Goal: Information Seeking & Learning: Learn about a topic

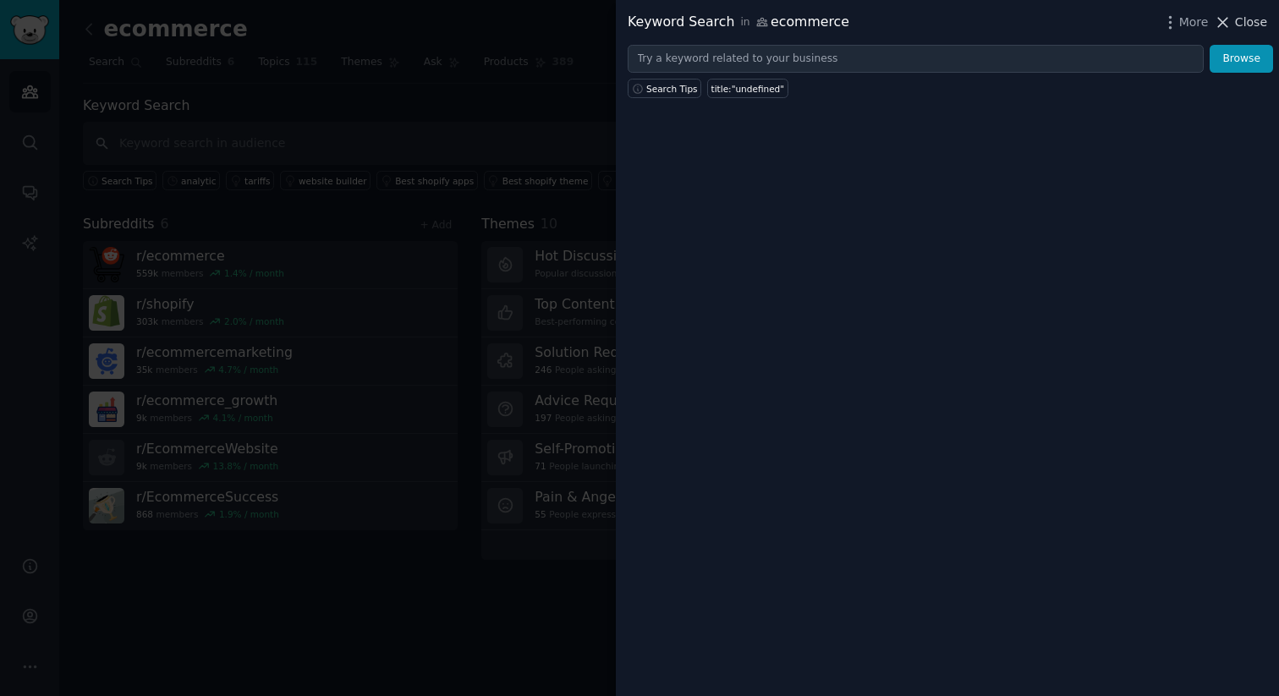
click at [1237, 22] on span "Close" at bounding box center [1251, 23] width 32 height 18
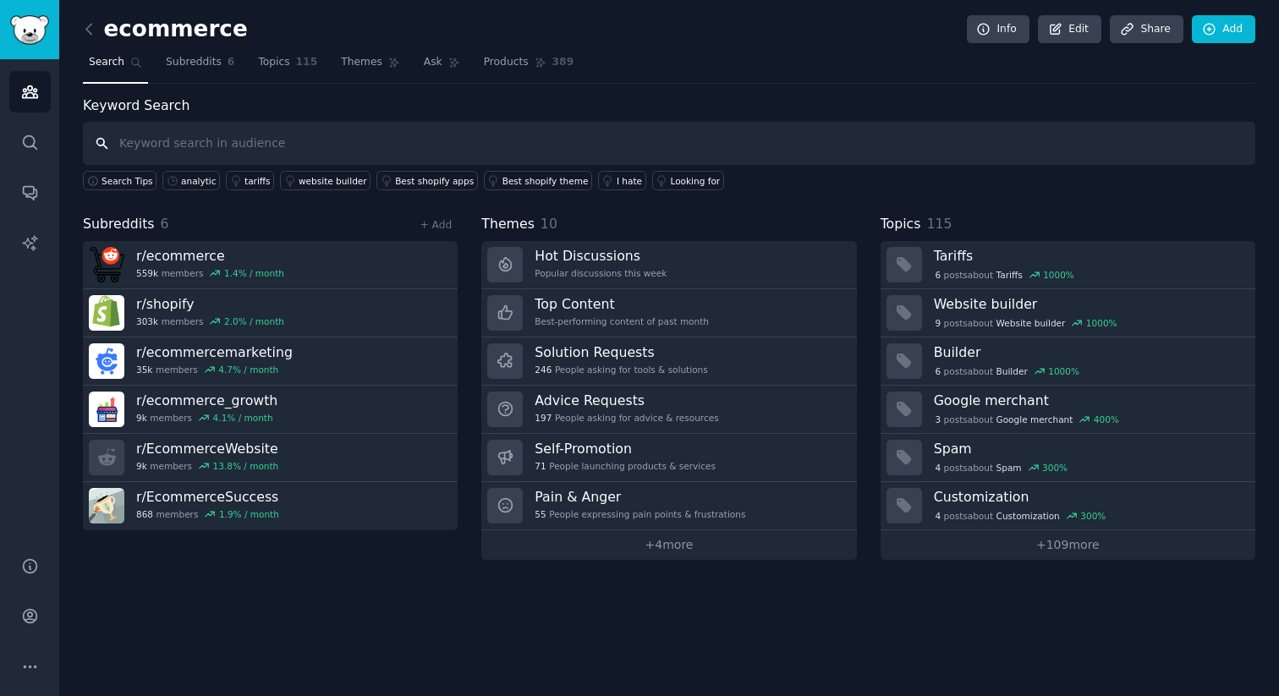
click at [315, 138] on input "text" at bounding box center [669, 143] width 1172 height 43
type input "analytic"
click at [303, 58] on span "115" at bounding box center [307, 62] width 22 height 15
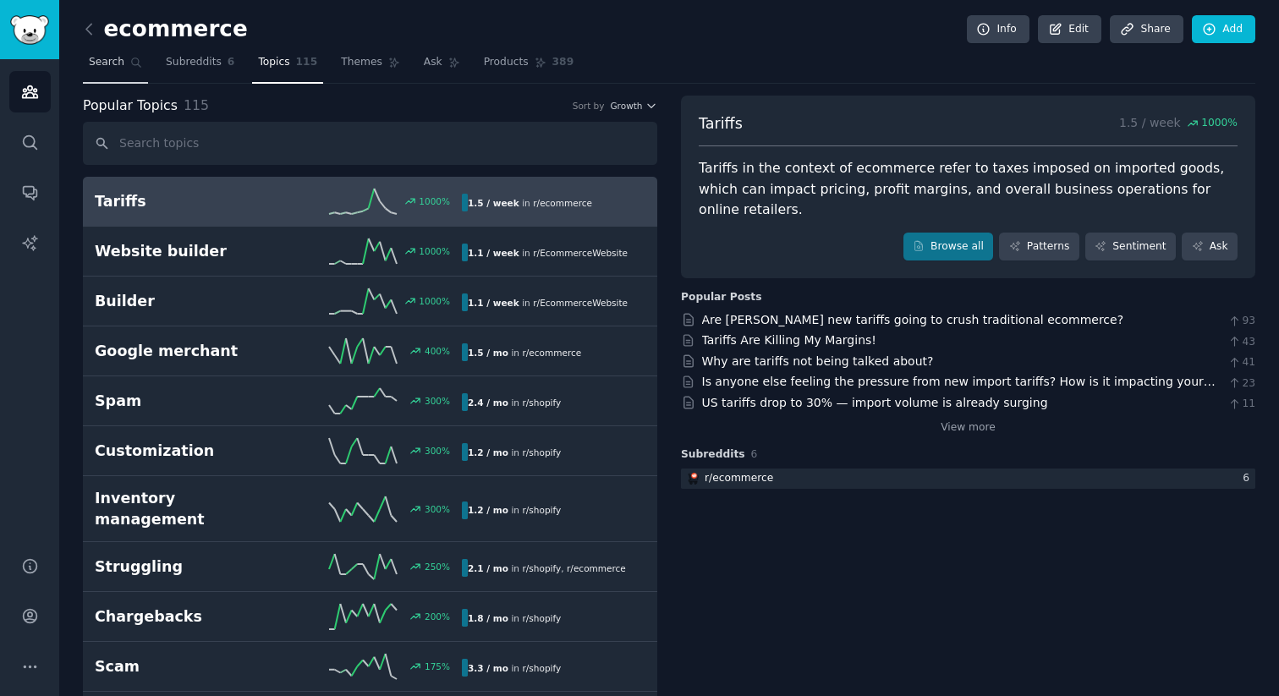
click at [112, 57] on span "Search" at bounding box center [107, 62] width 36 height 15
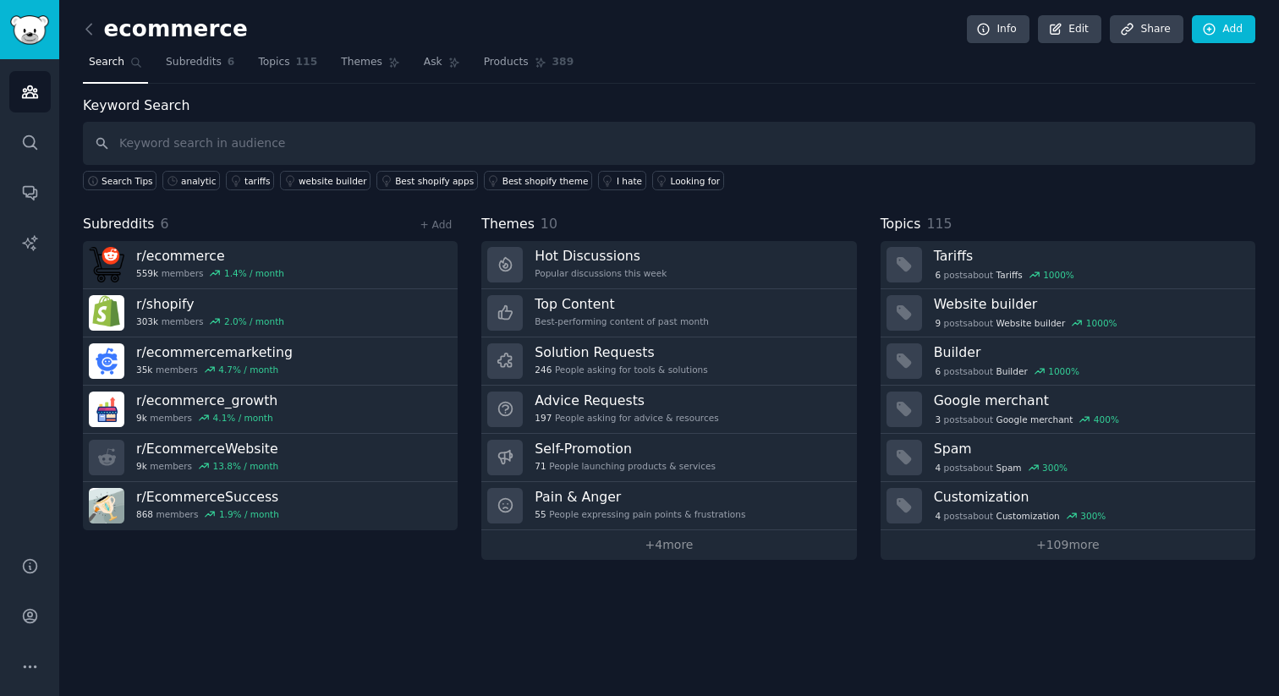
click at [212, 140] on input "text" at bounding box center [669, 143] width 1172 height 43
type input "analytic"
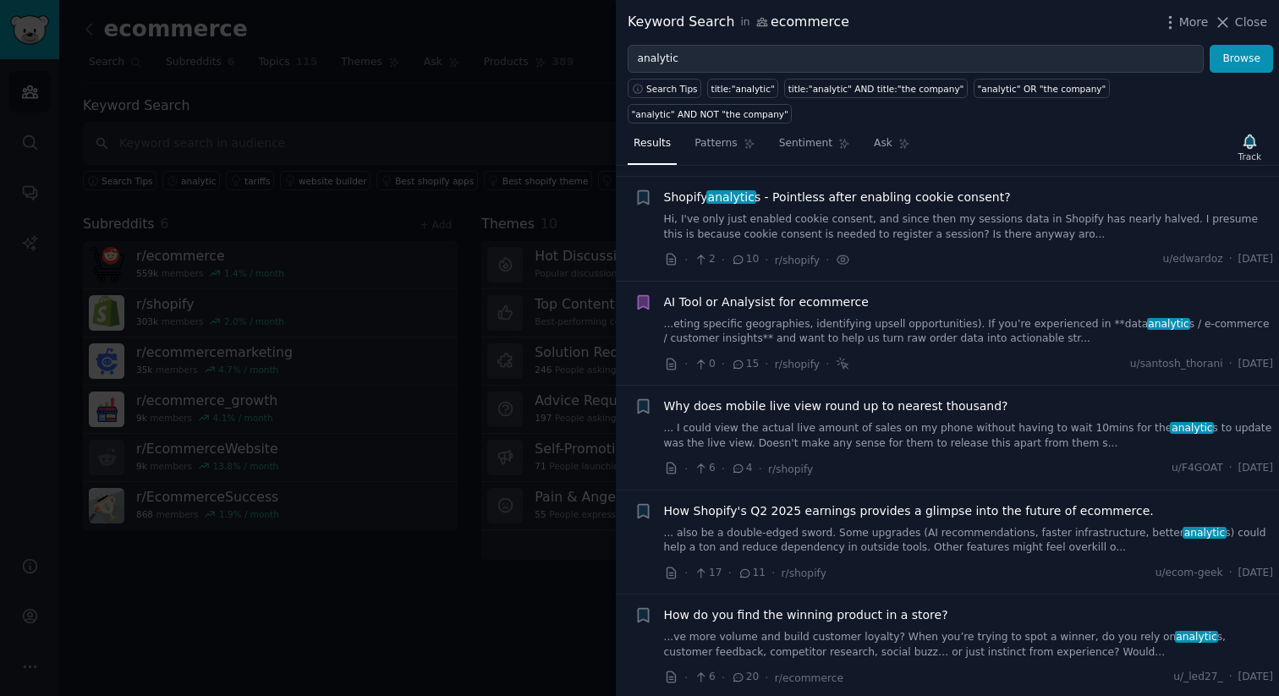
scroll to position [126, 0]
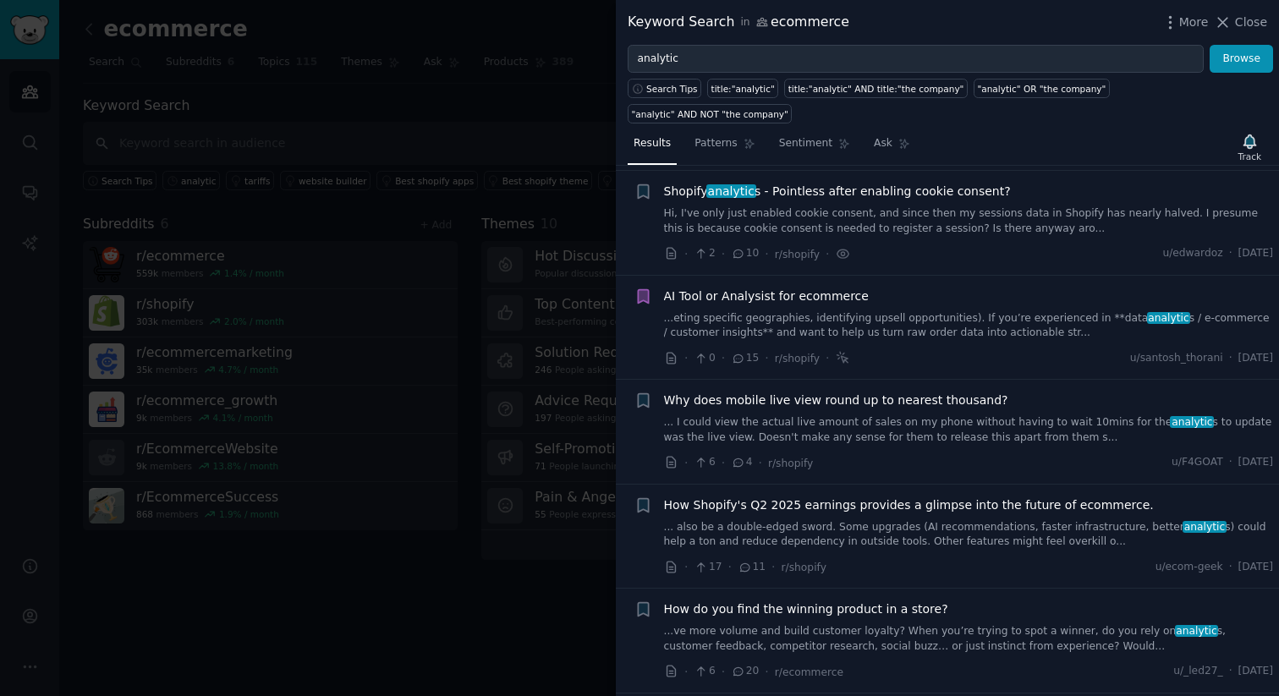
click at [823, 392] on span "Why does mobile live view round up to nearest thousand?" at bounding box center [836, 401] width 344 height 18
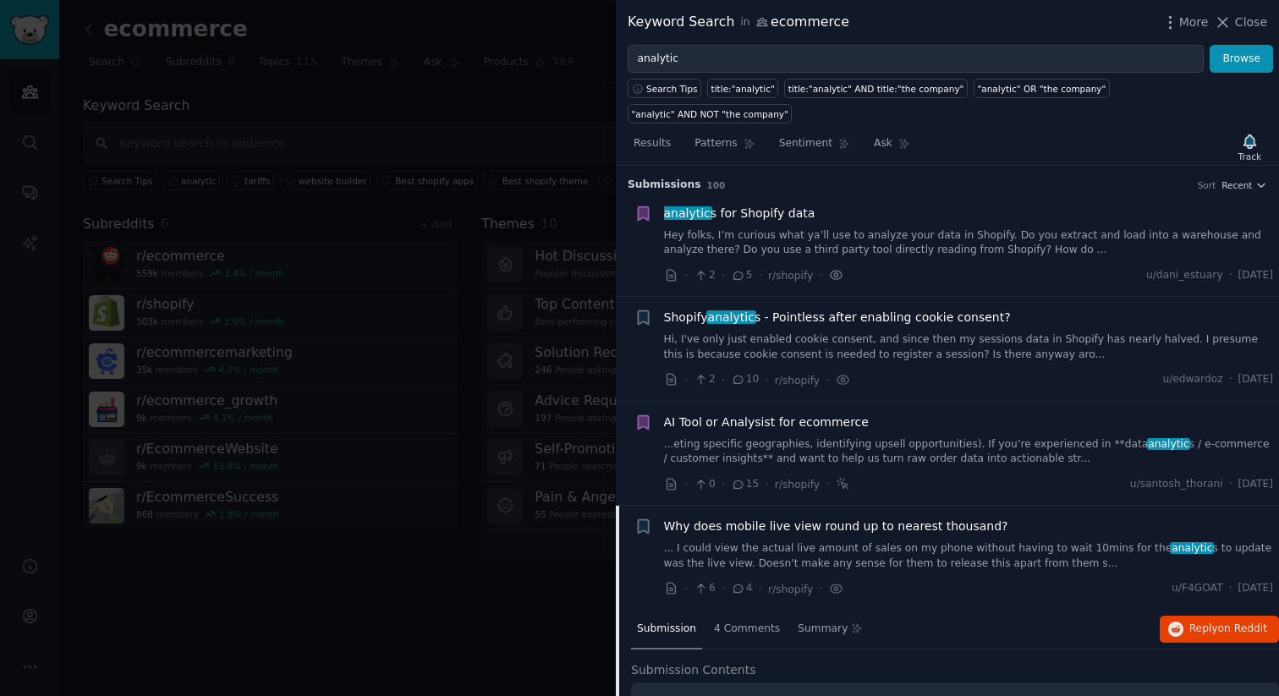
click at [833, 266] on icon at bounding box center [836, 275] width 15 height 18
click at [765, 205] on span "analytic s for Shopify data" at bounding box center [739, 214] width 151 height 18
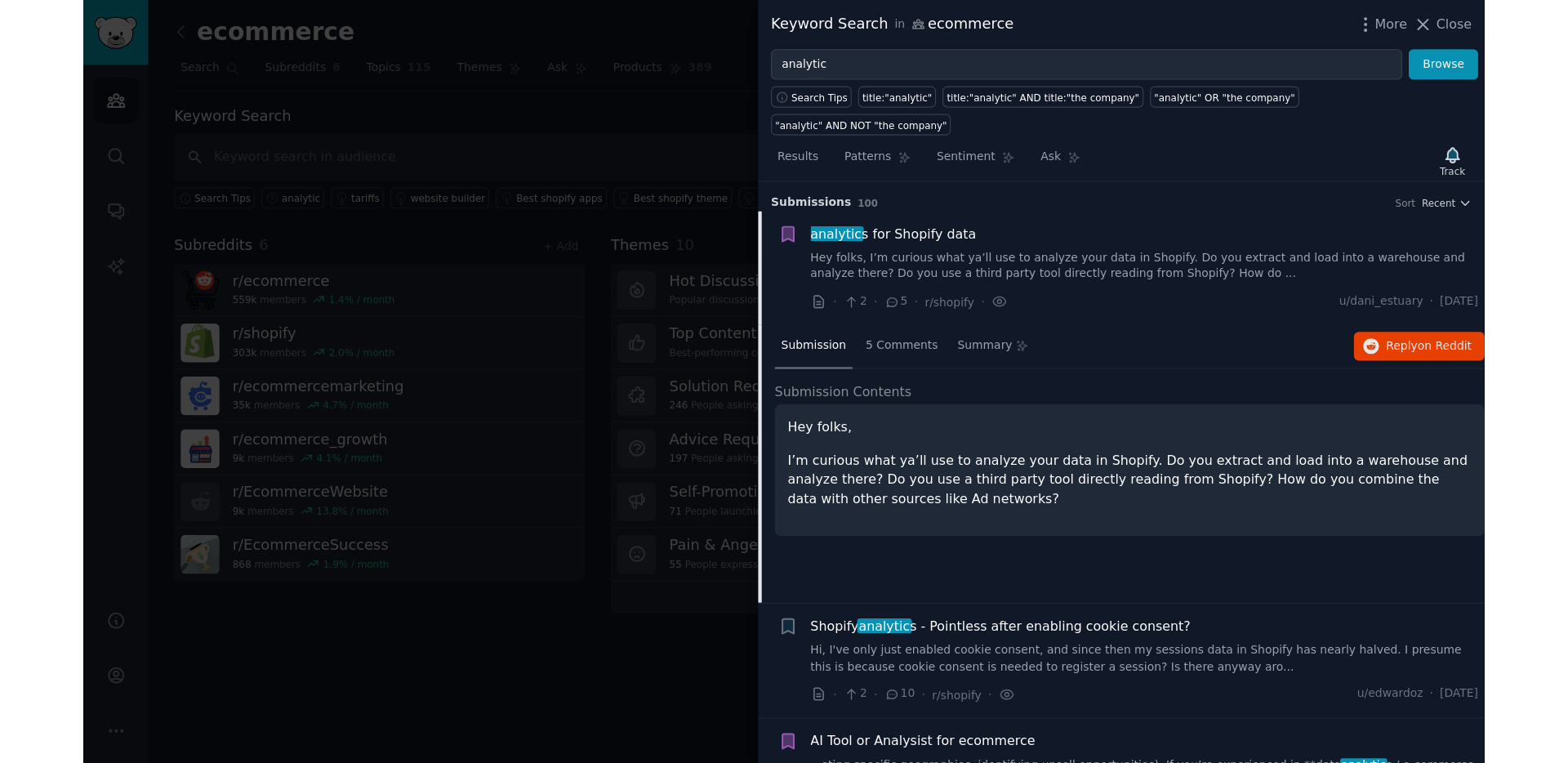
scroll to position [25, 0]
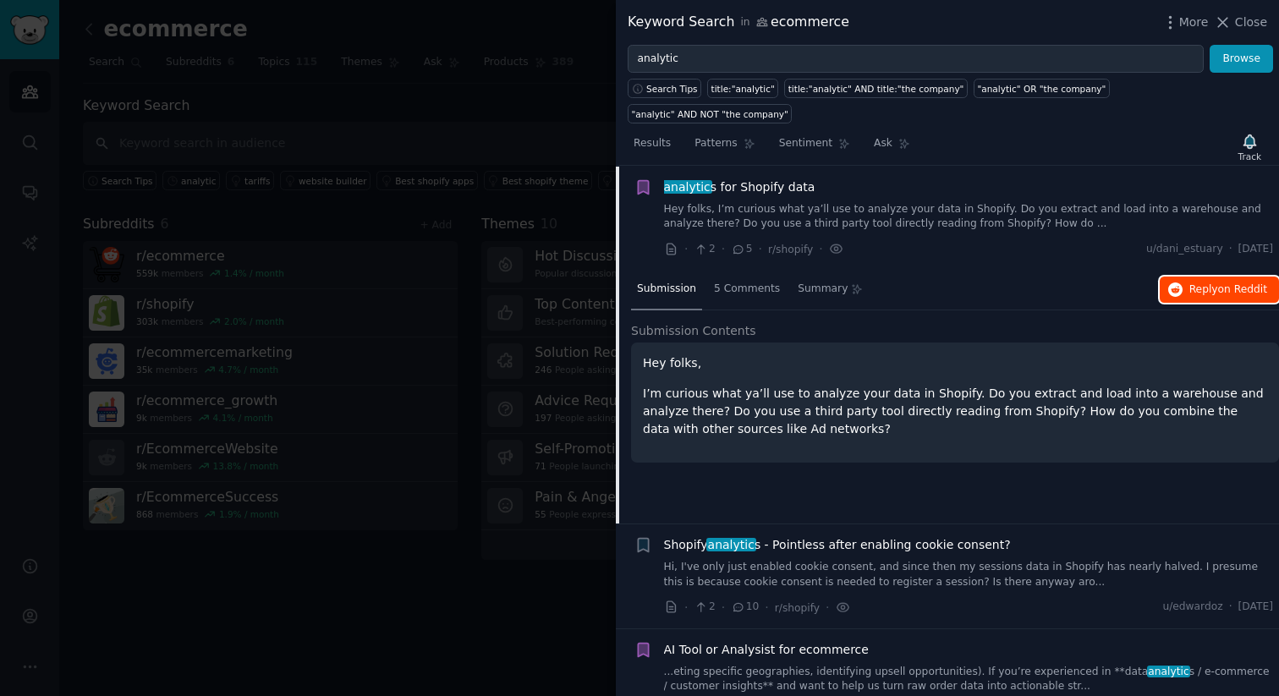
click at [1218, 283] on span "on Reddit" at bounding box center [1242, 289] width 49 height 12
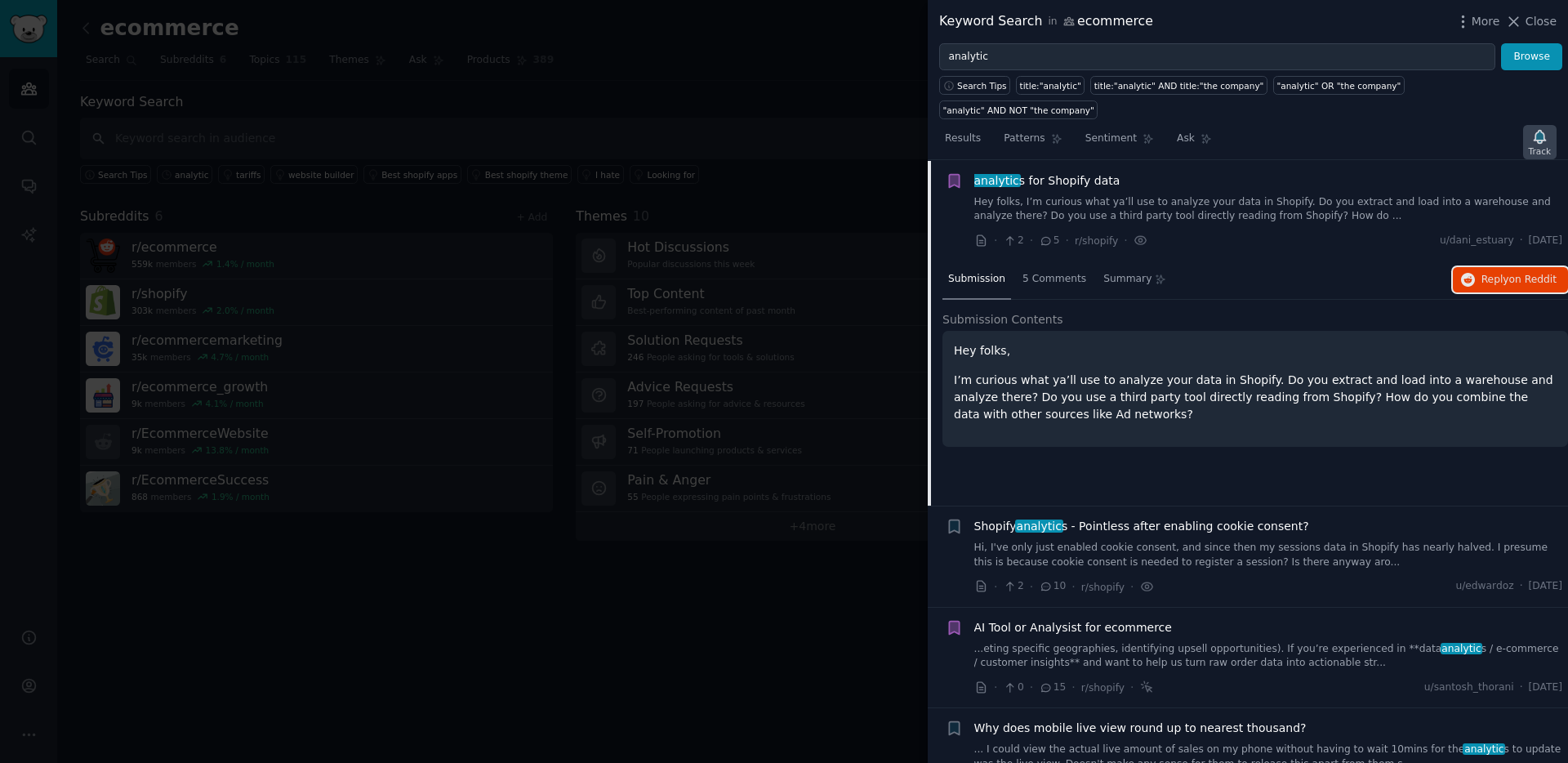
scroll to position [26, 0]
click at [1234, 618] on div "AI Tool or Analysist for ecommerce ...eting specific geographies, identifying u…" at bounding box center [1269, 643] width 589 height 51
click at [1234, 641] on link "...eting specific geographies, identifying upsell opportunities). If you’re exp…" at bounding box center [1269, 656] width 589 height 29
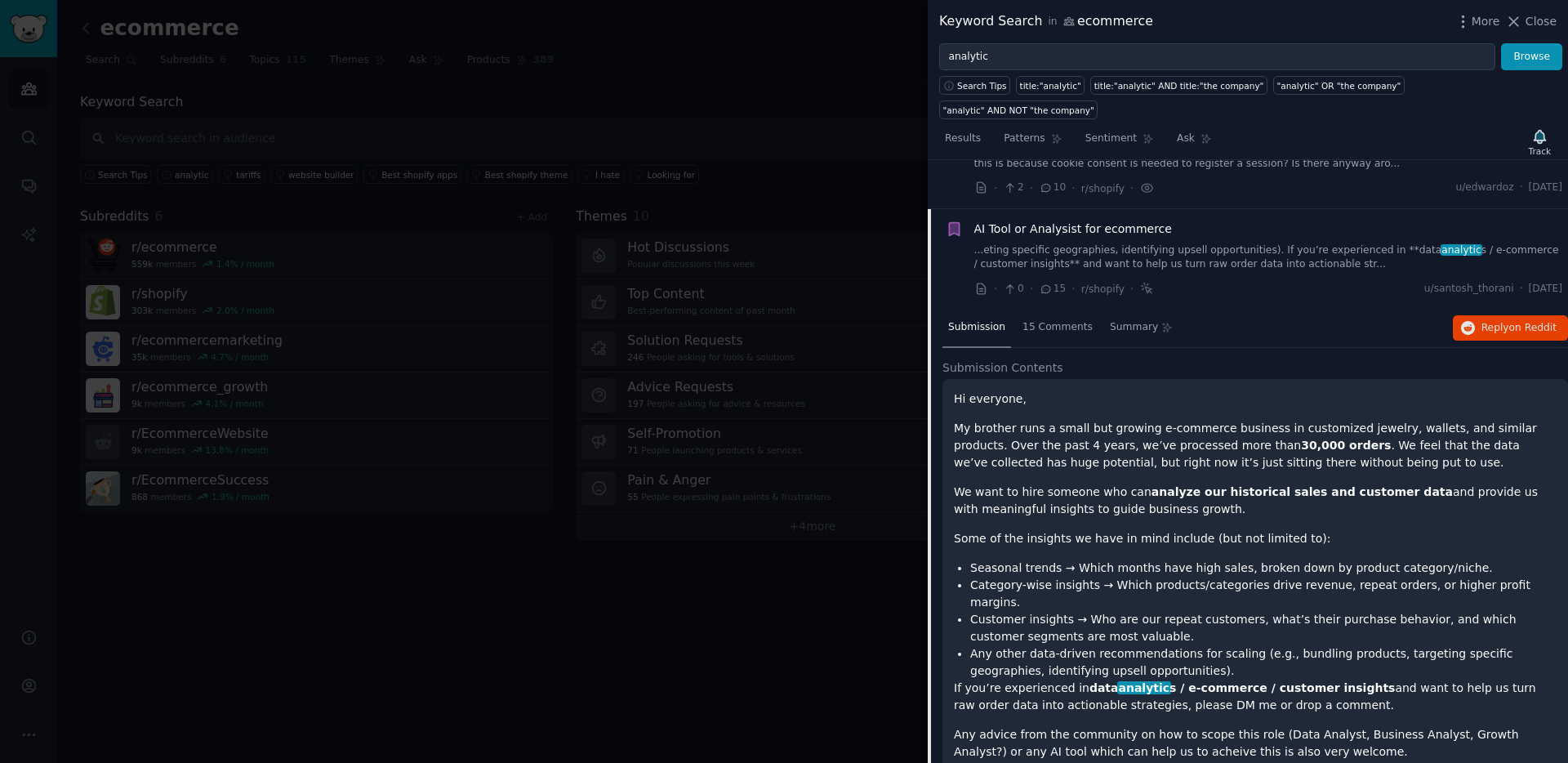
scroll to position [228, 0]
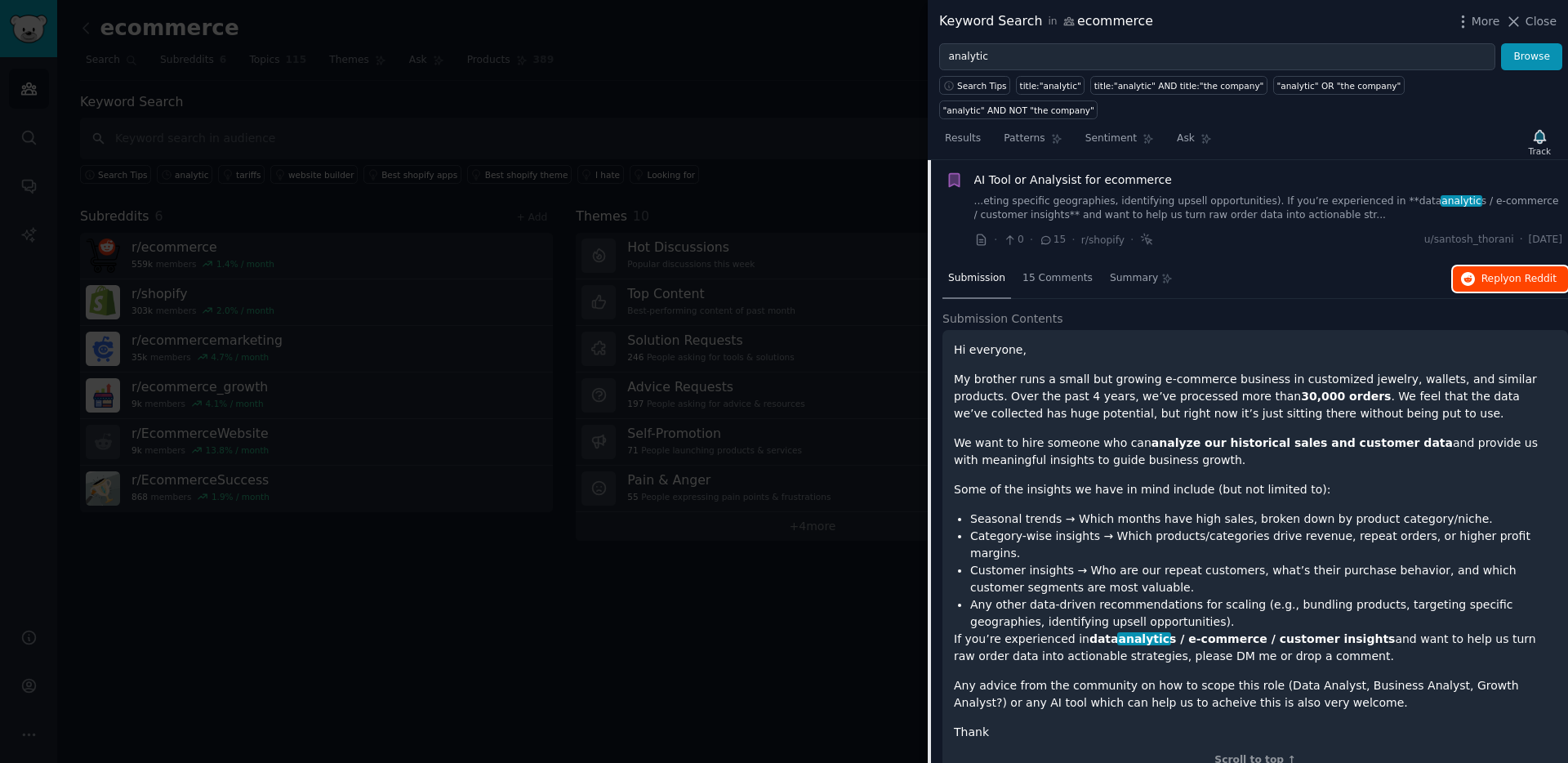
click at [1234, 272] on span "Reply on Reddit" at bounding box center [1519, 279] width 75 height 14
click at [1047, 341] on div "Hi everyone, My brother runs a small but growing e-commerce business in customi…" at bounding box center [1255, 541] width 602 height 400
click at [971, 271] on span "Submission" at bounding box center [976, 278] width 57 height 14
click at [1214, 172] on div "AI Tool or Analysist for ecommerce" at bounding box center [1269, 181] width 589 height 17
click at [1186, 194] on link "...eting specific geographies, identifying upsell opportunities). If you’re exp…" at bounding box center [1269, 209] width 589 height 29
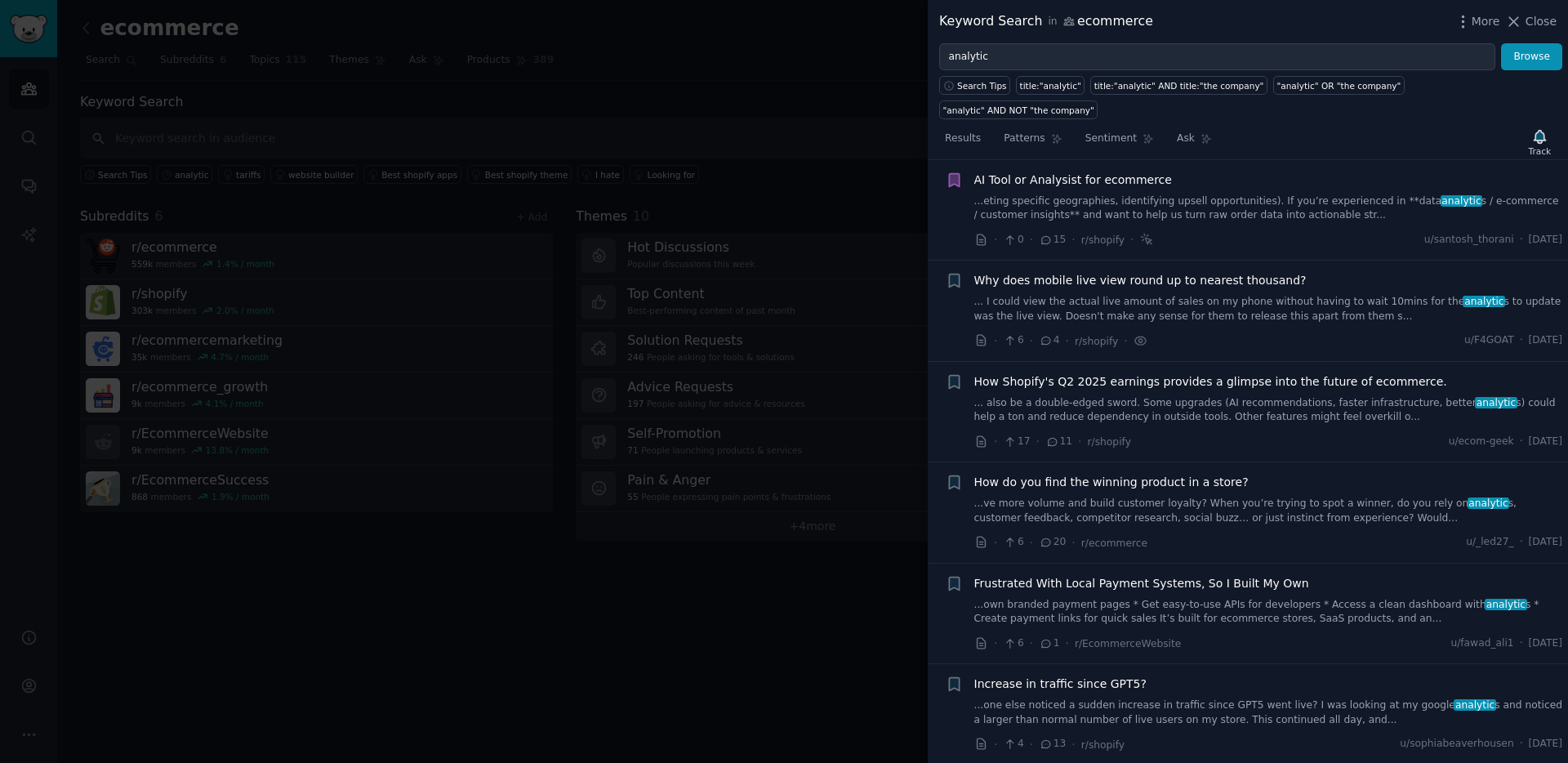
click at [1204, 272] on div "Why does mobile live view round up to nearest thousand? ... I could view the ac…" at bounding box center [1269, 297] width 589 height 51
click at [1215, 295] on link "... I could view the actual live amount of sales on my phone without having to …" at bounding box center [1269, 309] width 589 height 29
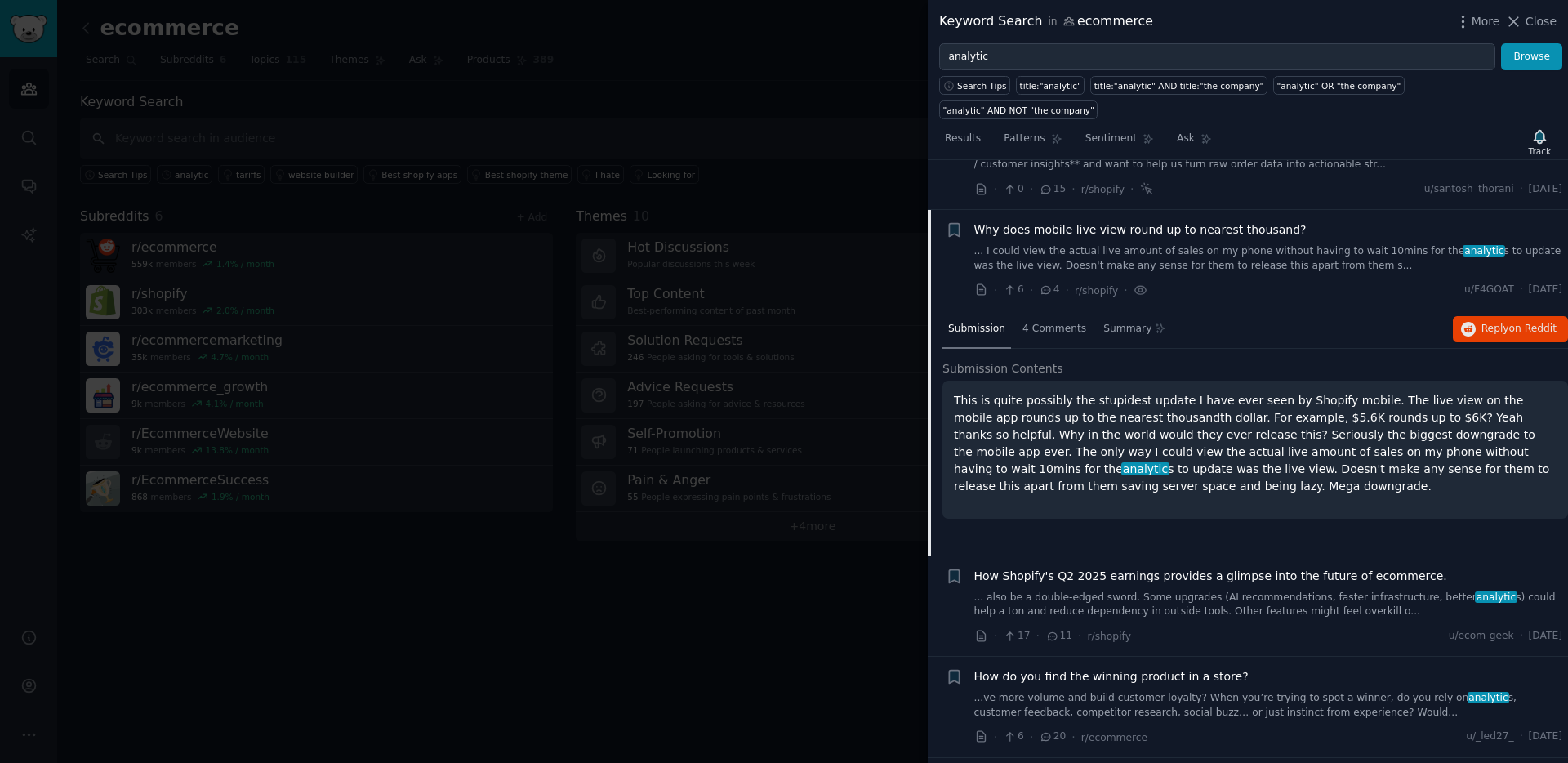
scroll to position [328, 0]
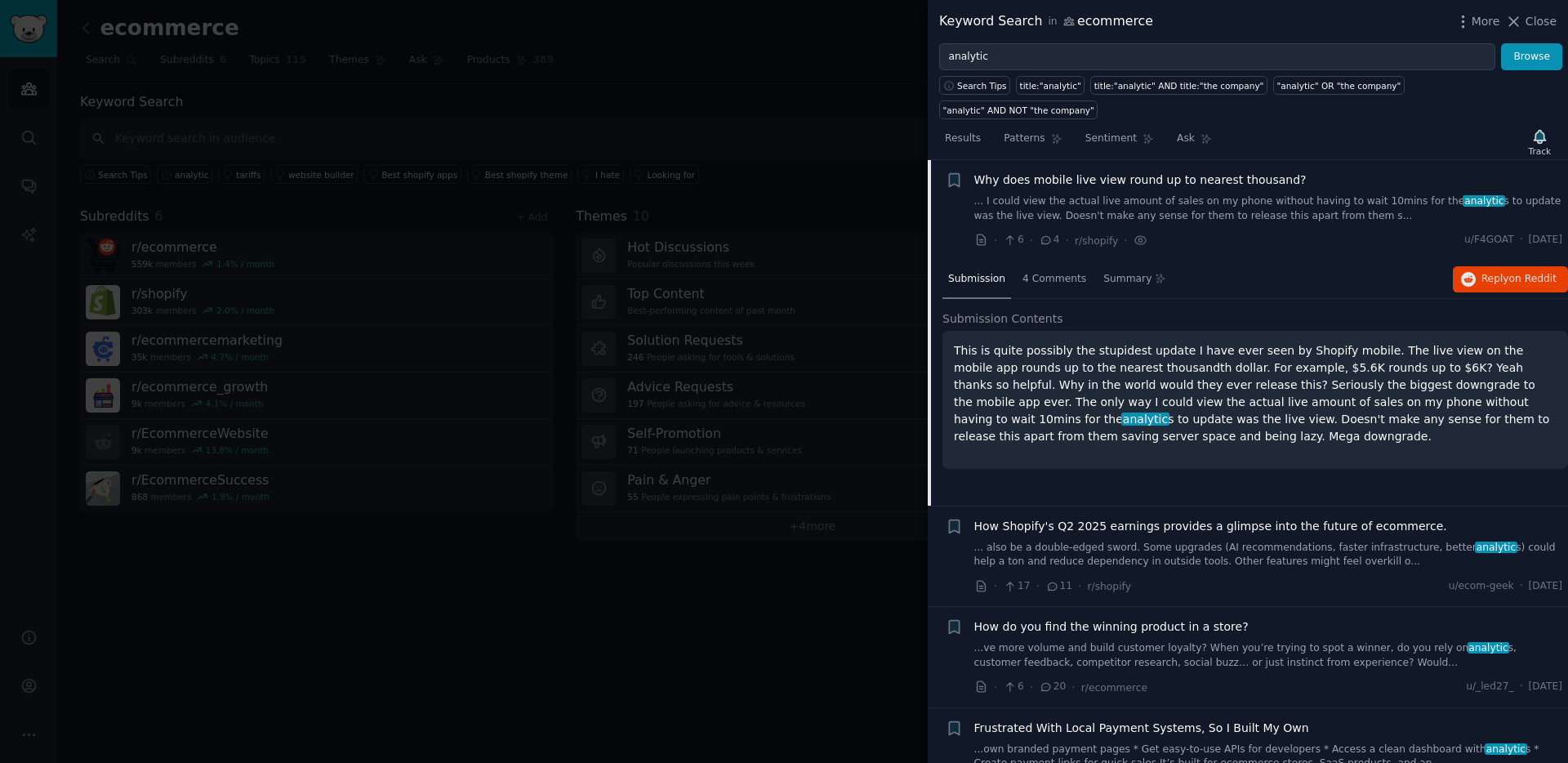
click at [961, 310] on span "Submission Contents" at bounding box center [1002, 319] width 121 height 17
click at [1173, 369] on p "This is quite possibly the stupidest update I have ever seen by Shopify mobile.…" at bounding box center [1255, 393] width 602 height 103
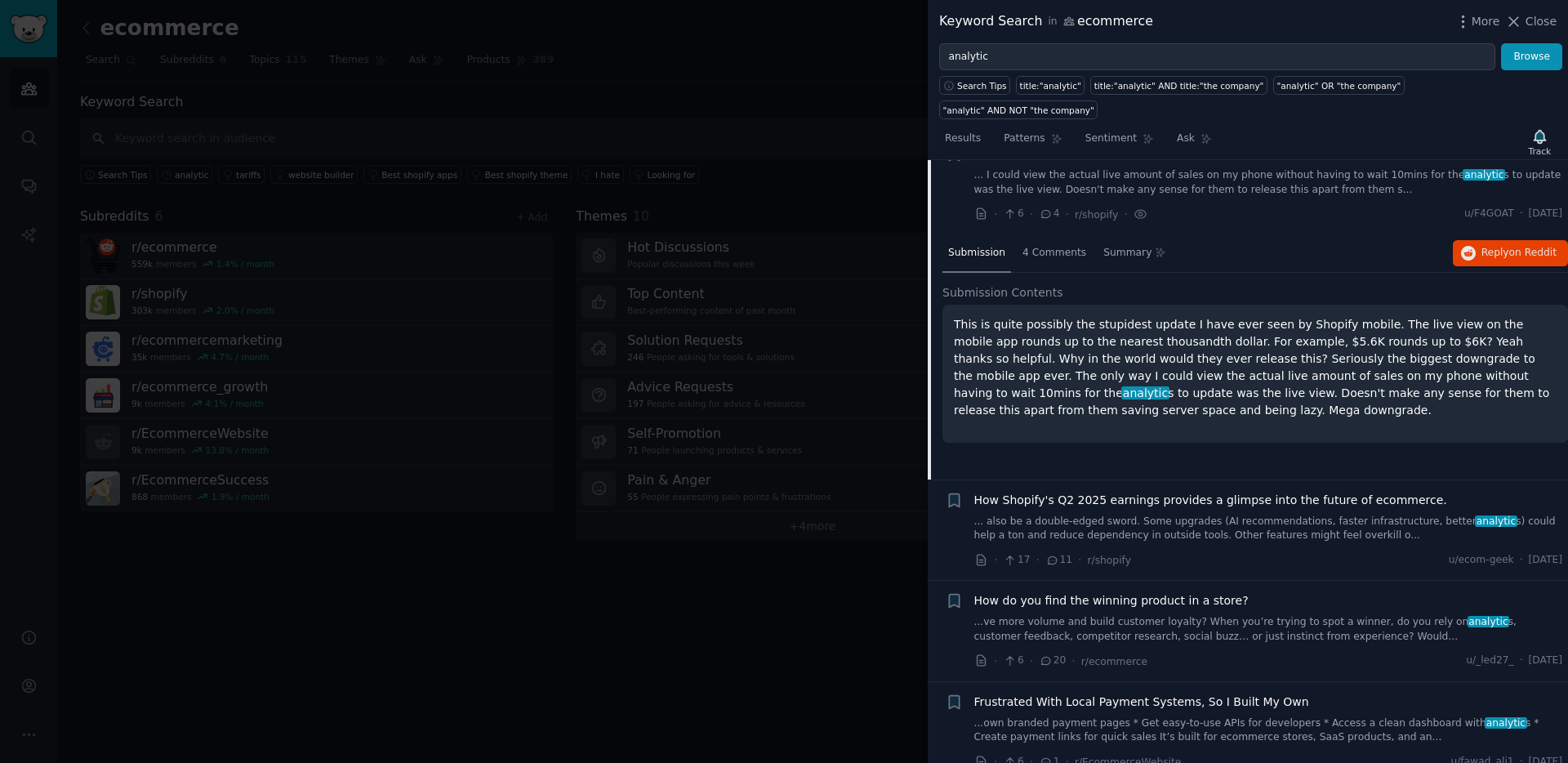
scroll to position [357, 0]
click at [1194, 511] on link "... also be a double-edged sword. Some upgrades (AI recommendations, faster inf…" at bounding box center [1269, 525] width 589 height 29
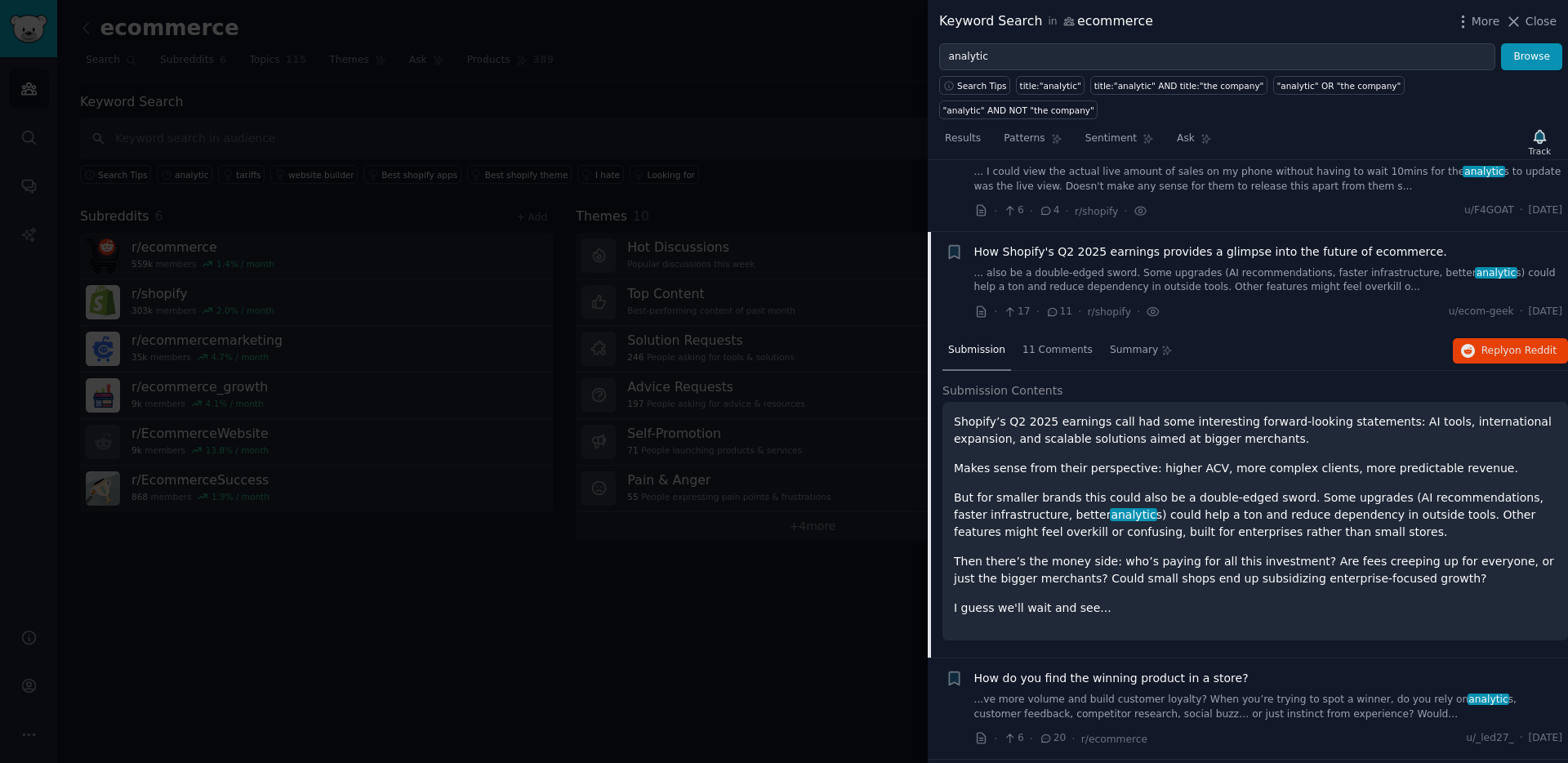
scroll to position [430, 0]
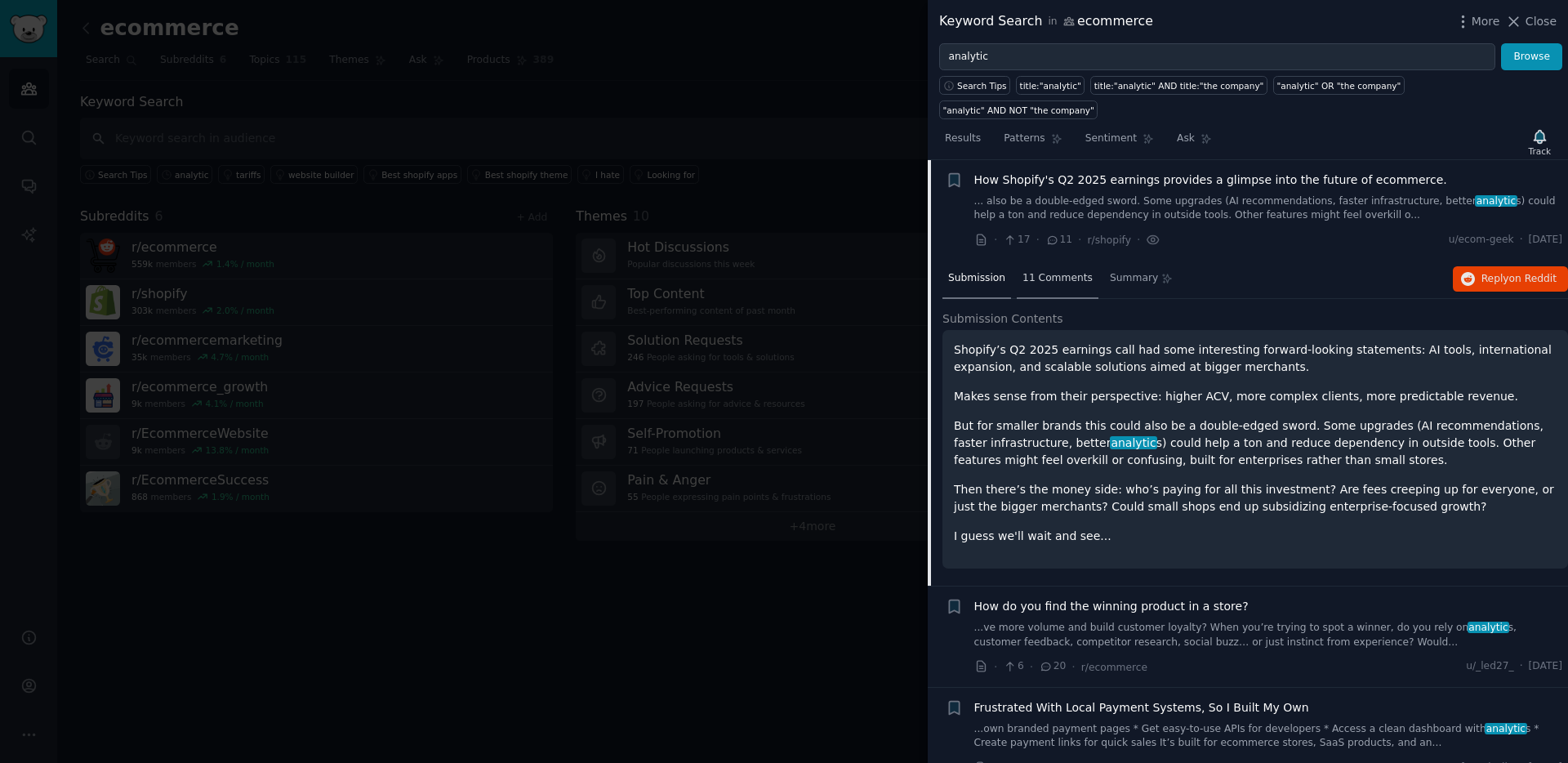
click at [1070, 271] on span "11 Comments" at bounding box center [1057, 278] width 70 height 14
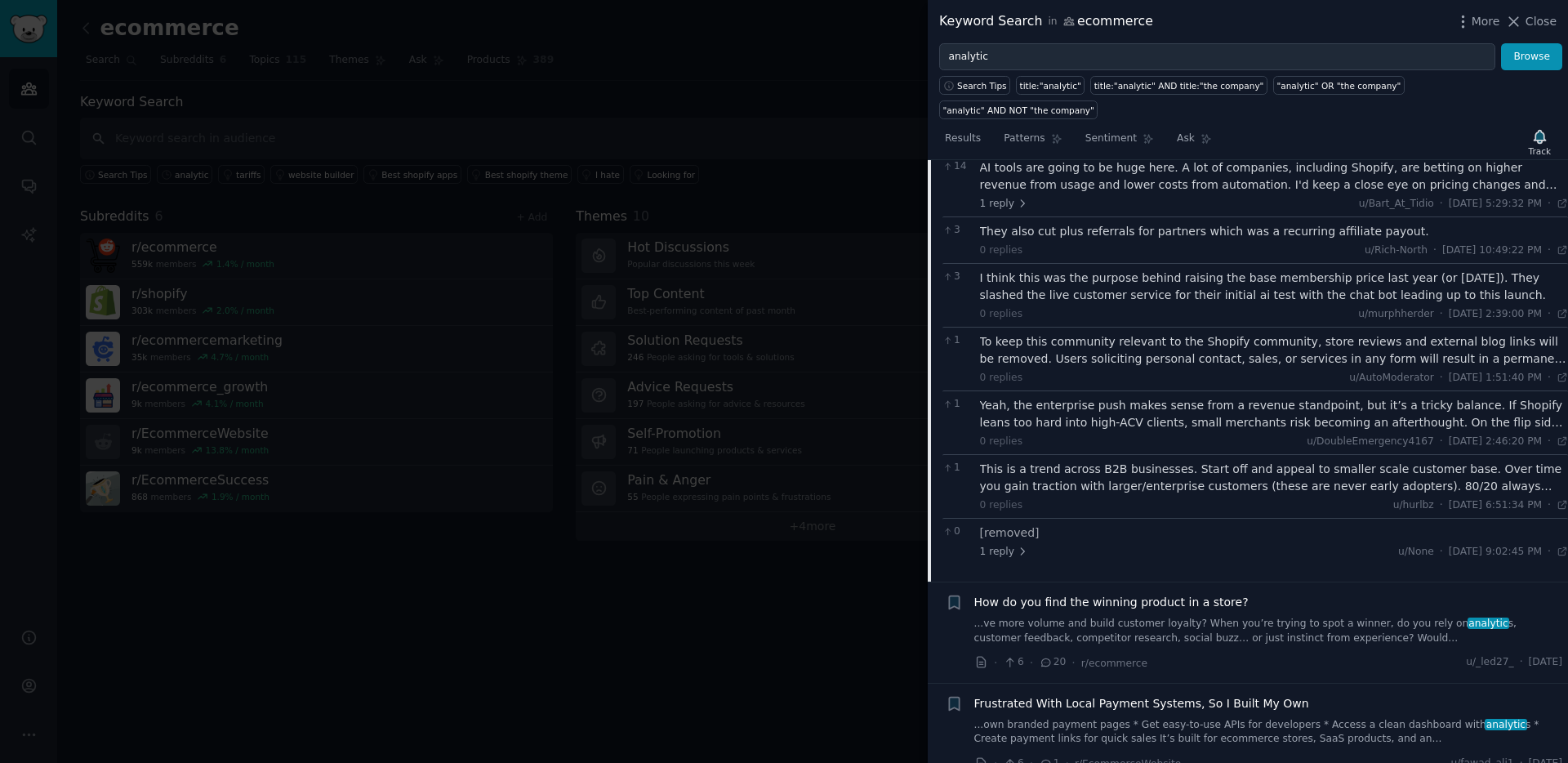
scroll to position [608, 0]
click at [1183, 592] on span "How do you find the winning product in a store?" at bounding box center [1111, 601] width 274 height 17
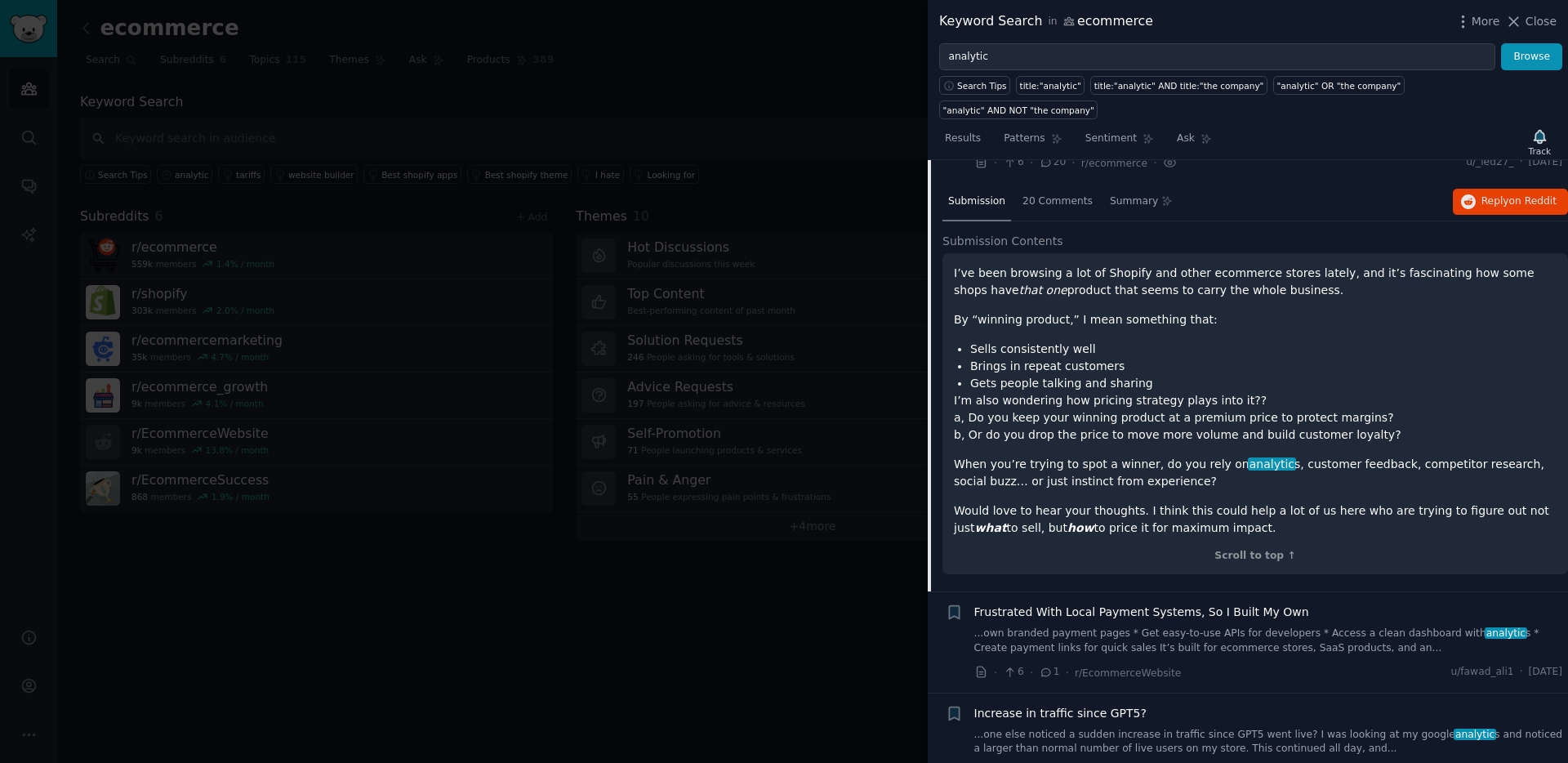
scroll to position [530, 0]
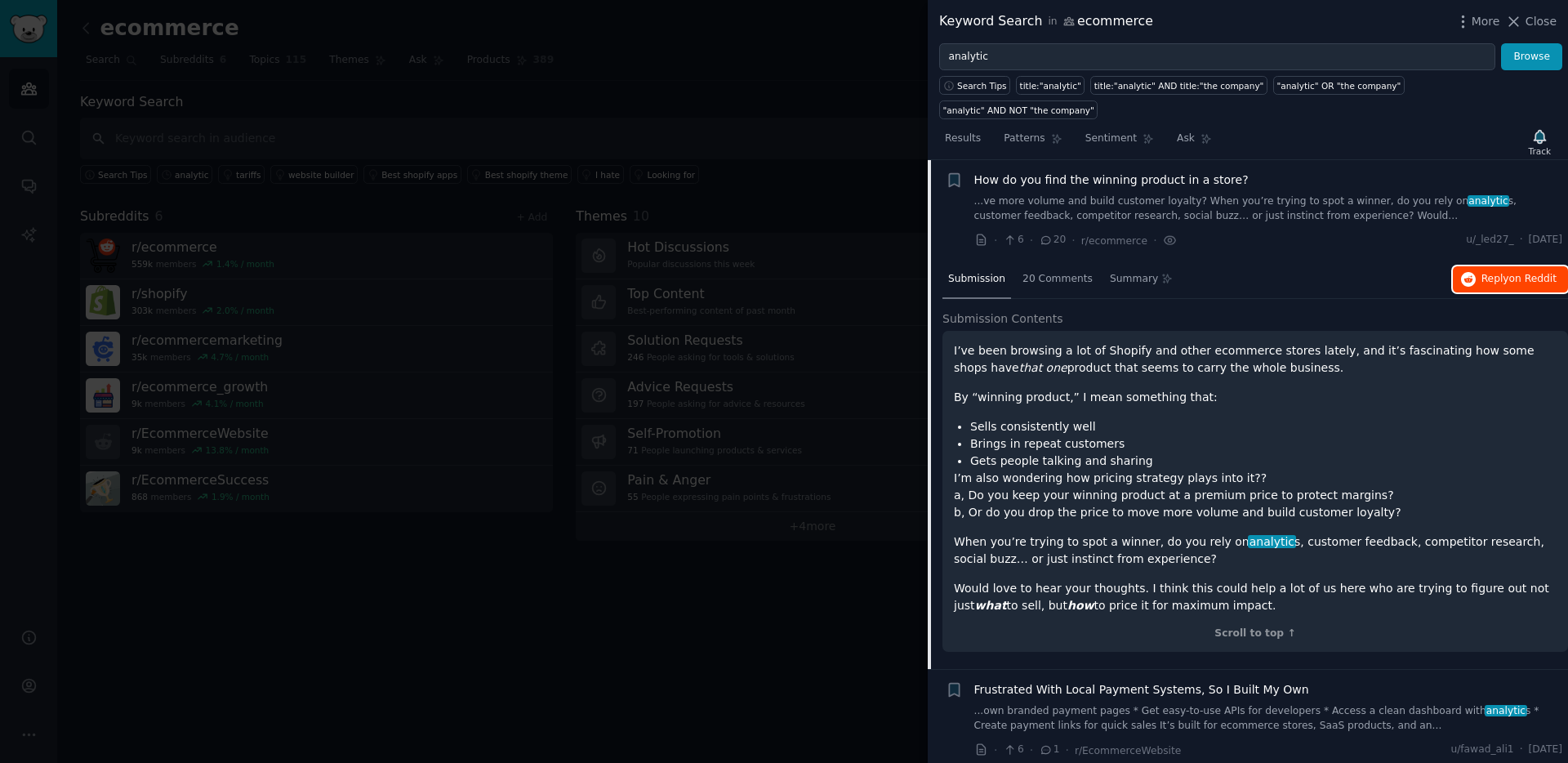
click at [1234, 267] on button "Reply on Reddit" at bounding box center [1509, 279] width 115 height 26
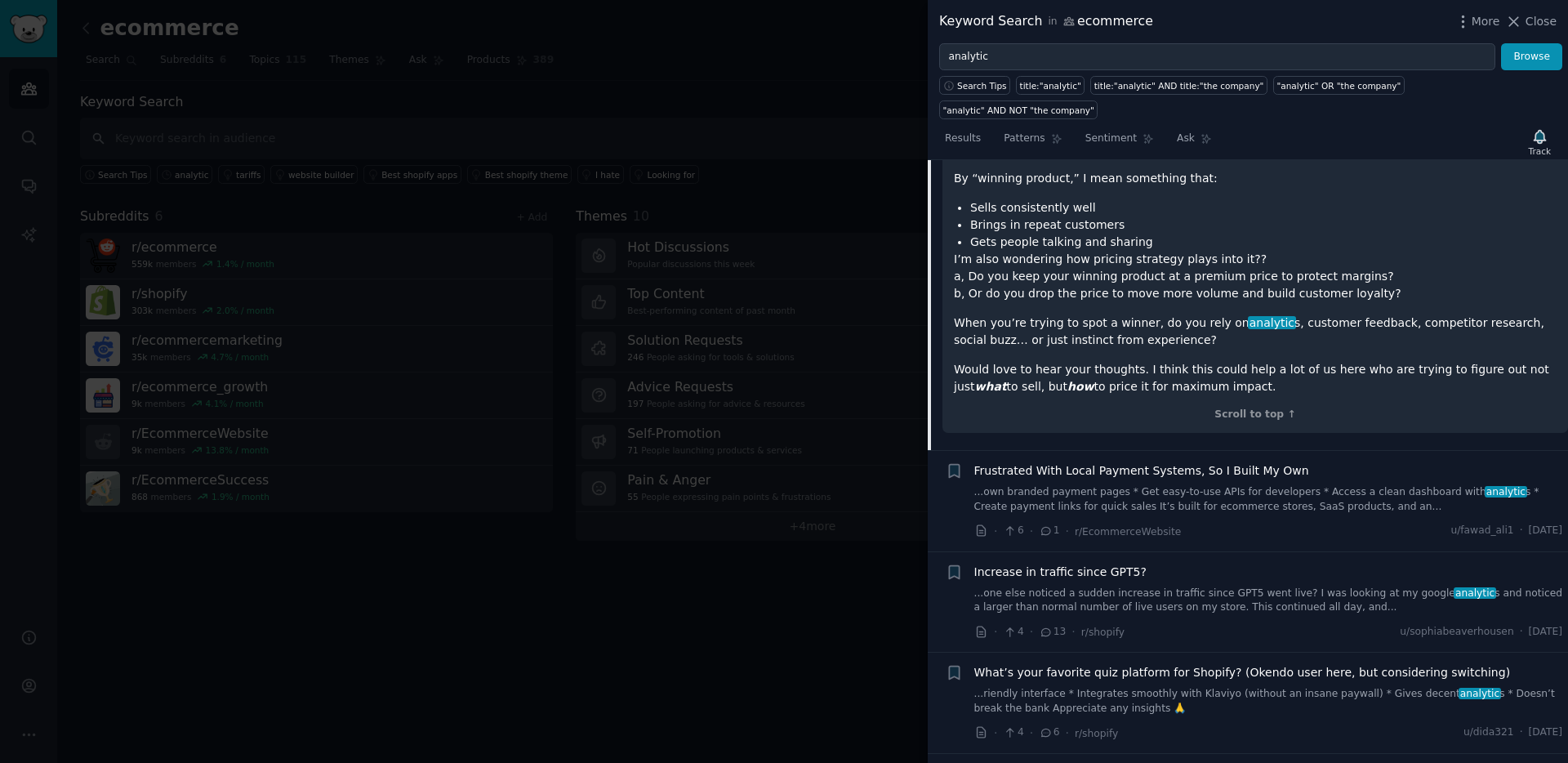
scroll to position [770, 0]
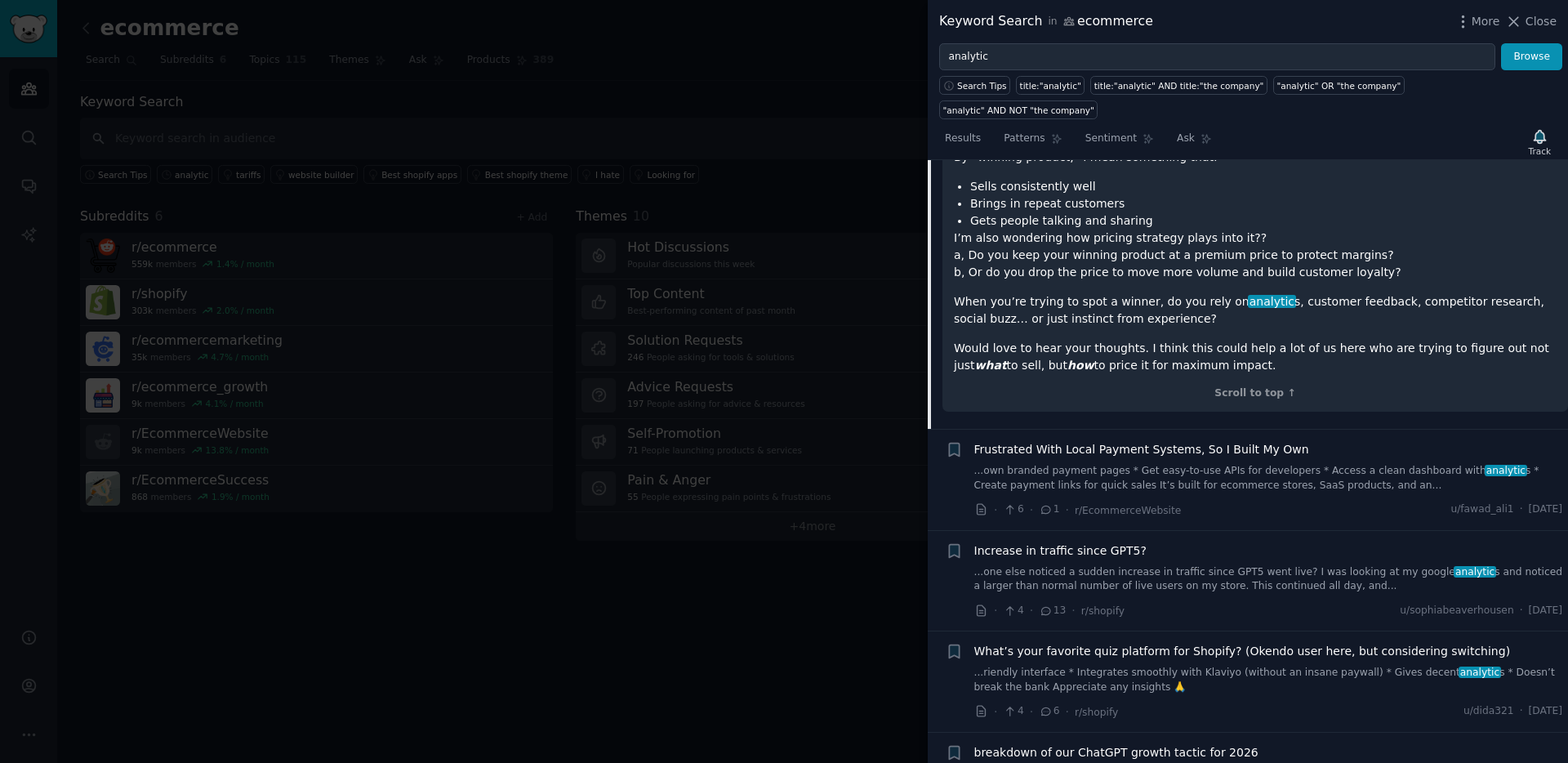
click at [1092, 441] on span "Frustrated With Local Payment Systems, So I Built My Own" at bounding box center [1141, 450] width 335 height 17
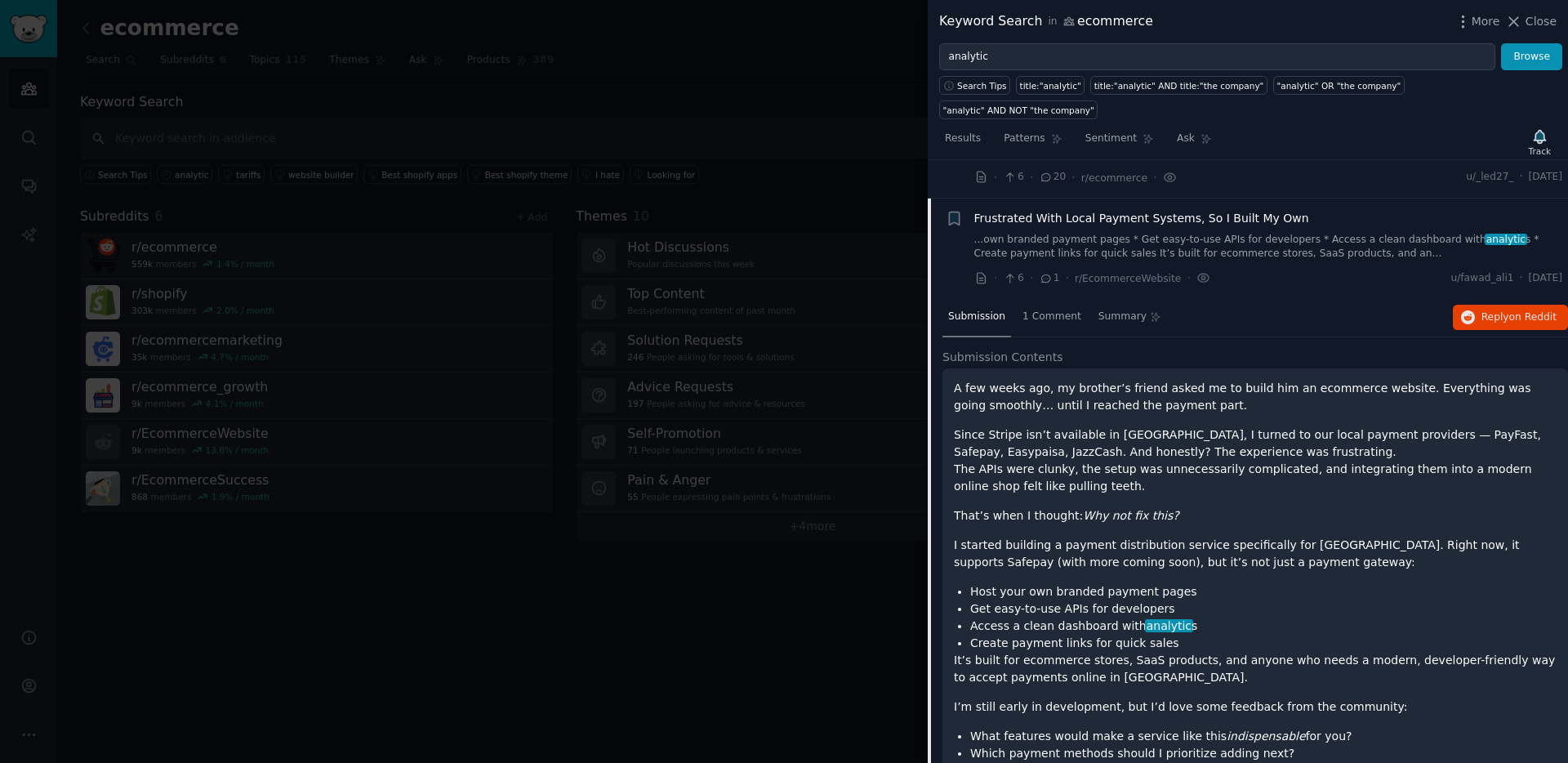
scroll to position [591, 0]
click at [1055, 302] on div "1 Comment" at bounding box center [1051, 319] width 70 height 40
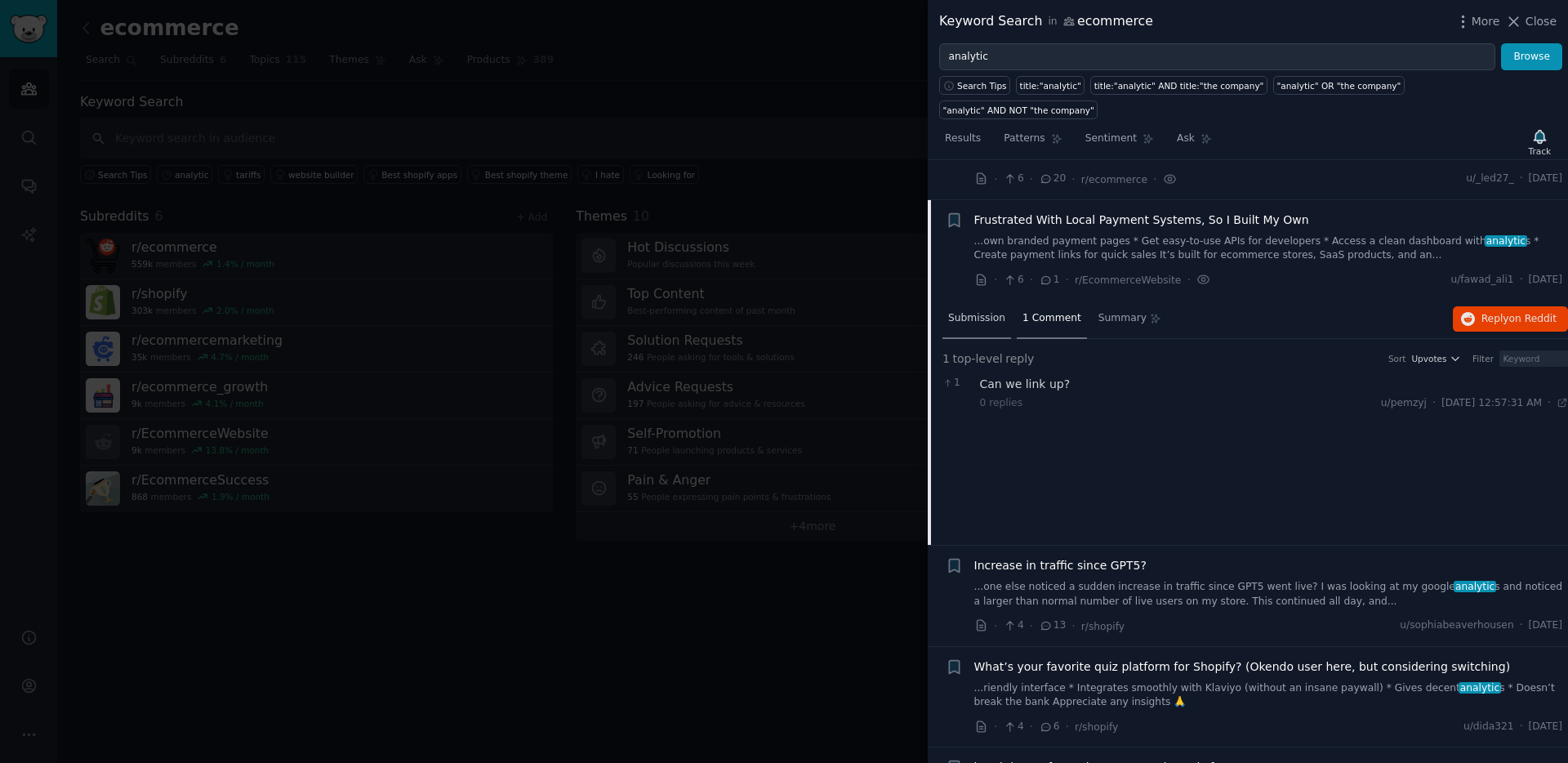
click at [970, 303] on div "Submission" at bounding box center [976, 319] width 69 height 40
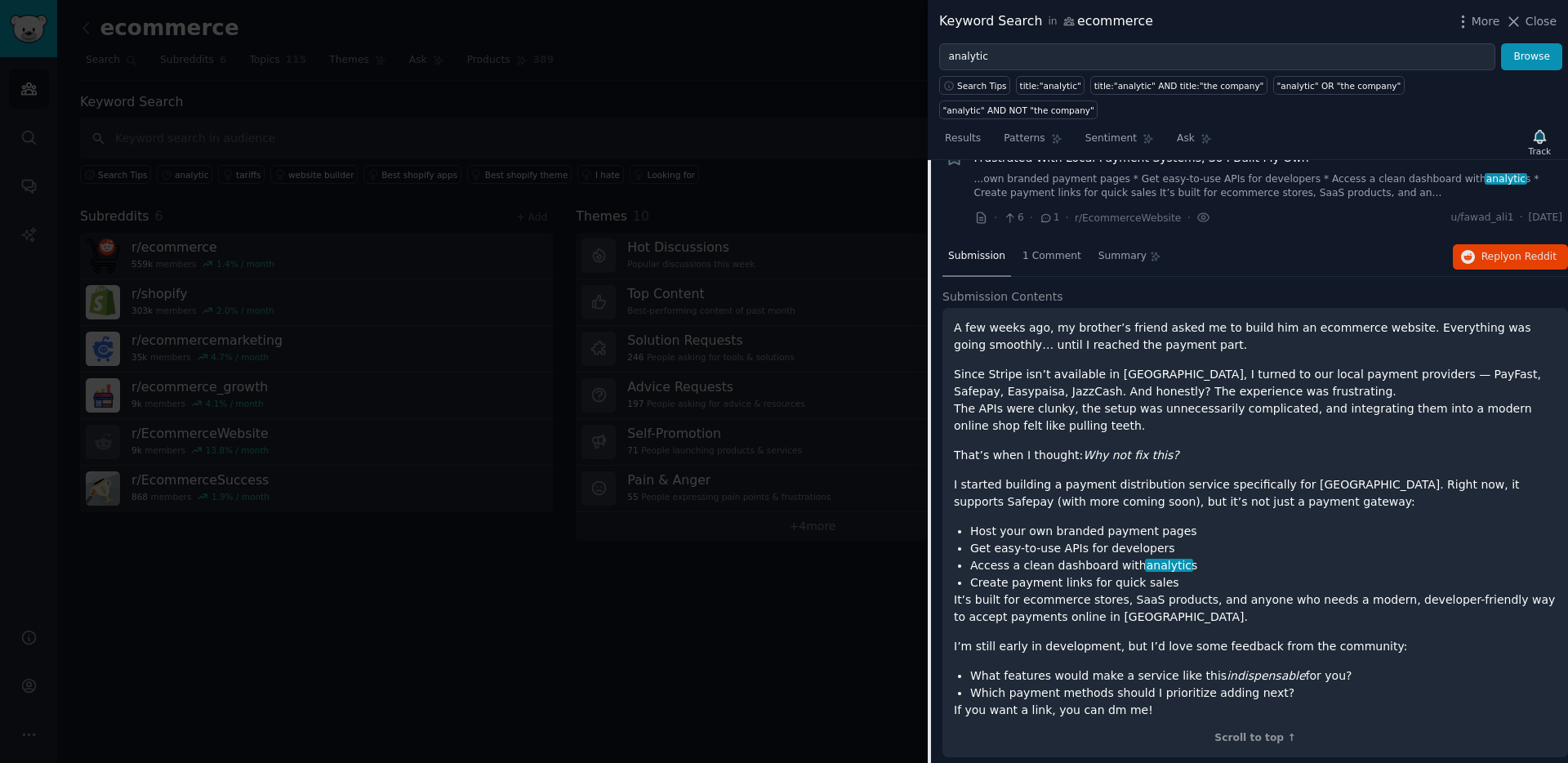
scroll to position [656, 0]
click at [1162, 413] on div "A few weeks ago, my brother’s friend asked me to build him an ecommerce website…" at bounding box center [1255, 517] width 602 height 400
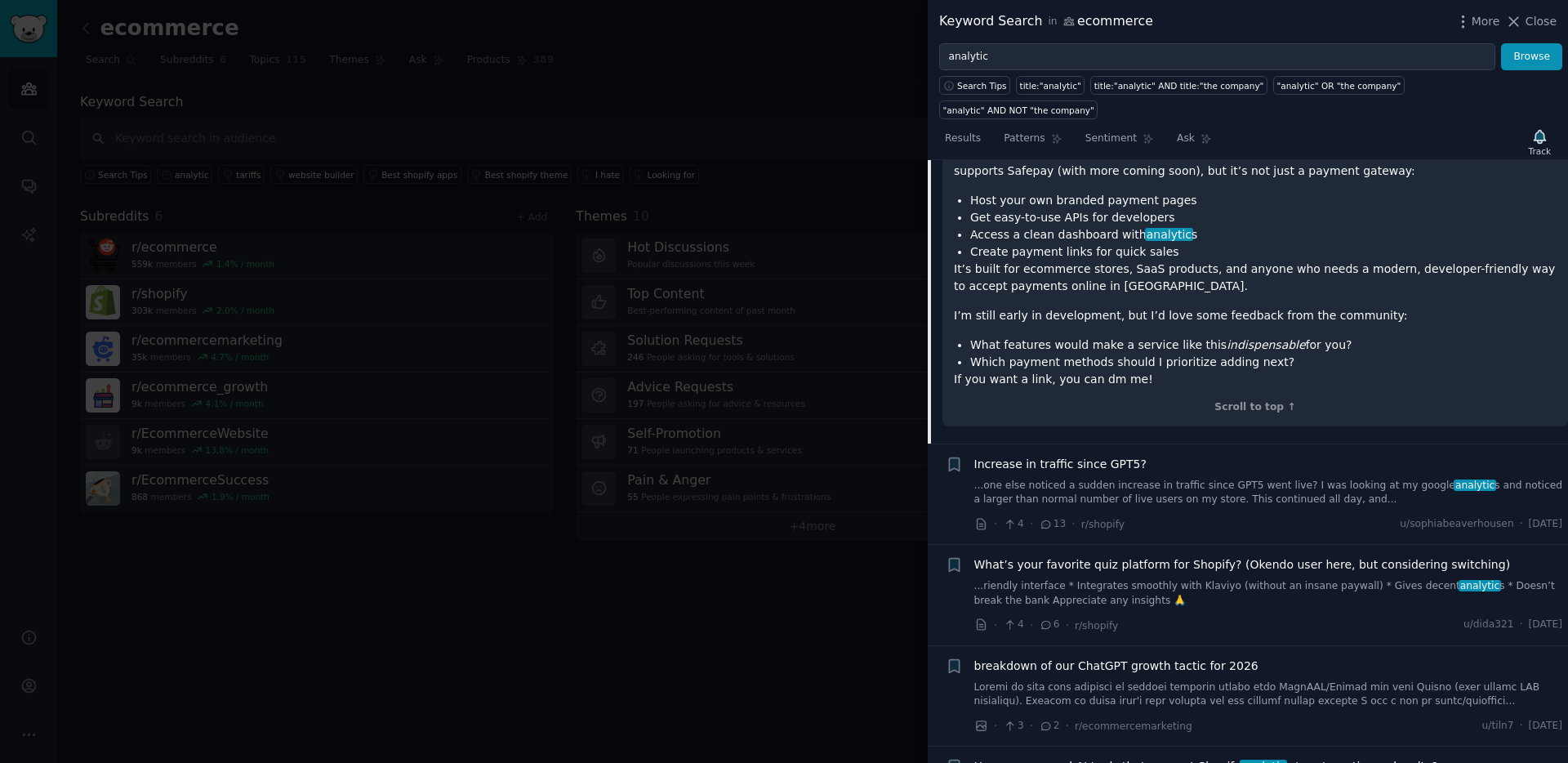
scroll to position [1000, 0]
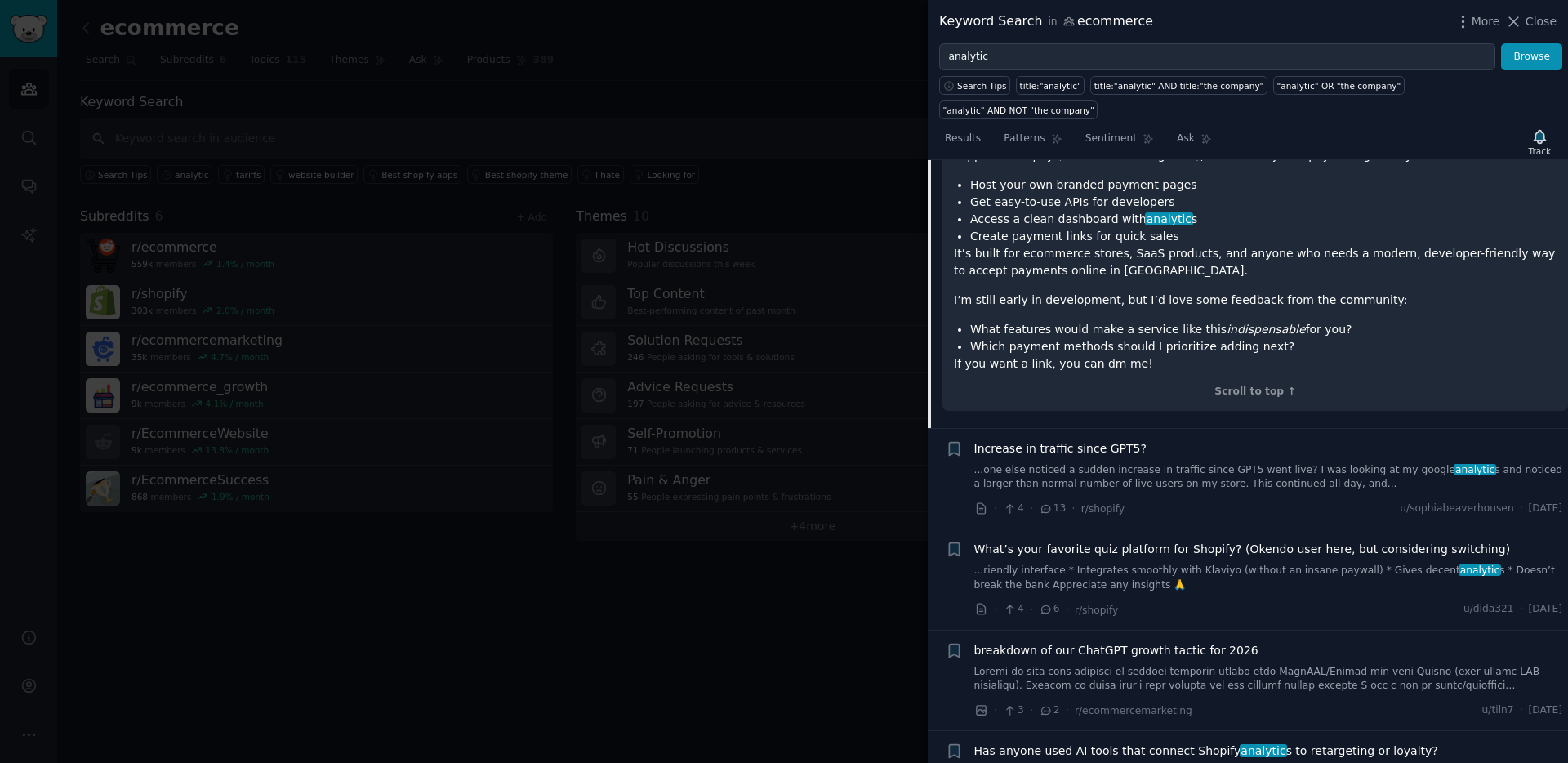
click at [1162, 440] on div "Increase in traffic since GPT5?" at bounding box center [1269, 449] width 589 height 17
click at [1166, 471] on div "Increase in traffic since GPT5? ...one else noticed a sudden increase in traffi…" at bounding box center [1269, 479] width 589 height 77
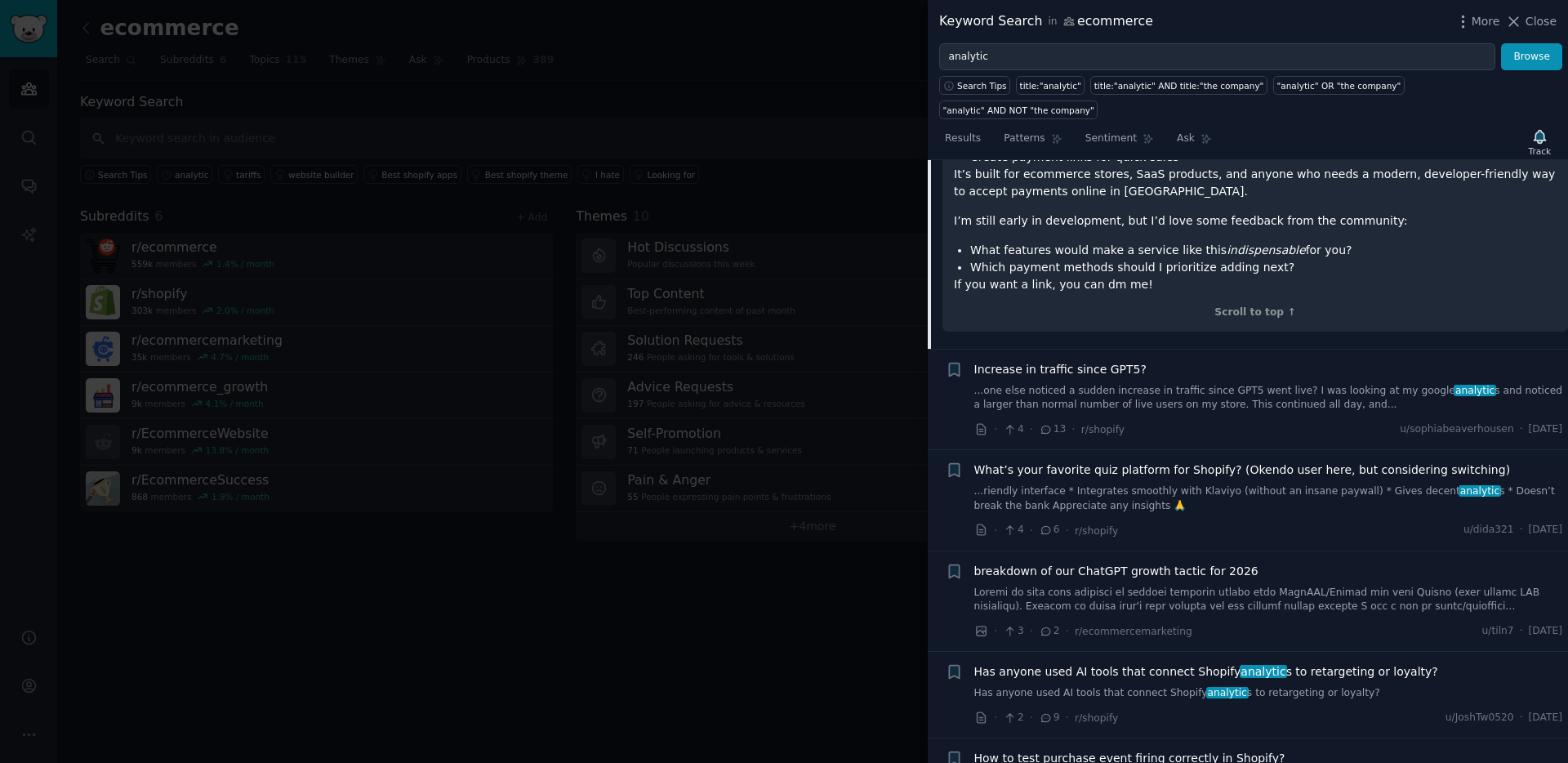
scroll to position [1082, 0]
click at [1215, 482] on link "...riendly interface * Integrates smoothly with [PERSON_NAME] (without an insan…" at bounding box center [1269, 496] width 589 height 29
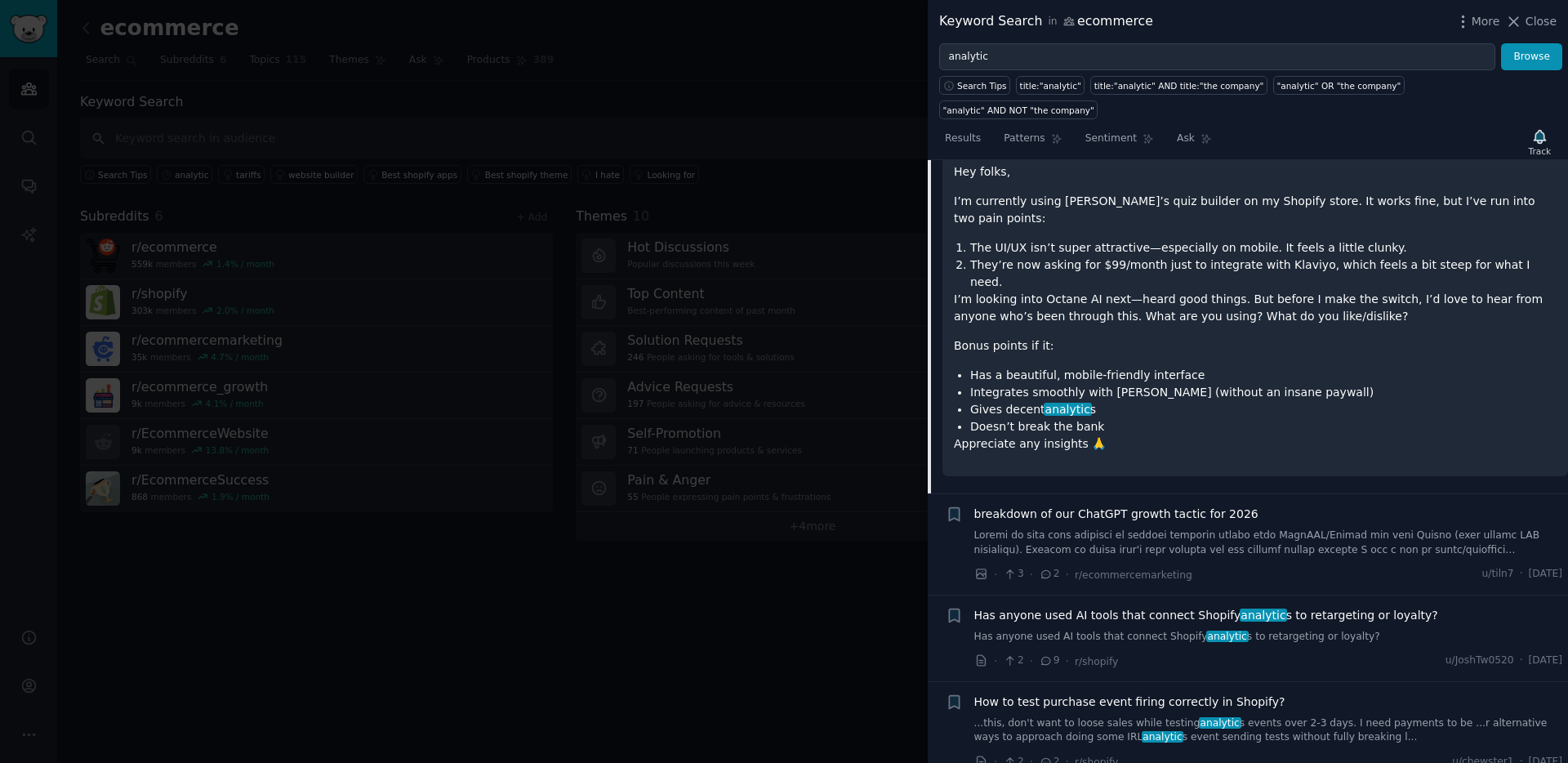
scroll to position [1031, 0]
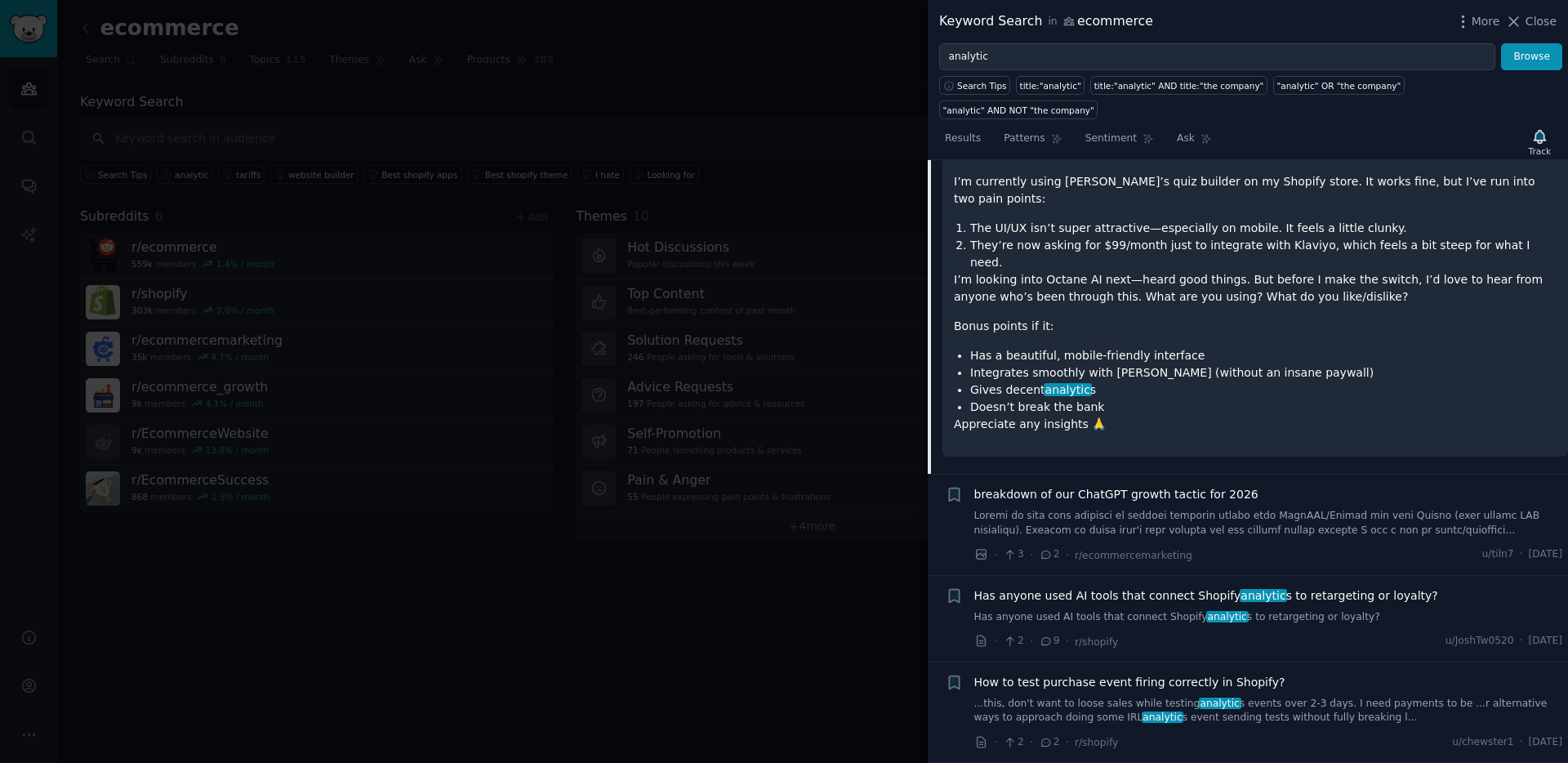
click at [1181, 587] on div "Has anyone used AI tools that connect Shopify analytic s to retargeting or loya…" at bounding box center [1269, 606] width 589 height 38
click at [1182, 587] on span "Has anyone used AI tools that connect Shopify analytic s to retargeting or loya…" at bounding box center [1206, 596] width 463 height 17
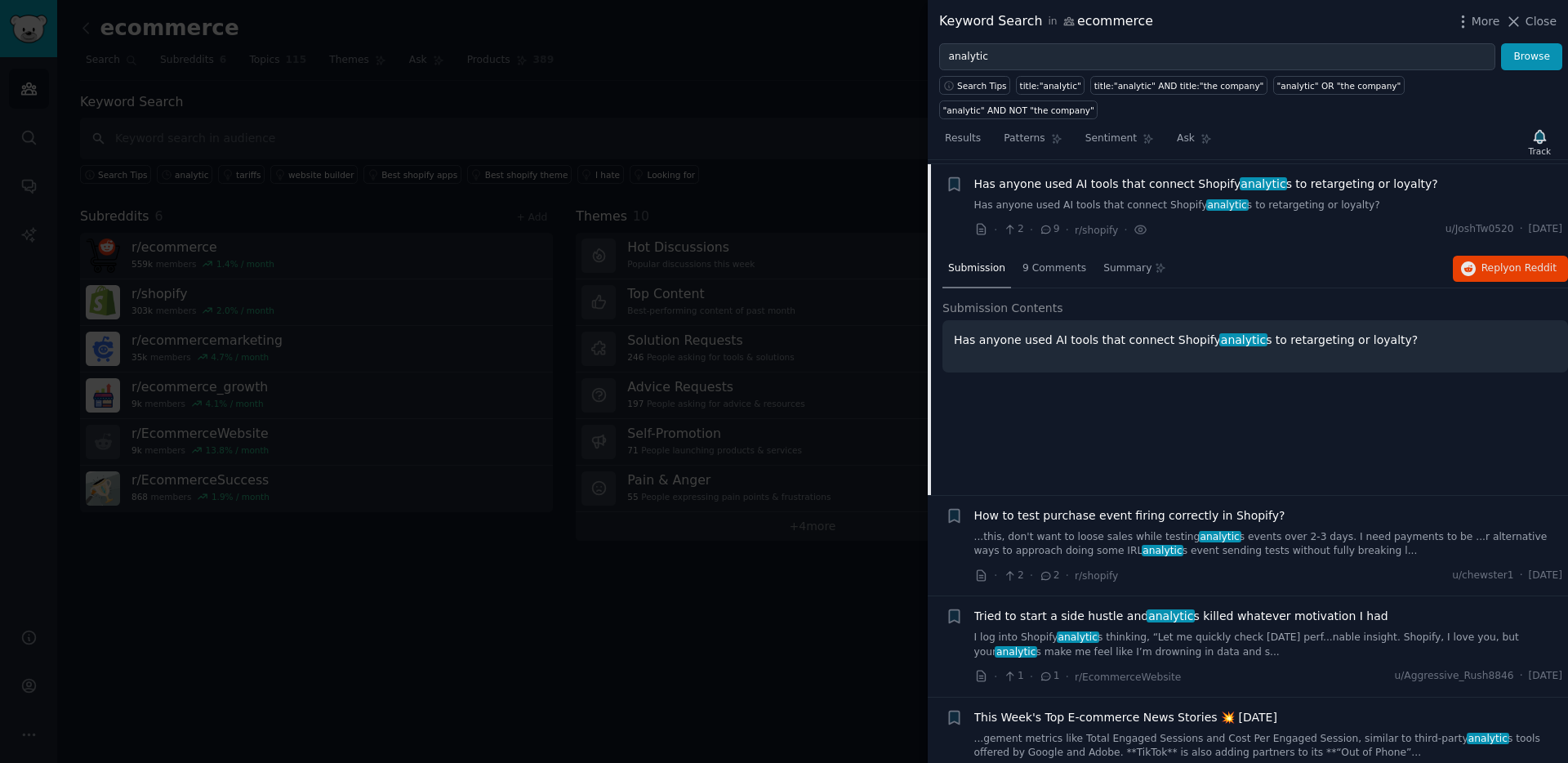
scroll to position [1034, 0]
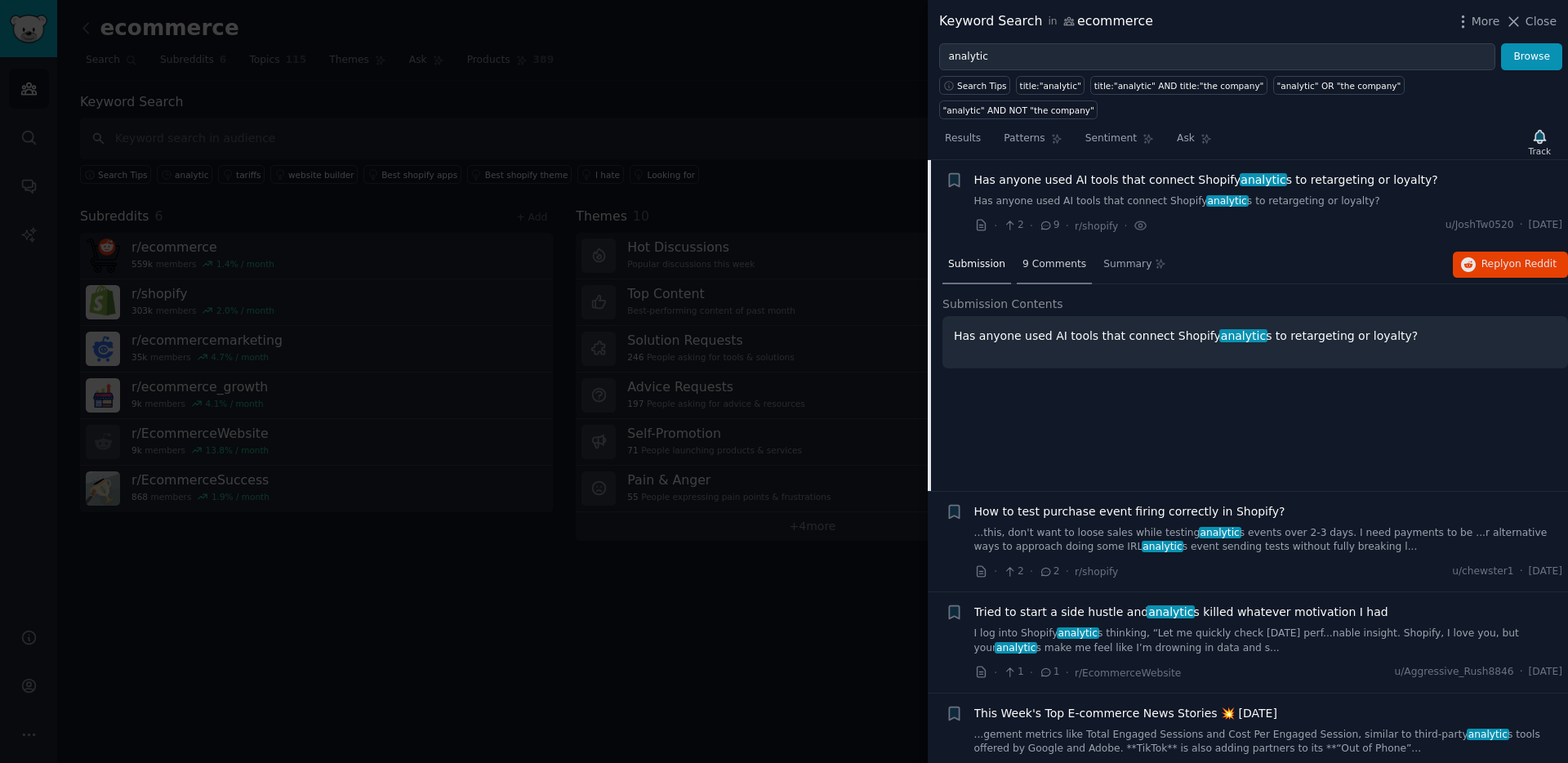
click at [1067, 257] on span "9 Comments" at bounding box center [1054, 264] width 64 height 14
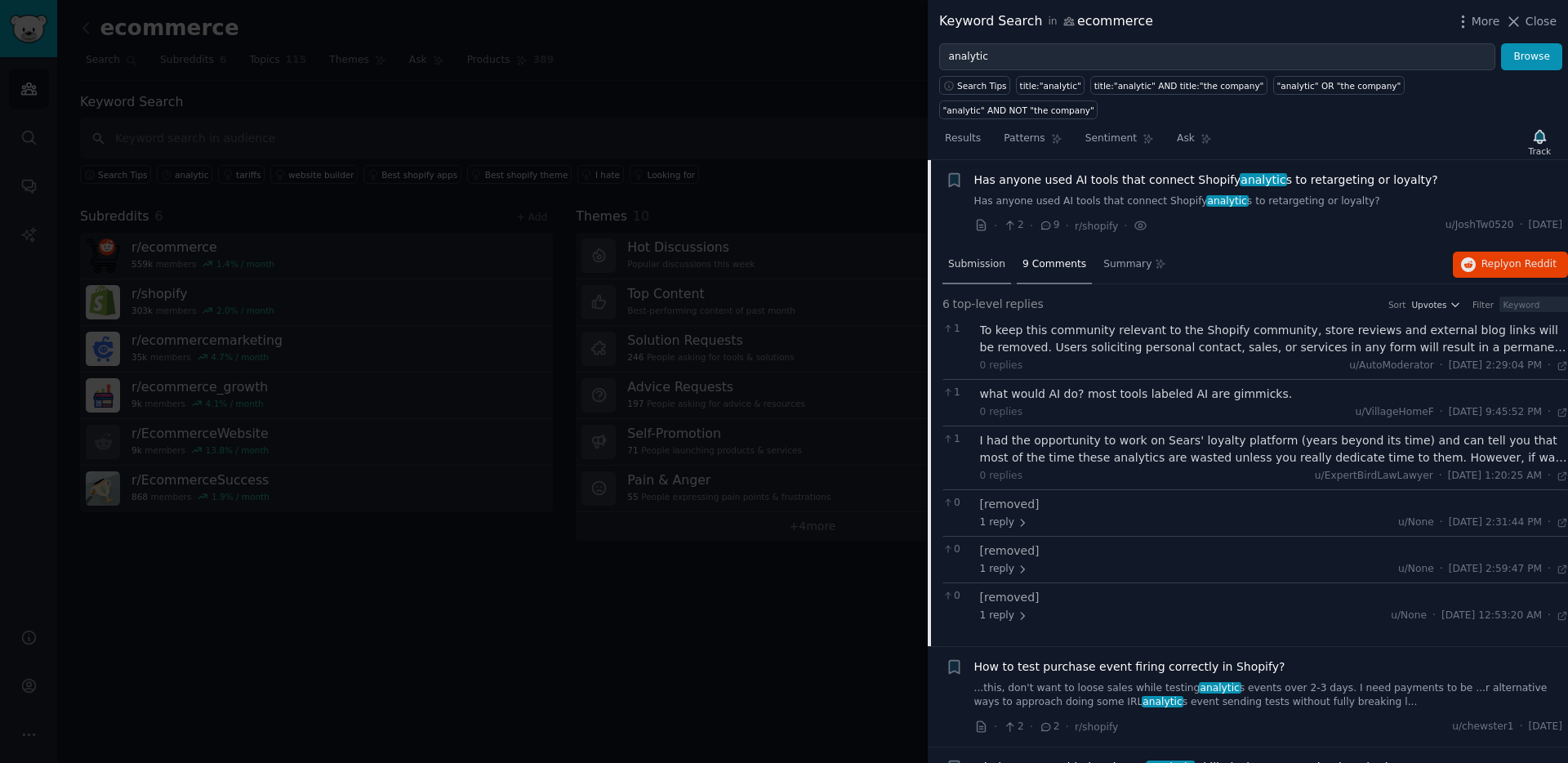
click at [994, 257] on span "Submission" at bounding box center [976, 264] width 57 height 14
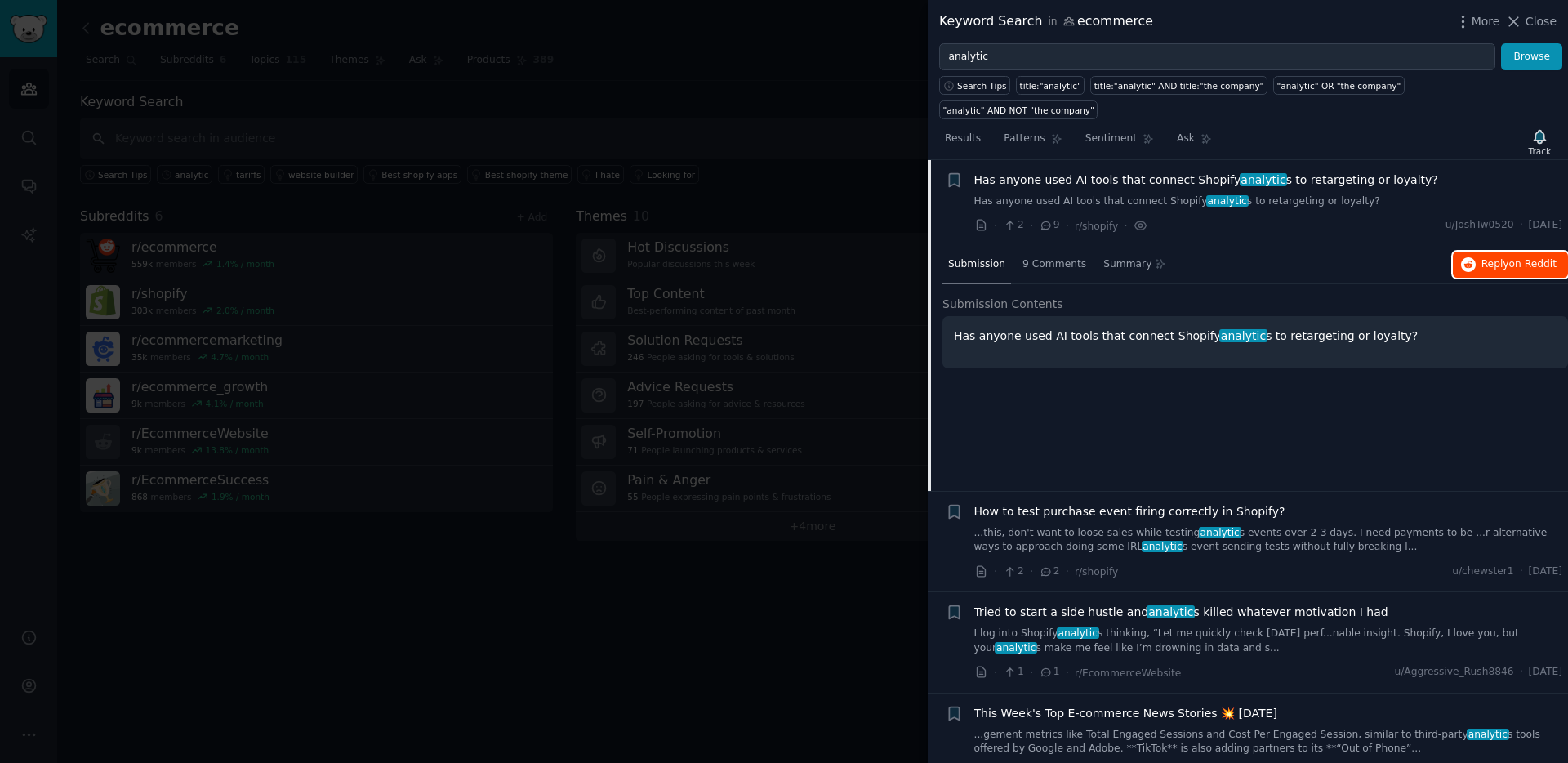
click at [1234, 257] on span "Reply on Reddit" at bounding box center [1519, 264] width 75 height 14
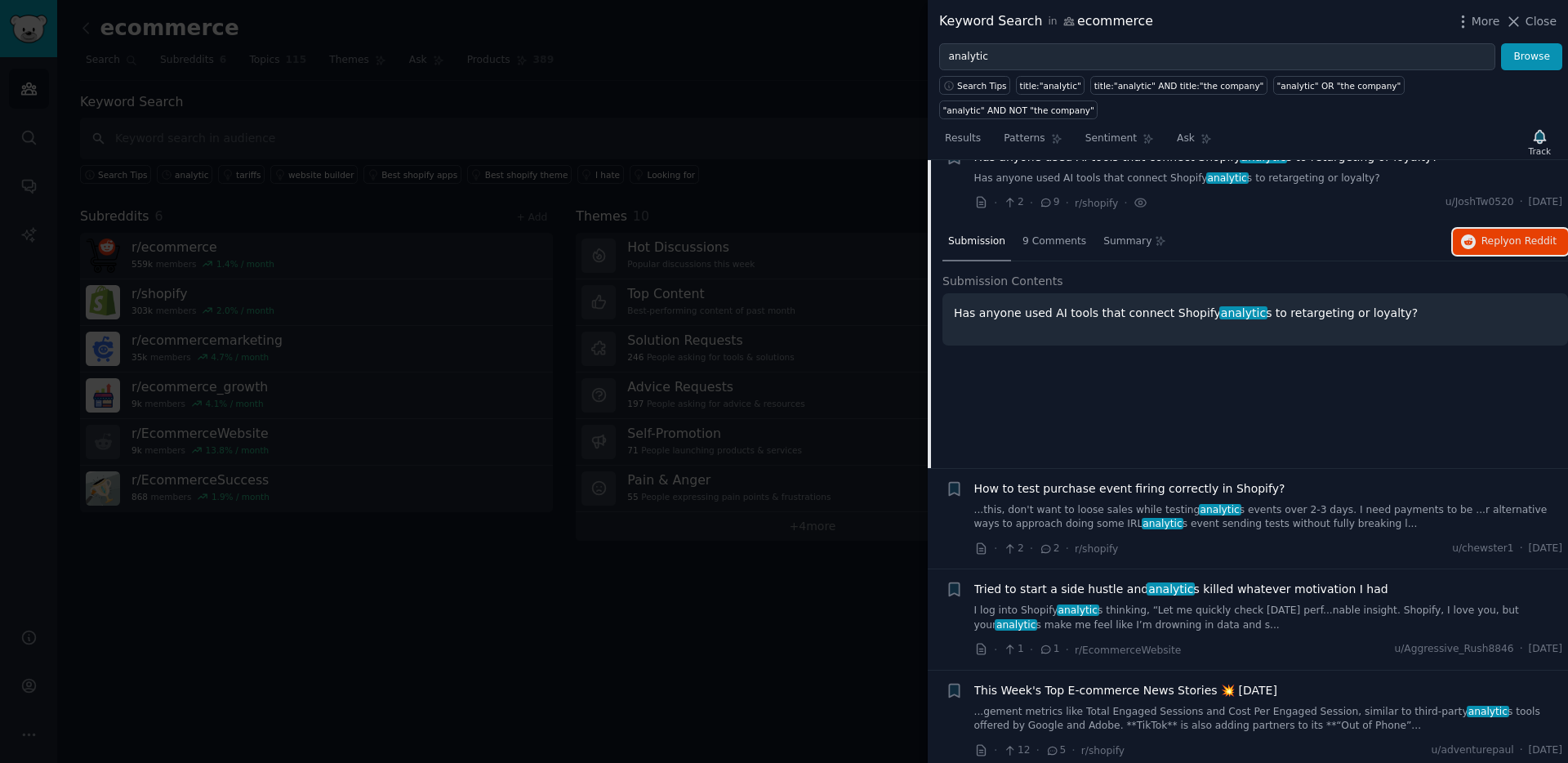
scroll to position [1059, 0]
click at [1181, 479] on span "How to test purchase event firing correctly in Shopify?" at bounding box center [1130, 488] width 311 height 17
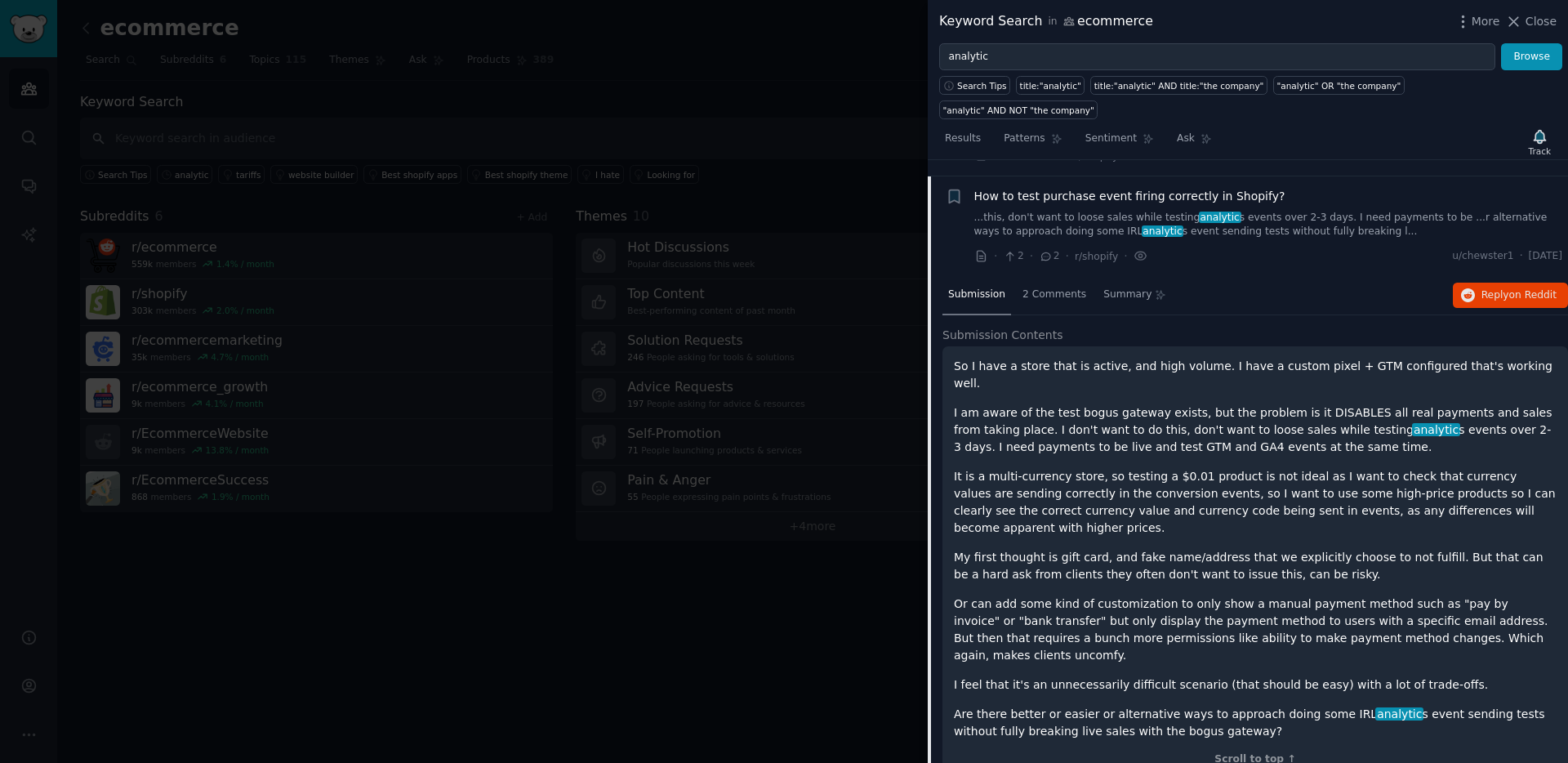
scroll to position [1121, 0]
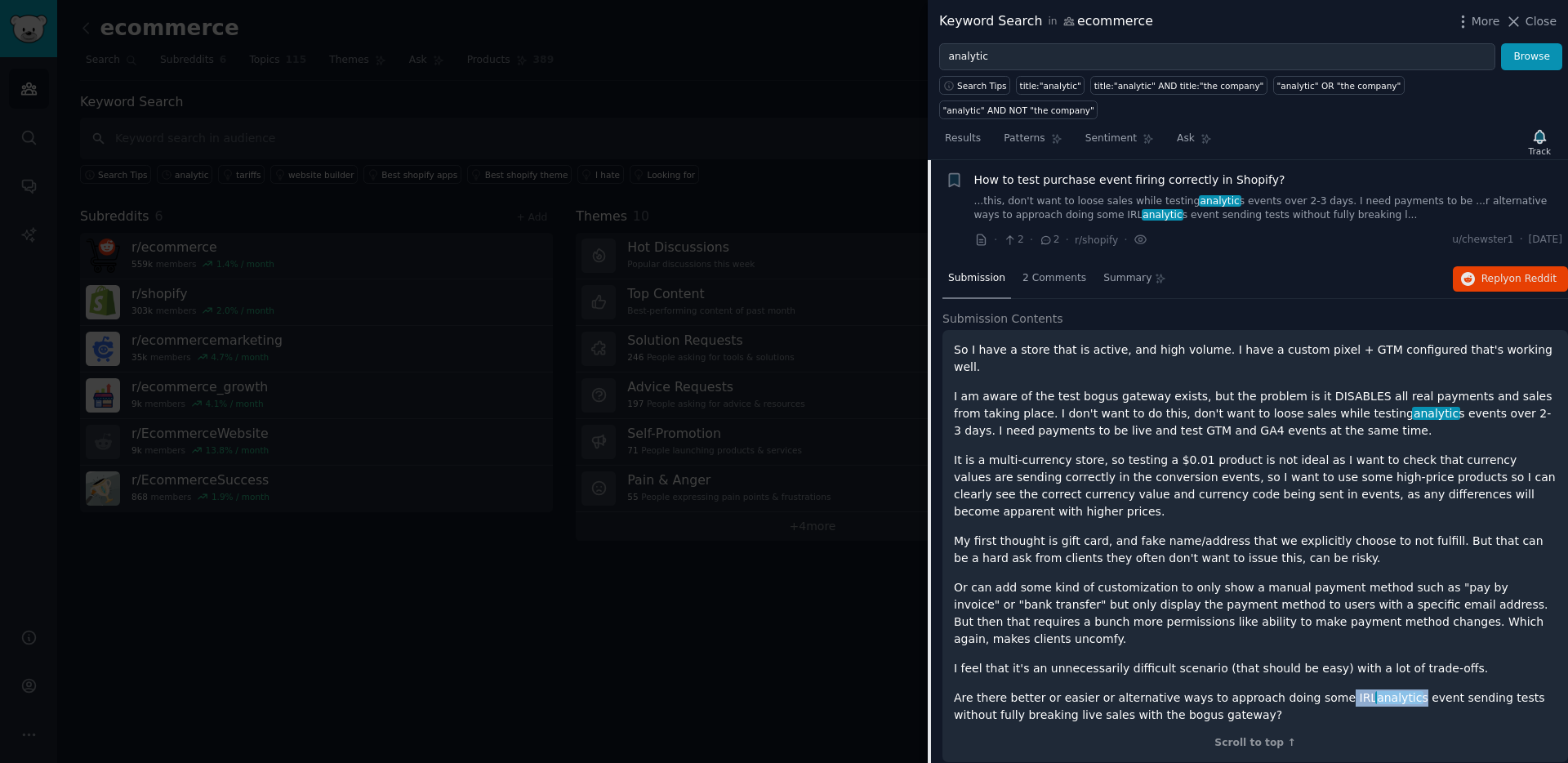
drag, startPoint x: 1318, startPoint y: 641, endPoint x: 1388, endPoint y: 638, distance: 70.1
click at [1234, 671] on p "Are there better or easier or alternative ways to approach doing some IRL analy…" at bounding box center [1255, 707] width 602 height 35
copy p "IRL analytic s"
click at [1062, 471] on p "It is a multi-currency store, so testing a $0.01 product is not ideal as I want…" at bounding box center [1255, 486] width 602 height 69
click at [1086, 532] on p "My first thought is gift card, and fake name/address that we explicitly choose …" at bounding box center [1255, 550] width 602 height 35
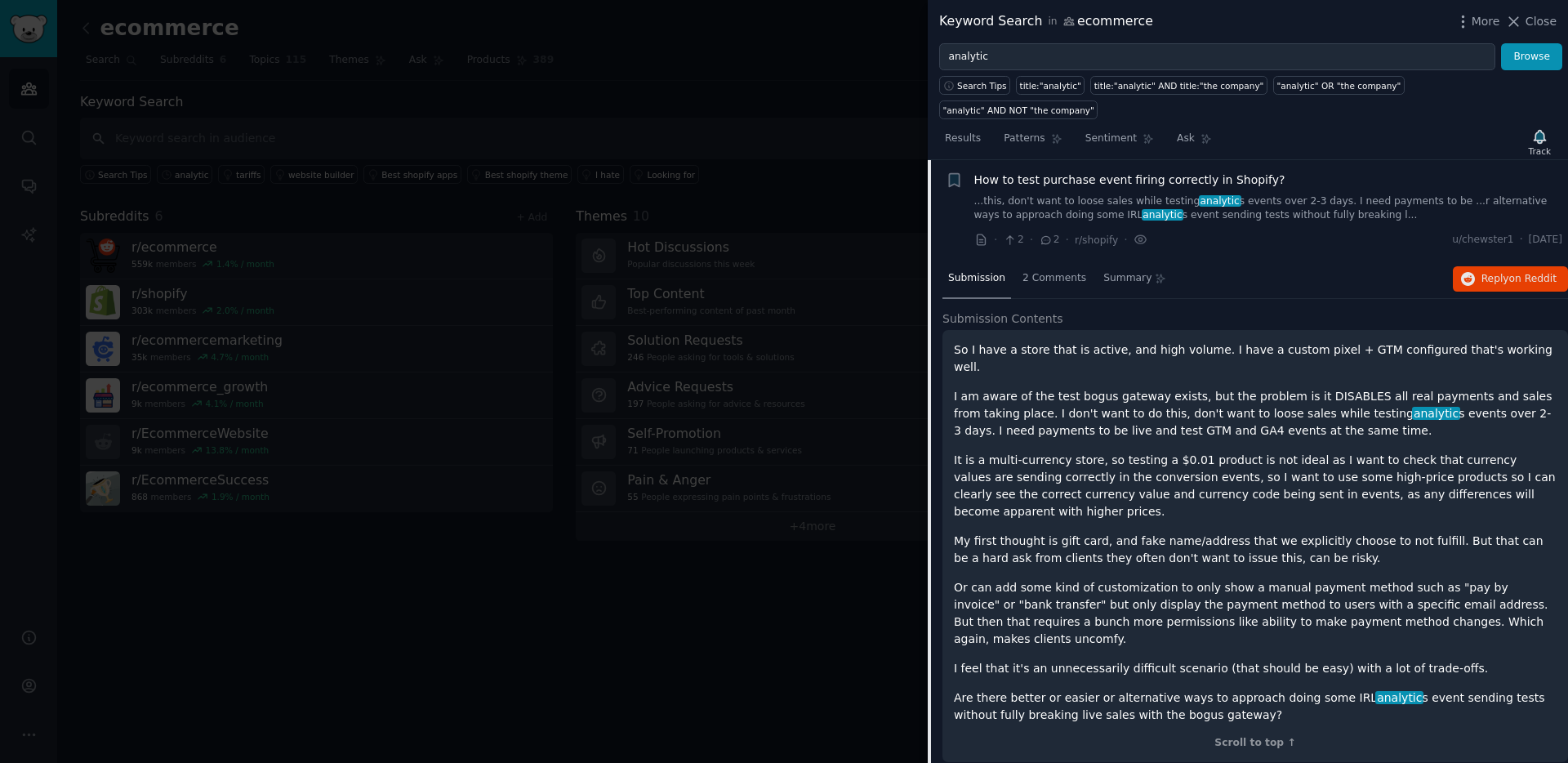
click at [1120, 579] on p "Or can add some kind of customization to only show a manual payment method such…" at bounding box center [1255, 613] width 602 height 69
click at [1148, 618] on div "So I have a store that is active, and high volume. I have a custom pixel + GTM …" at bounding box center [1255, 532] width 602 height 382
click at [1152, 660] on p "I feel that it's an unnecessarily difficult scenario (that should be easy) with…" at bounding box center [1255, 668] width 602 height 17
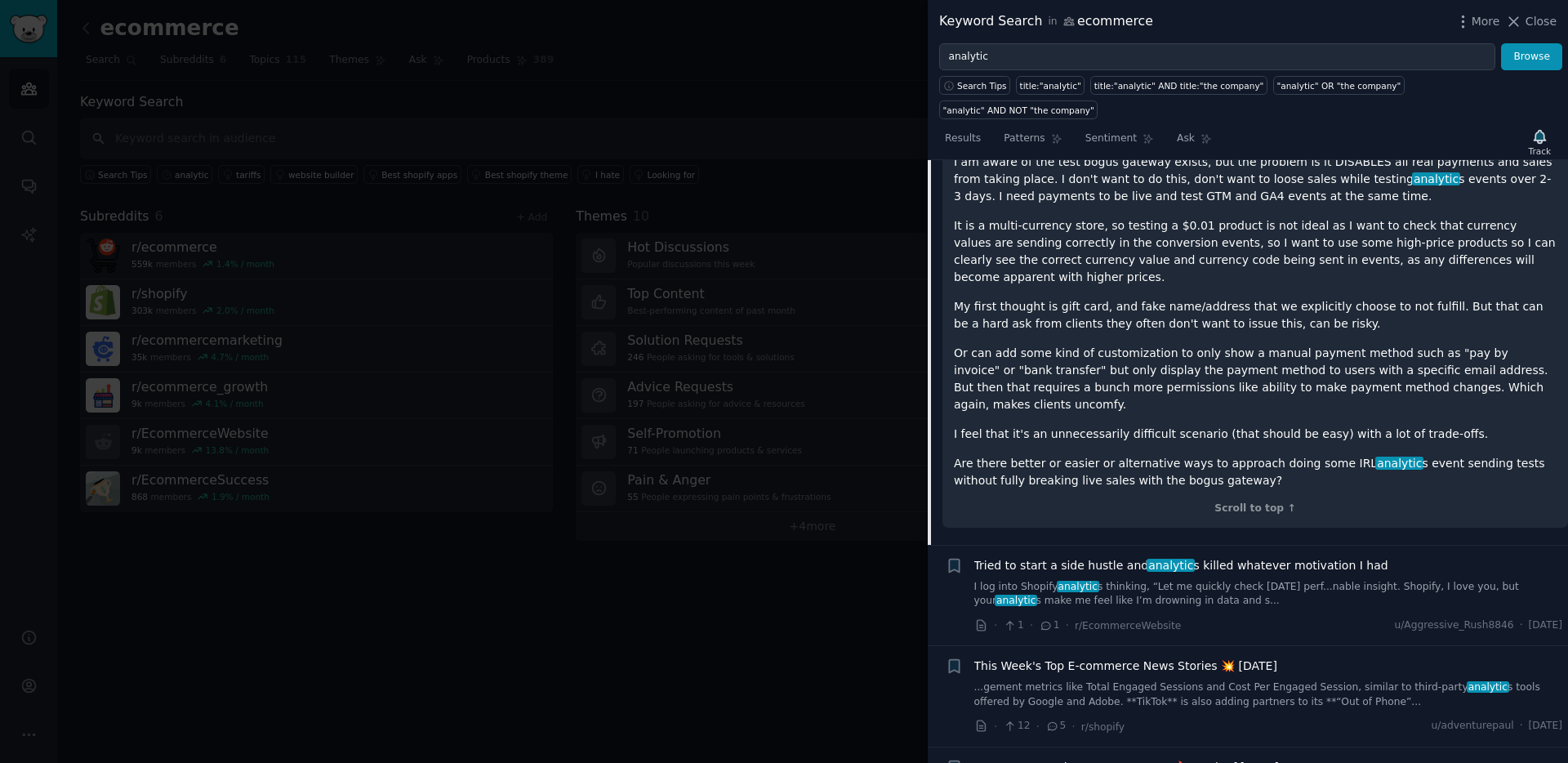
scroll to position [1488, 0]
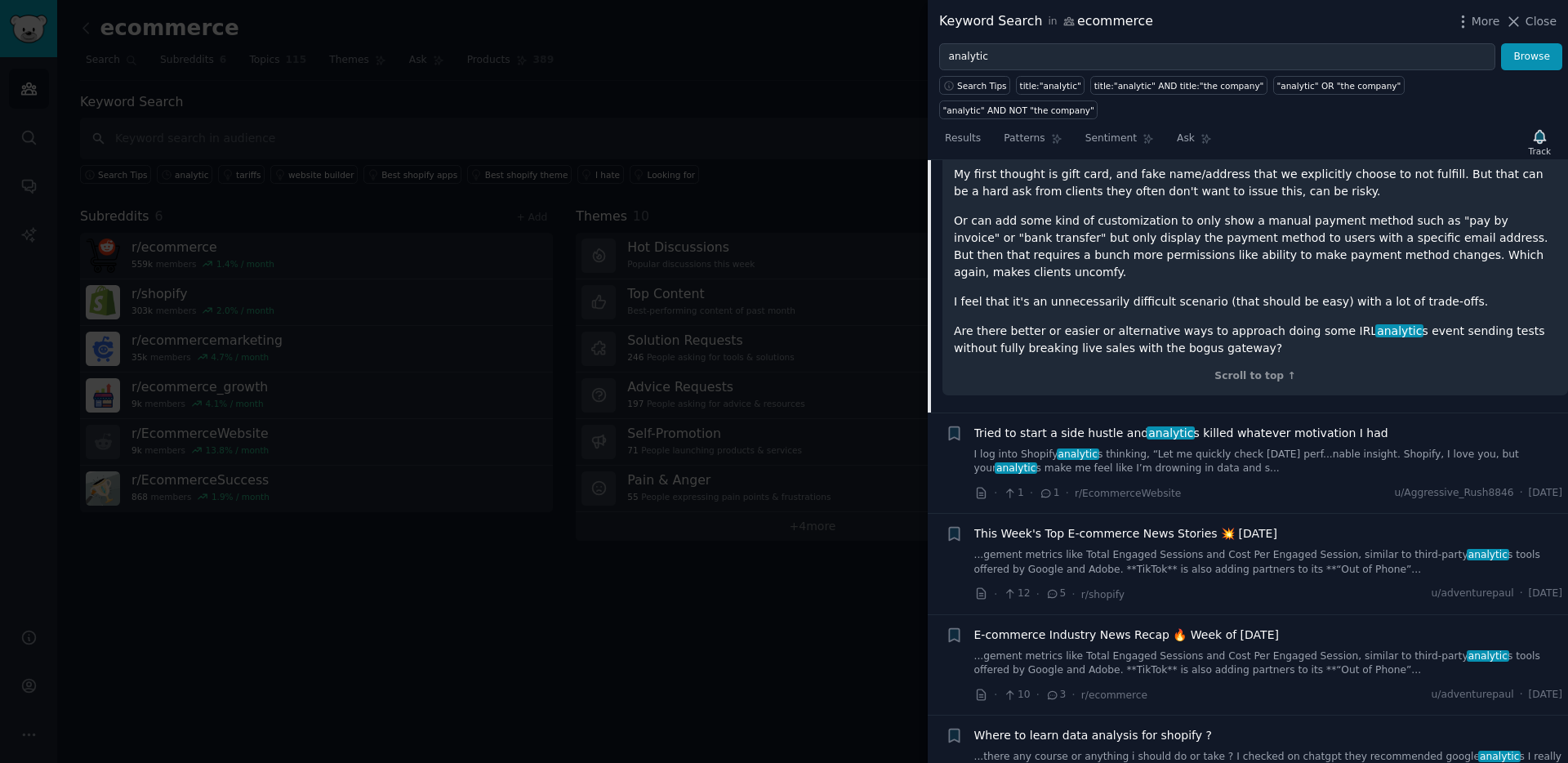
click at [1234, 425] on span "Tried to start a side hustle and analytic s killed whatever motivation I had" at bounding box center [1181, 434] width 414 height 17
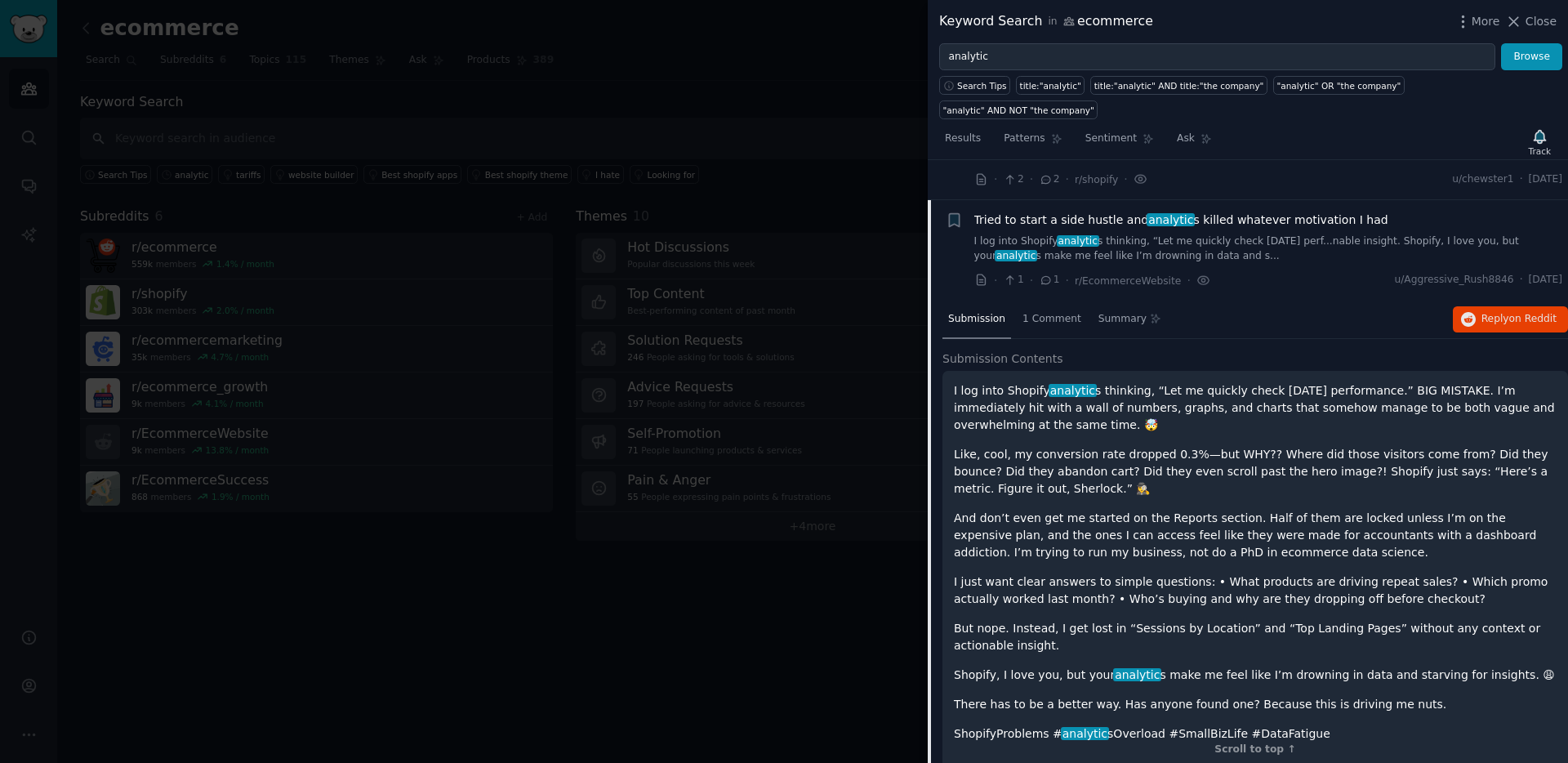
scroll to position [1175, 0]
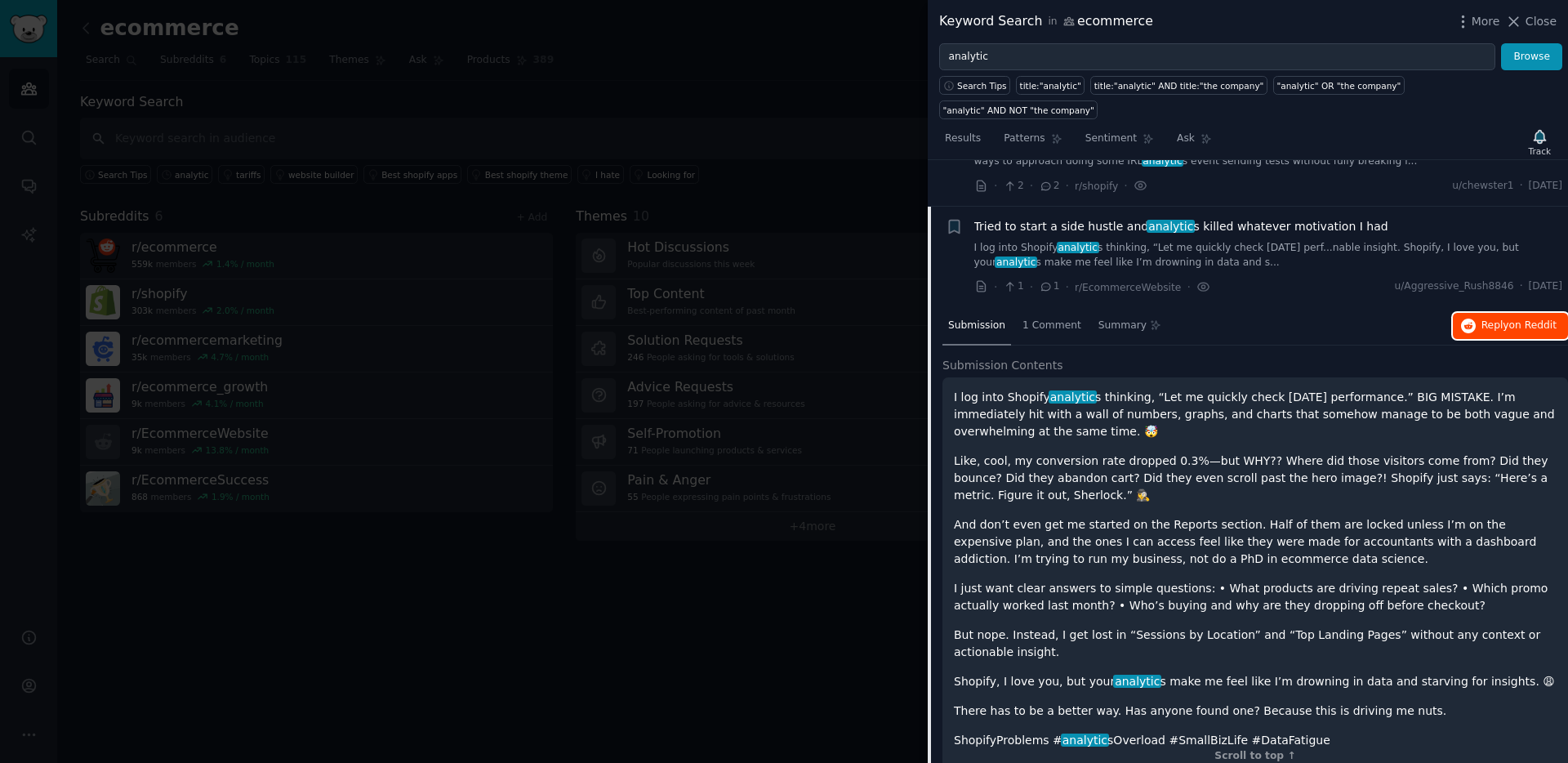
click at [1234, 319] on span "Reply on Reddit" at bounding box center [1519, 325] width 75 height 14
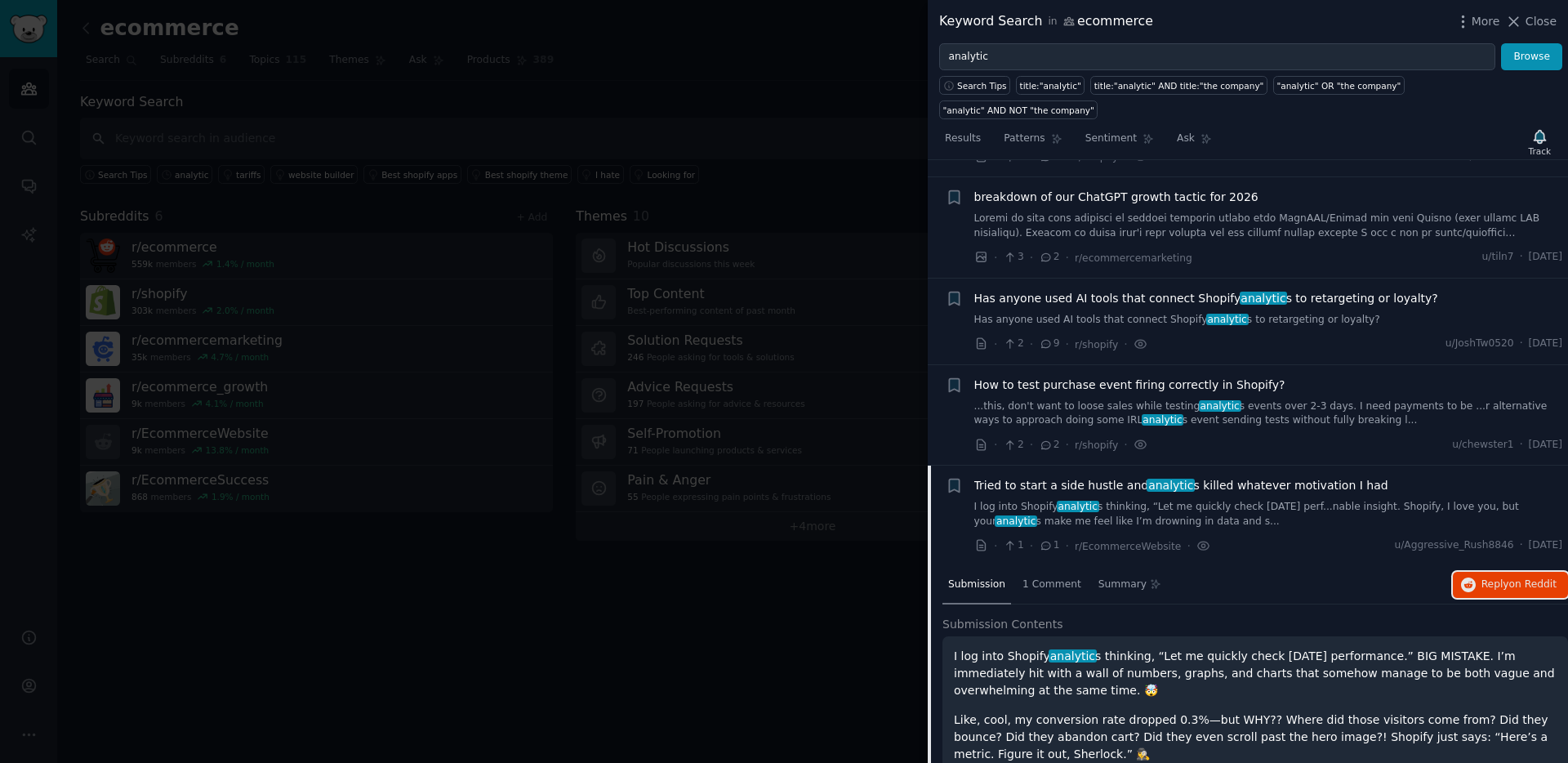
scroll to position [852, 0]
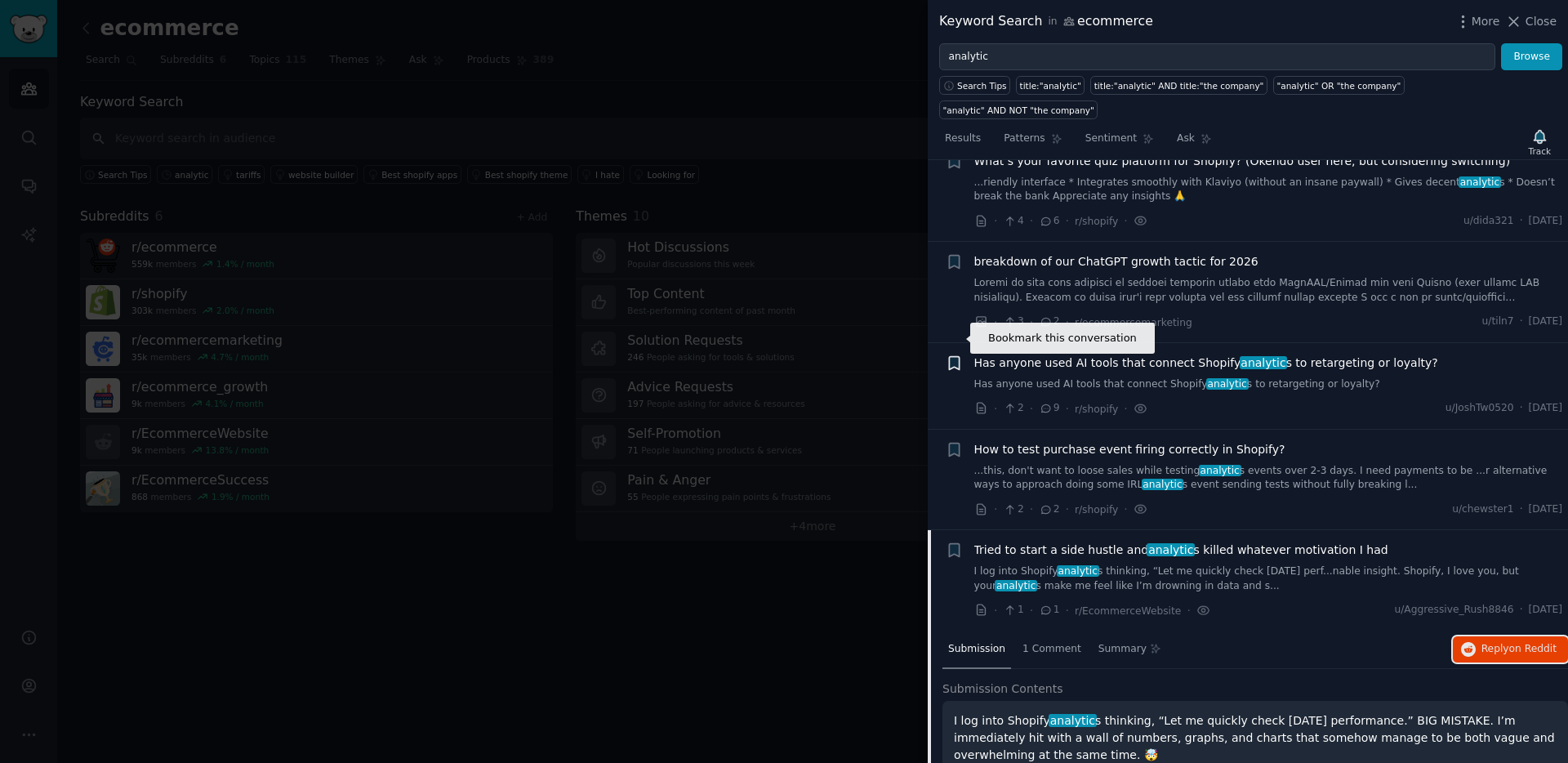
click at [957, 356] on icon "button" at bounding box center [954, 363] width 10 height 14
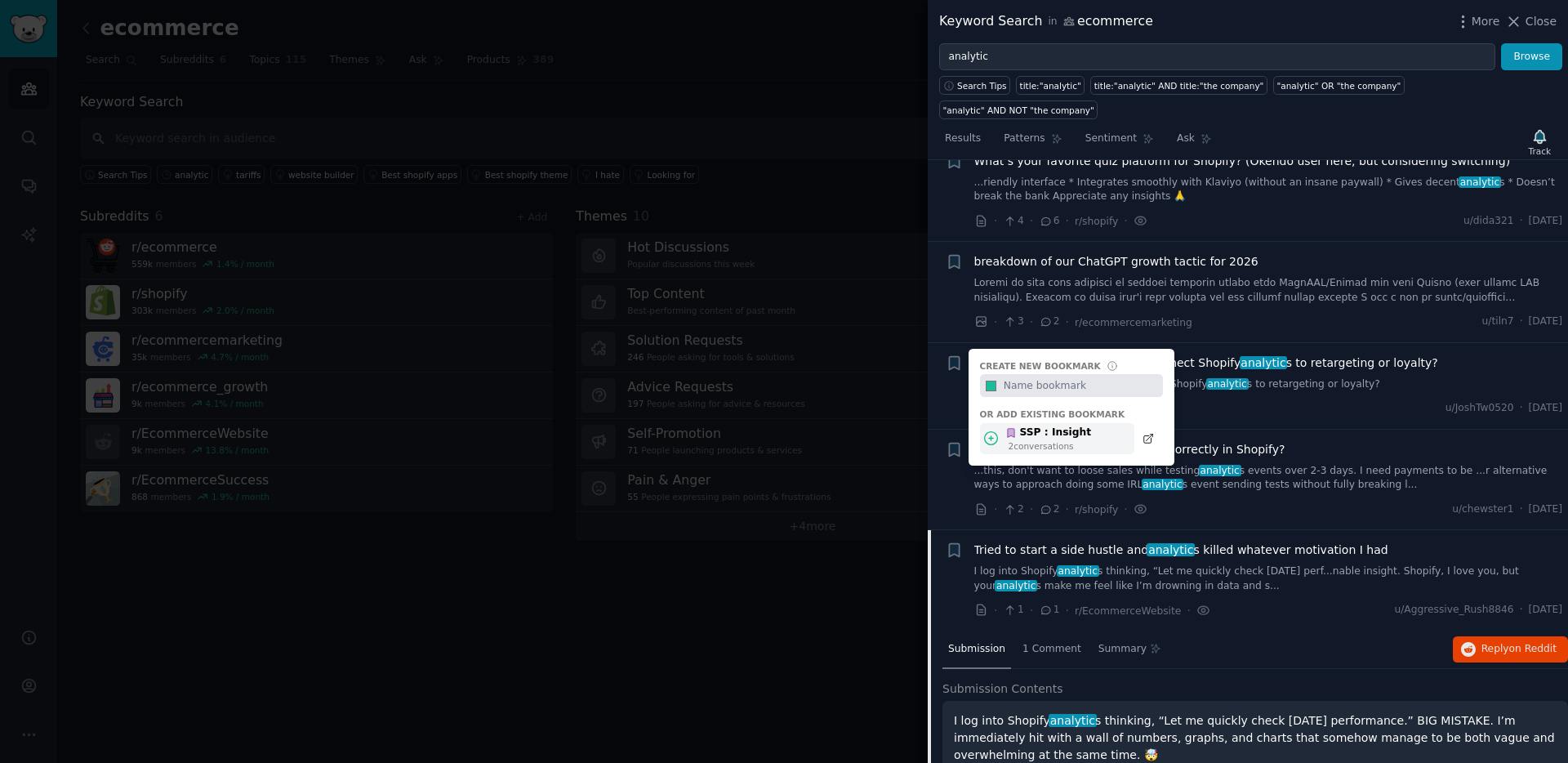
click at [1048, 426] on div "SSP : Insight" at bounding box center [1048, 433] width 86 height 14
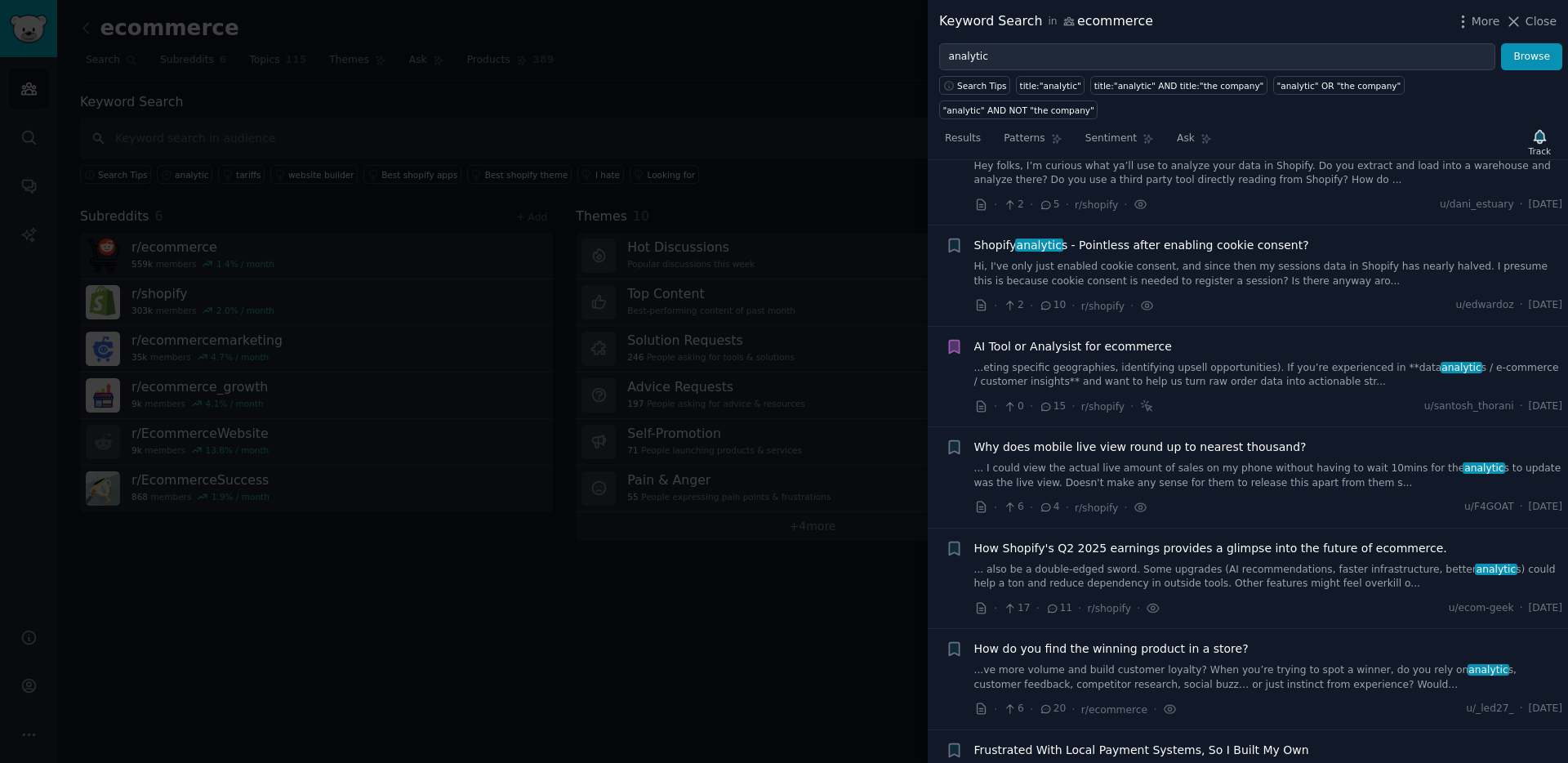
scroll to position [0, 0]
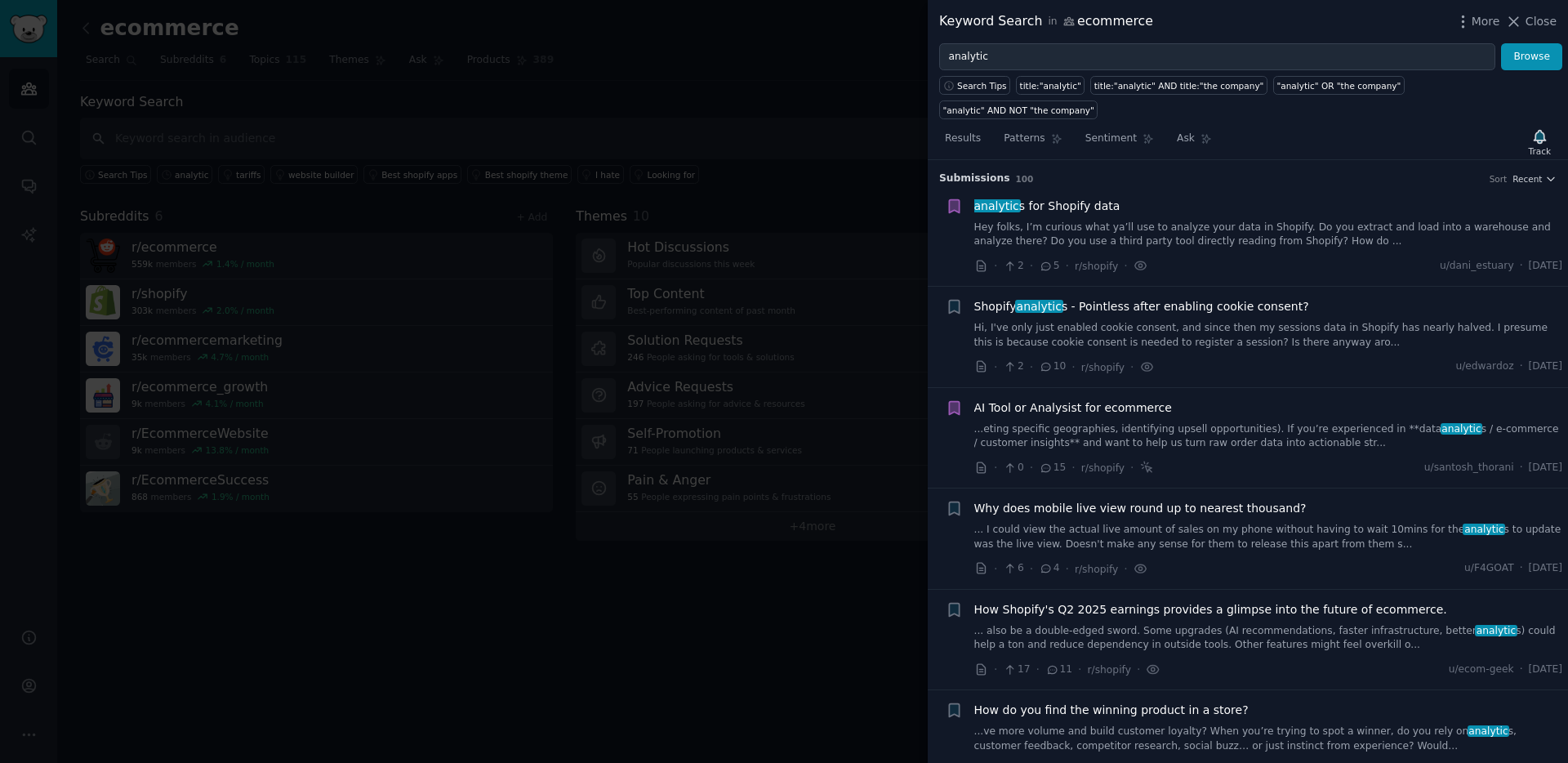
click at [1082, 198] on span "analytic s for Shopify data" at bounding box center [1047, 207] width 146 height 17
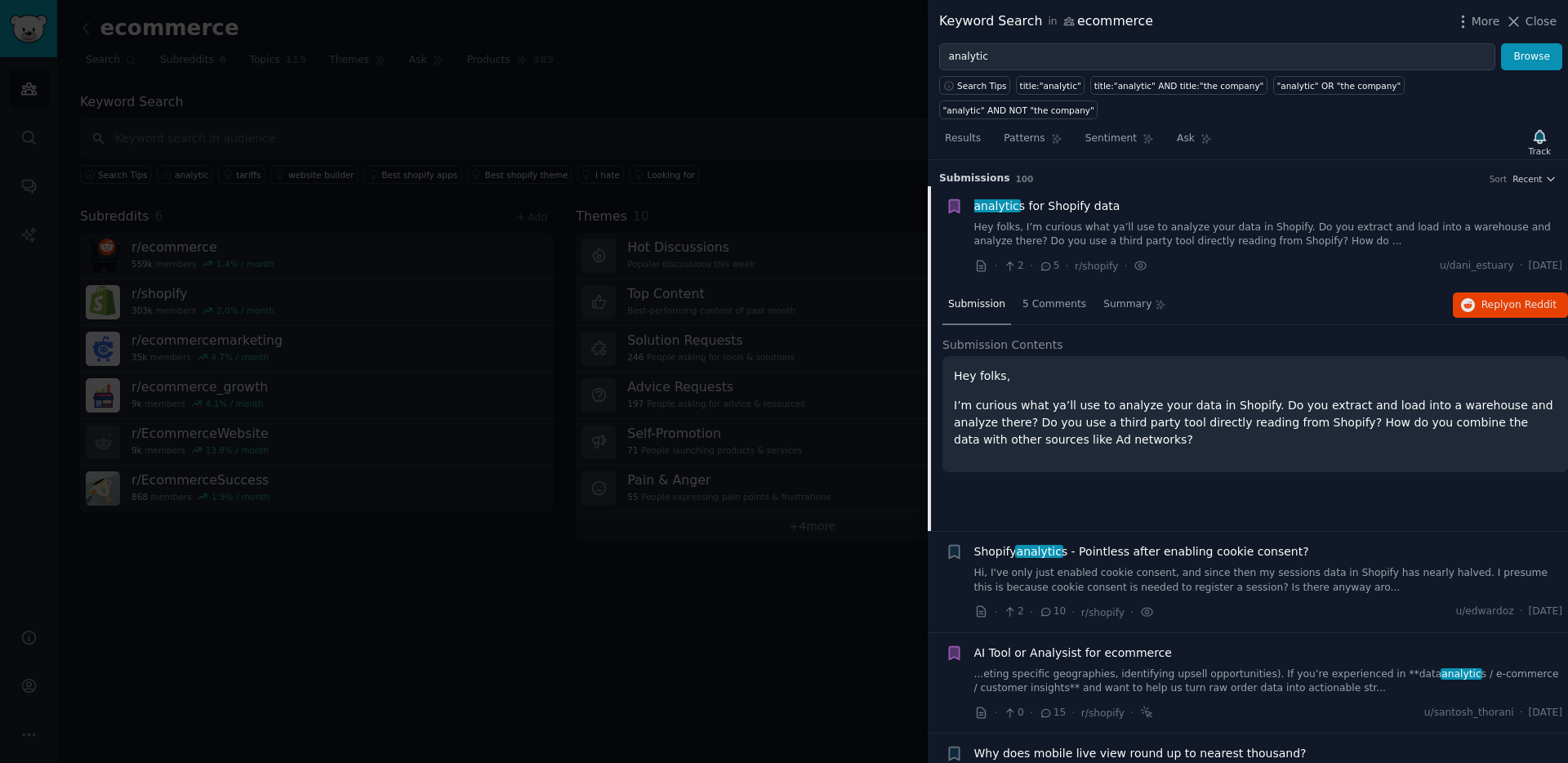
scroll to position [26, 0]
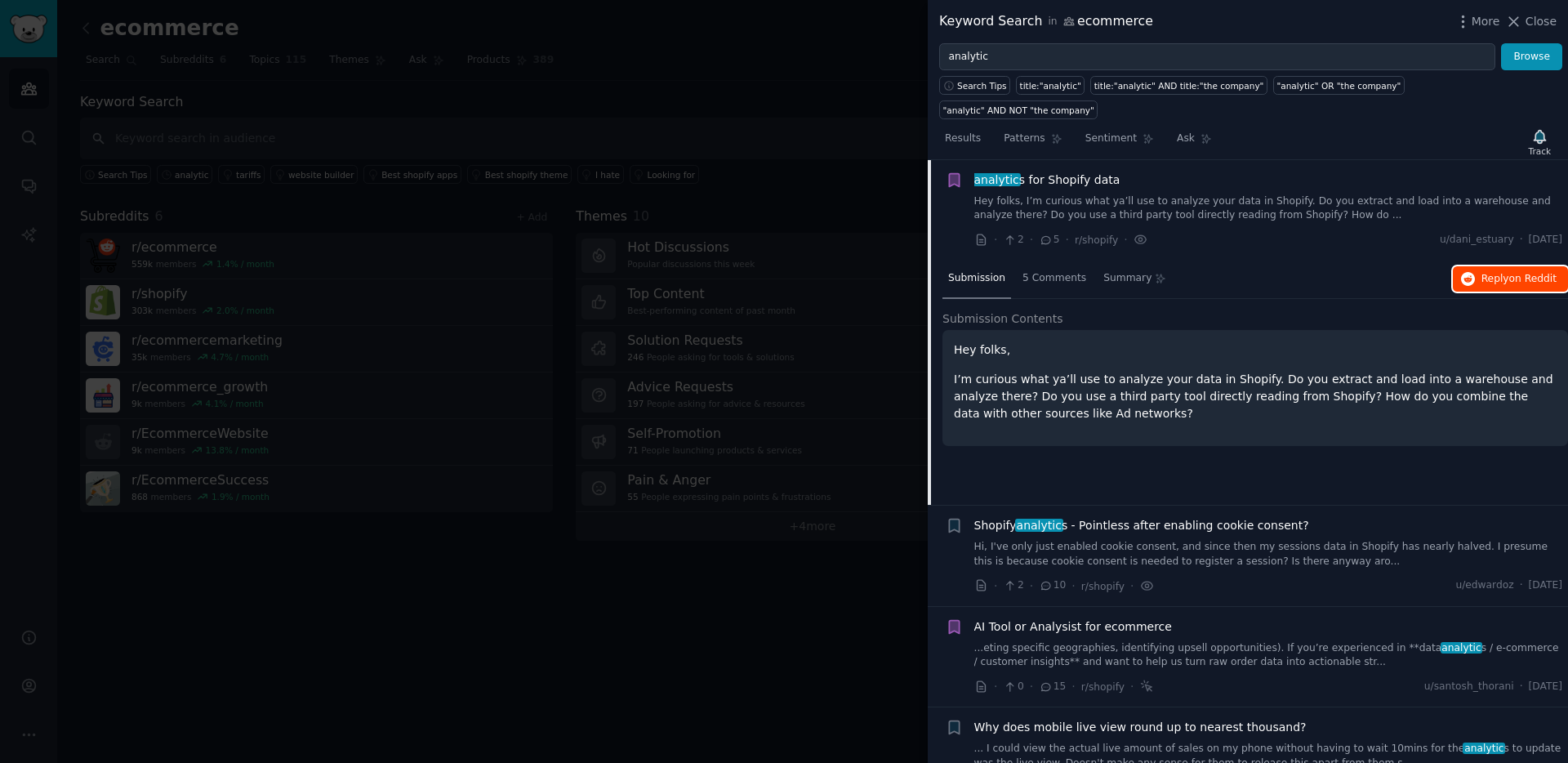
click at [1234, 272] on span "on Reddit" at bounding box center [1532, 278] width 47 height 12
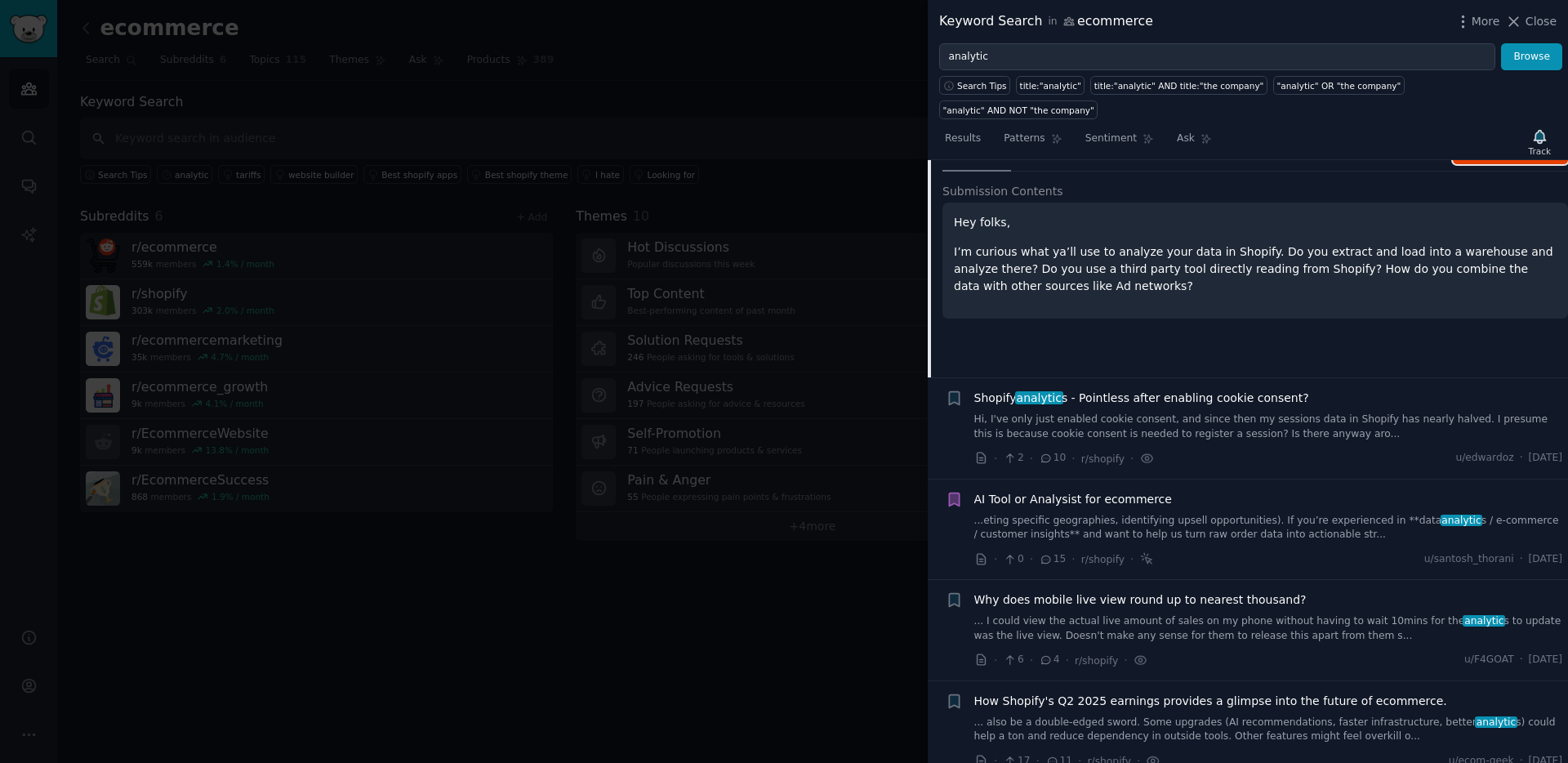
scroll to position [161, 0]
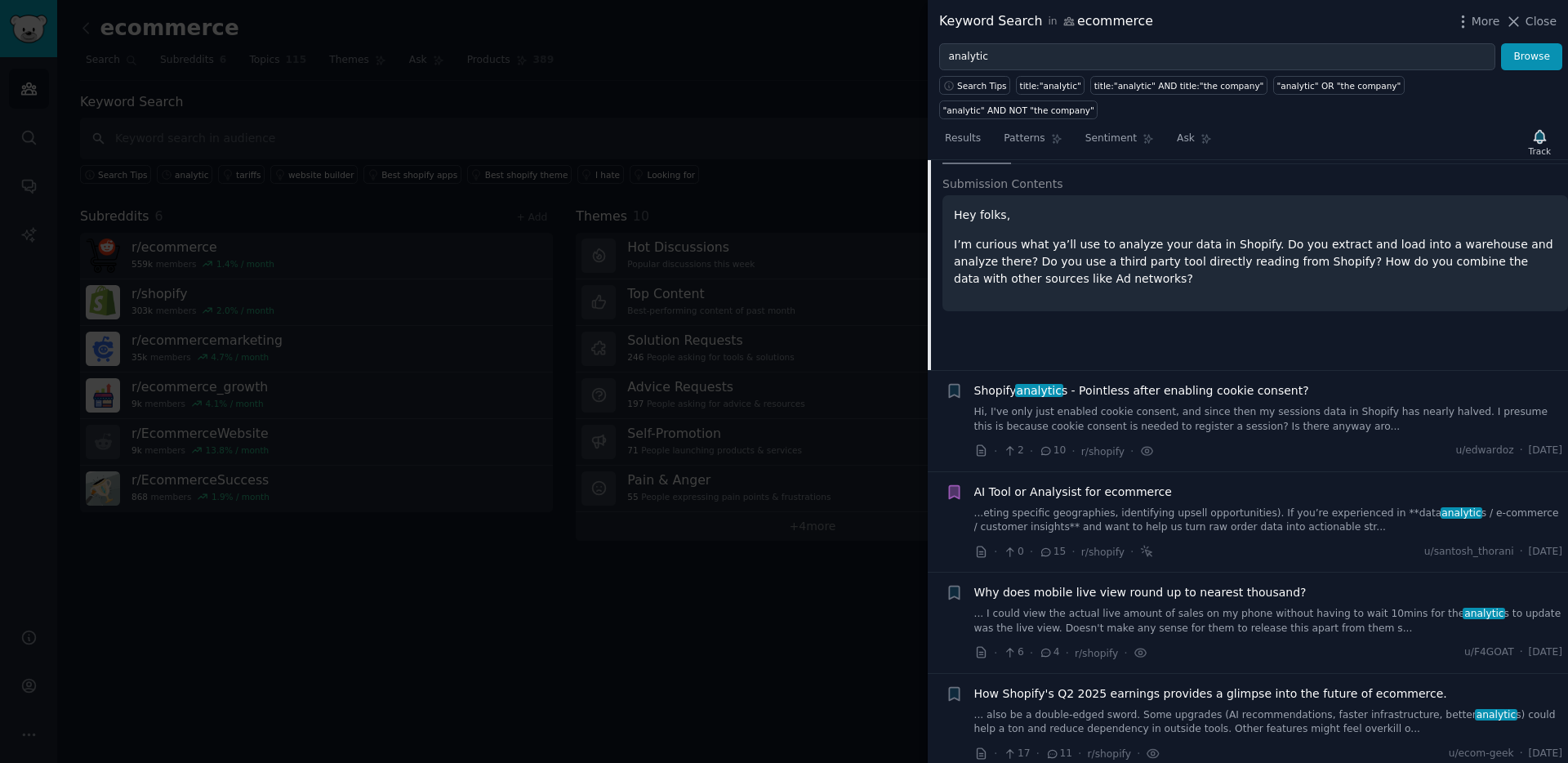
click at [1180, 506] on link "...eting specific geographies, identifying upsell opportunities). If you’re exp…" at bounding box center [1269, 521] width 589 height 29
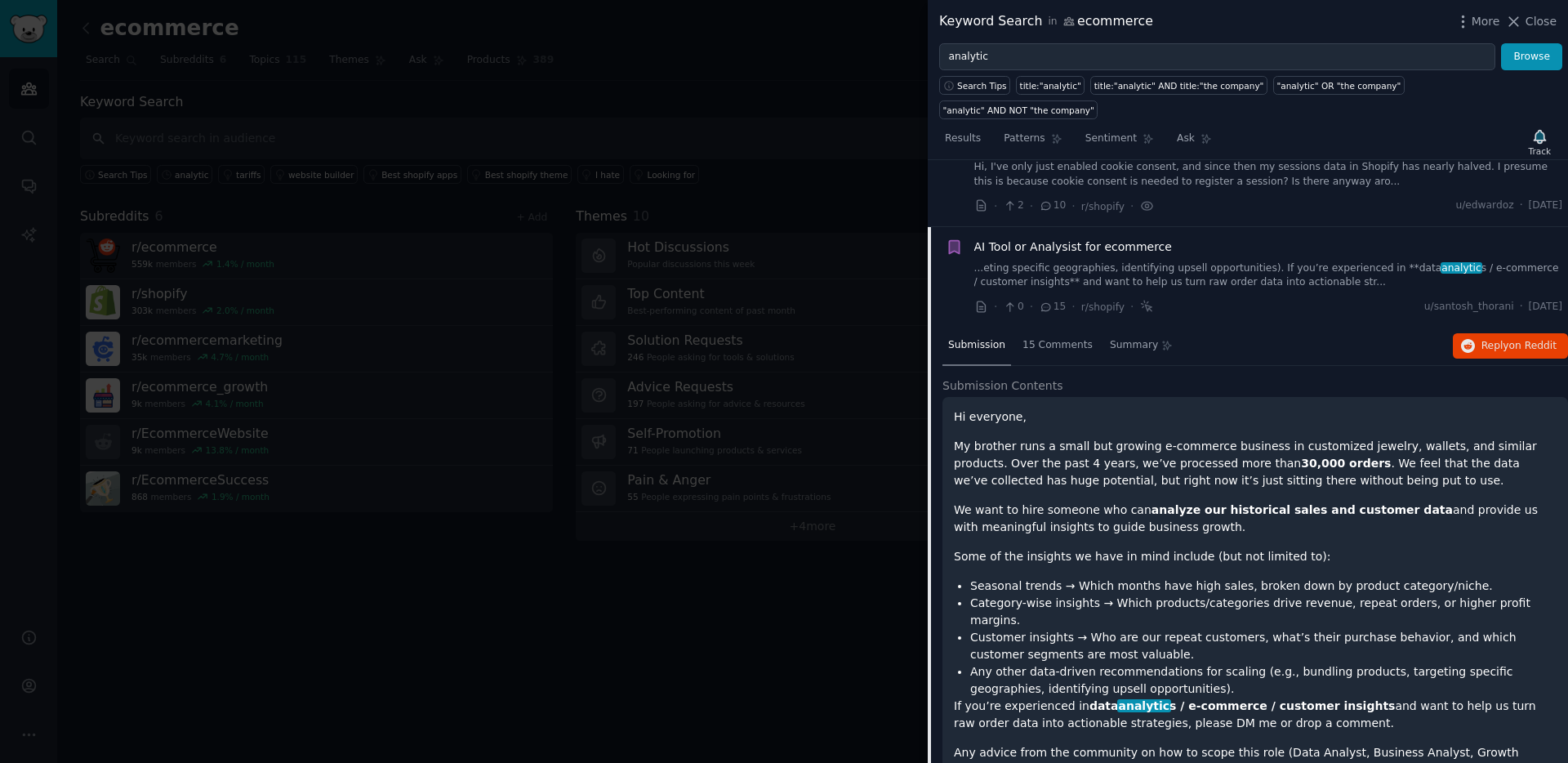
scroll to position [228, 0]
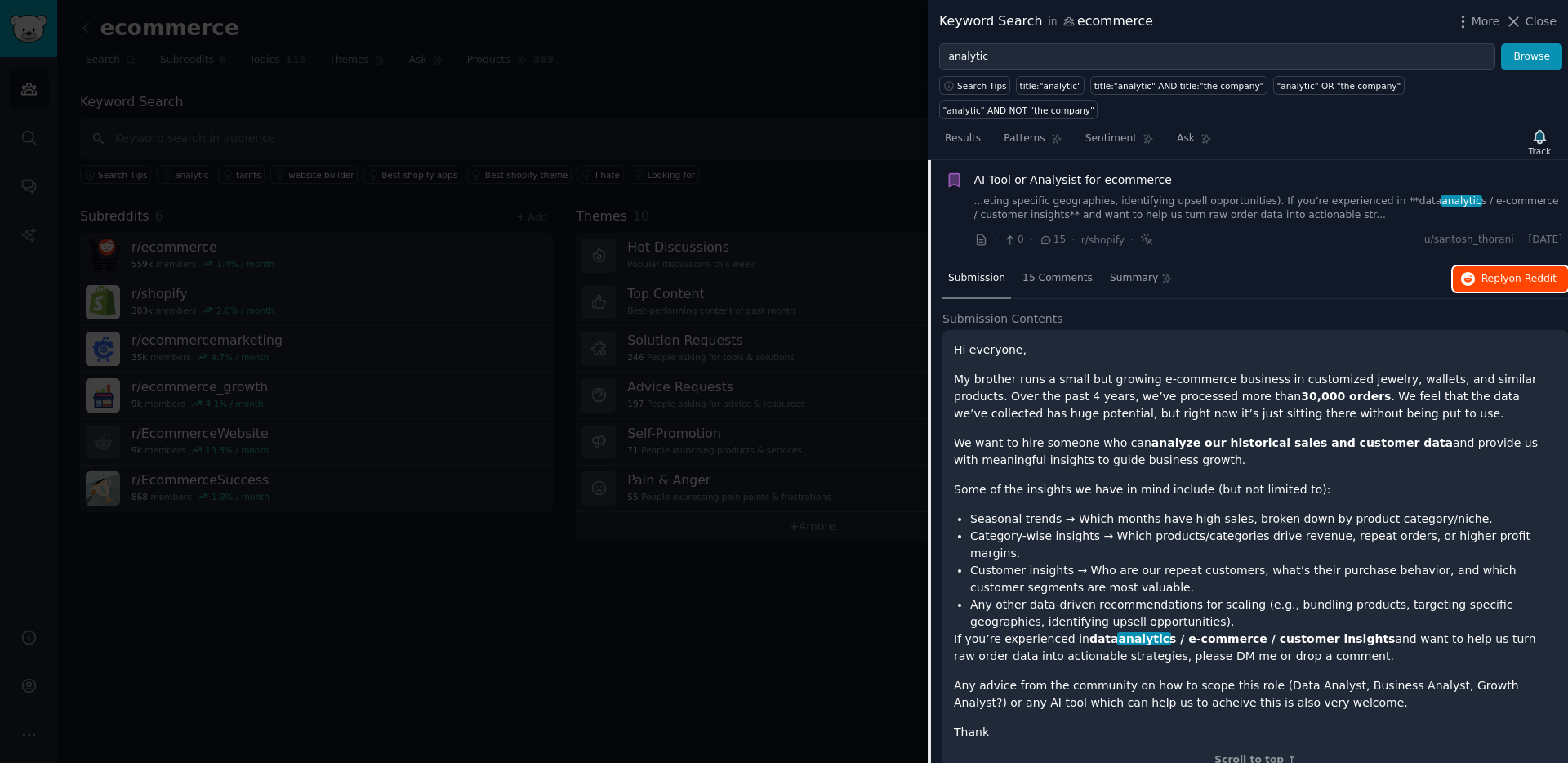
click at [1234, 267] on button "Reply on Reddit" at bounding box center [1509, 279] width 115 height 26
click at [1229, 194] on link "...eting specific geographies, identifying upsell opportunities). If you’re exp…" at bounding box center [1269, 209] width 589 height 29
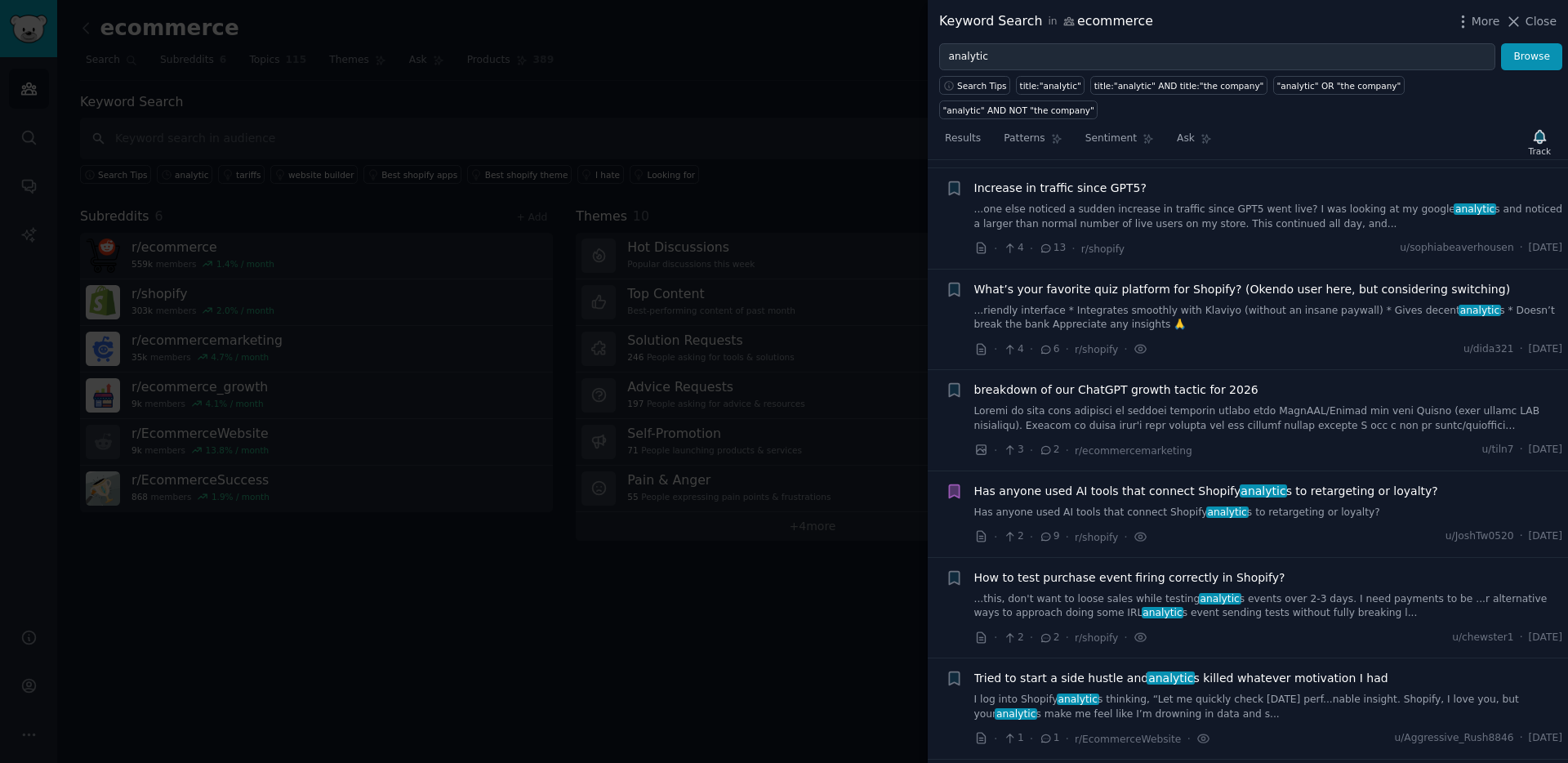
scroll to position [725, 0]
click at [1190, 481] on span "Has anyone used AI tools that connect Shopify analytic s to retargeting or loya…" at bounding box center [1206, 490] width 463 height 17
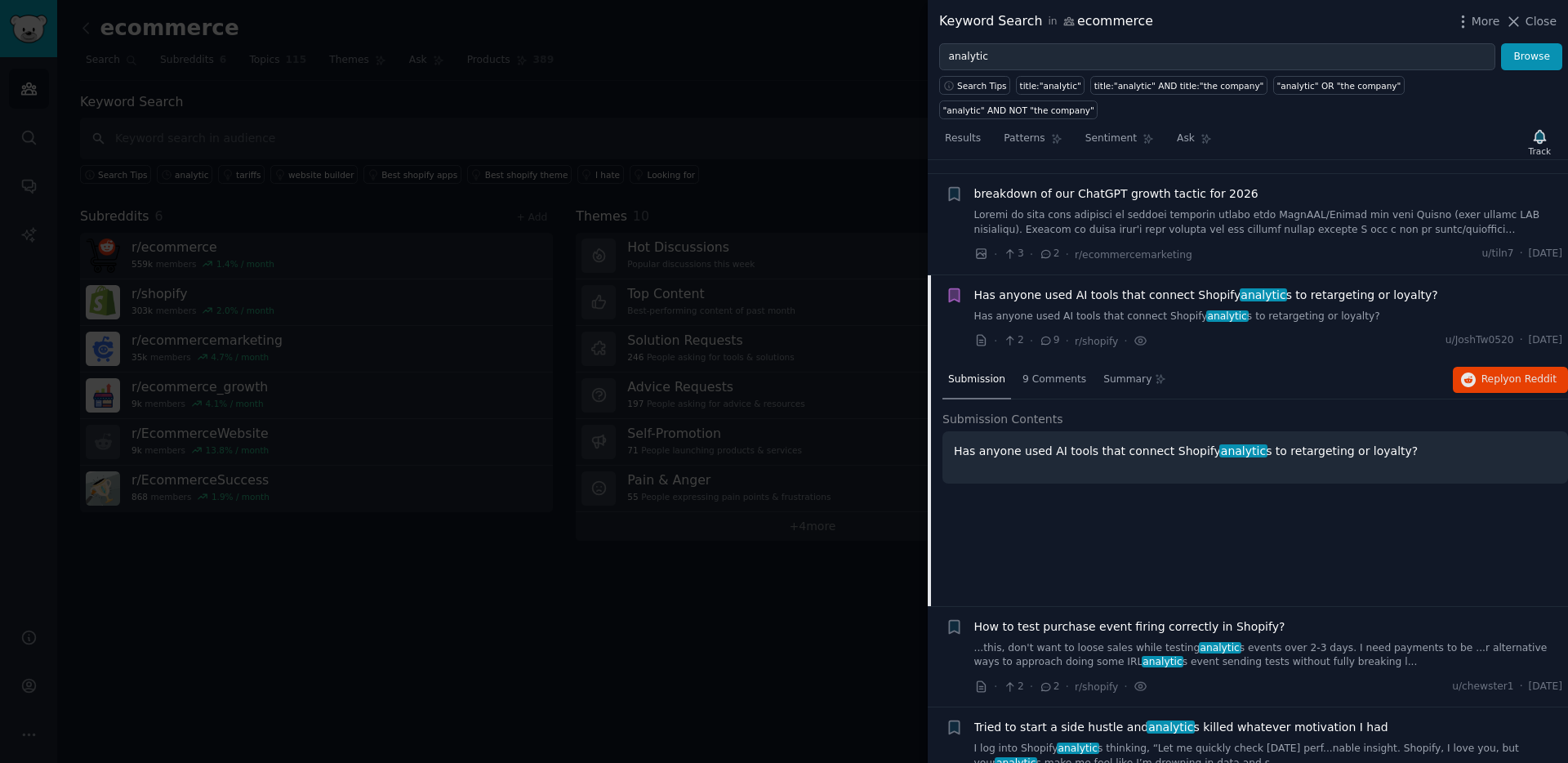
scroll to position [1034, 0]
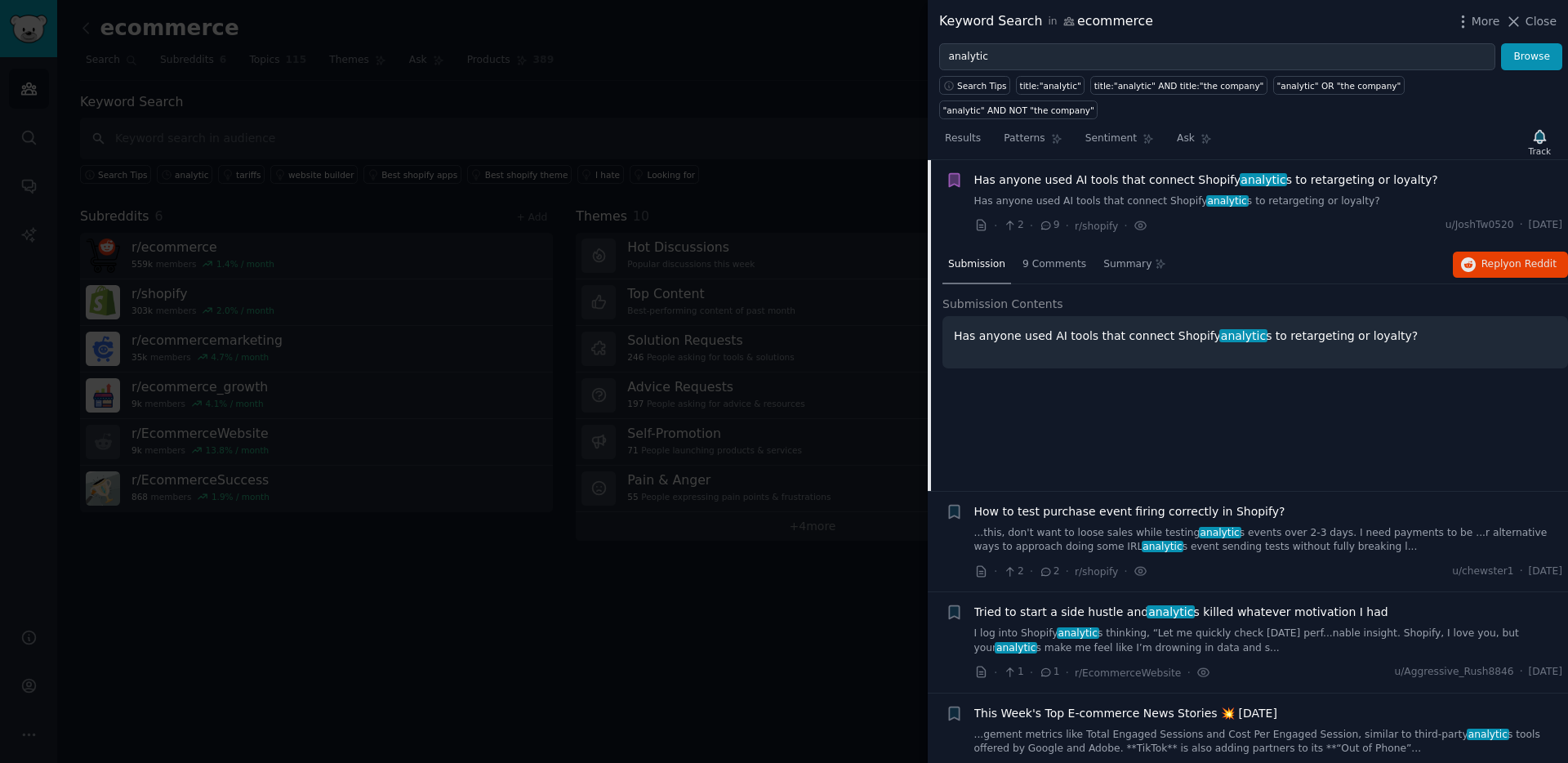
click at [1234, 172] on span "Has anyone used AI tools that connect Shopify analytic s to retargeting or loya…" at bounding box center [1206, 181] width 463 height 17
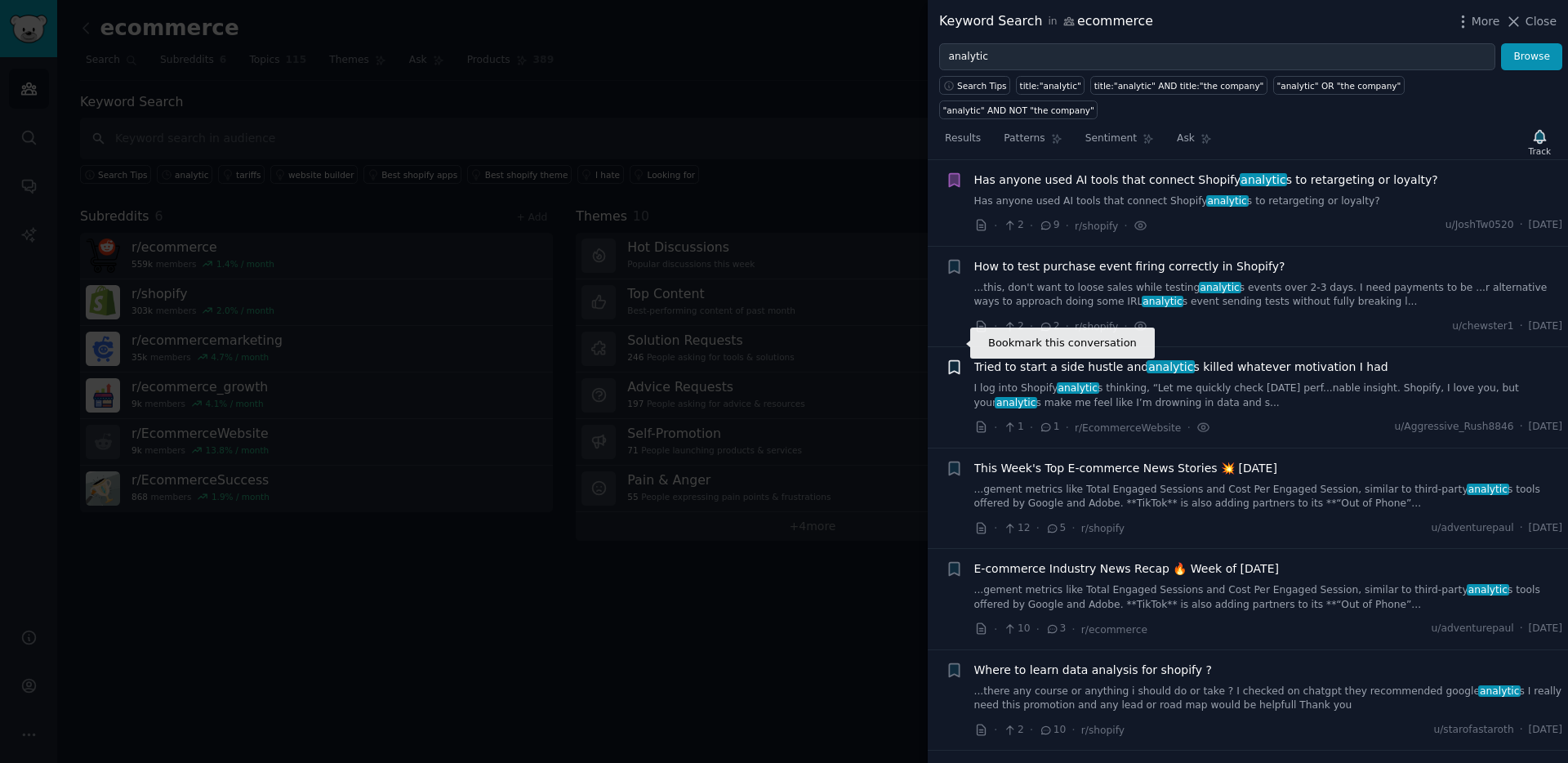
click at [958, 361] on icon "button" at bounding box center [954, 368] width 10 height 14
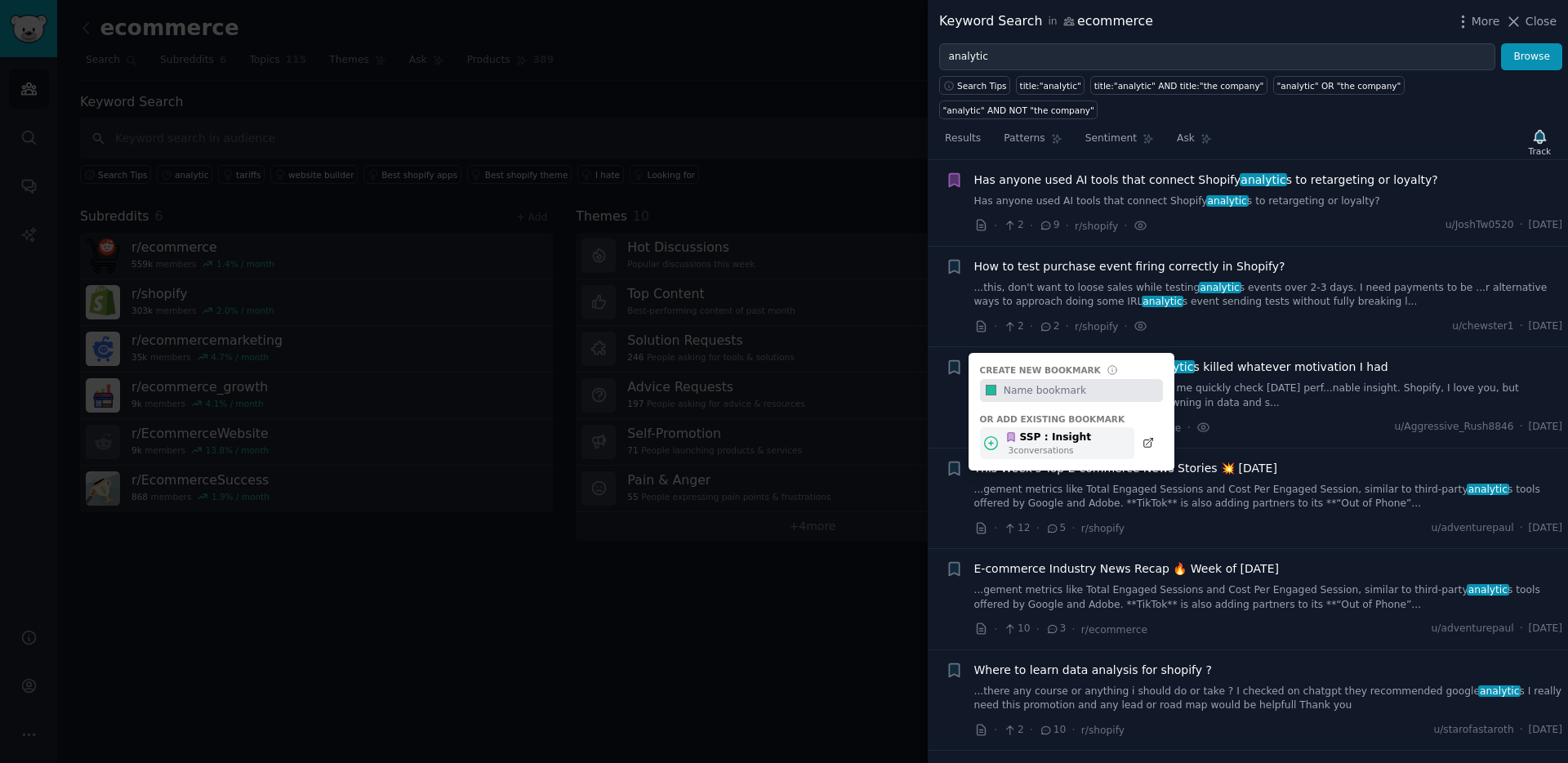
click at [1029, 431] on div "SSP : Insight" at bounding box center [1048, 438] width 86 height 14
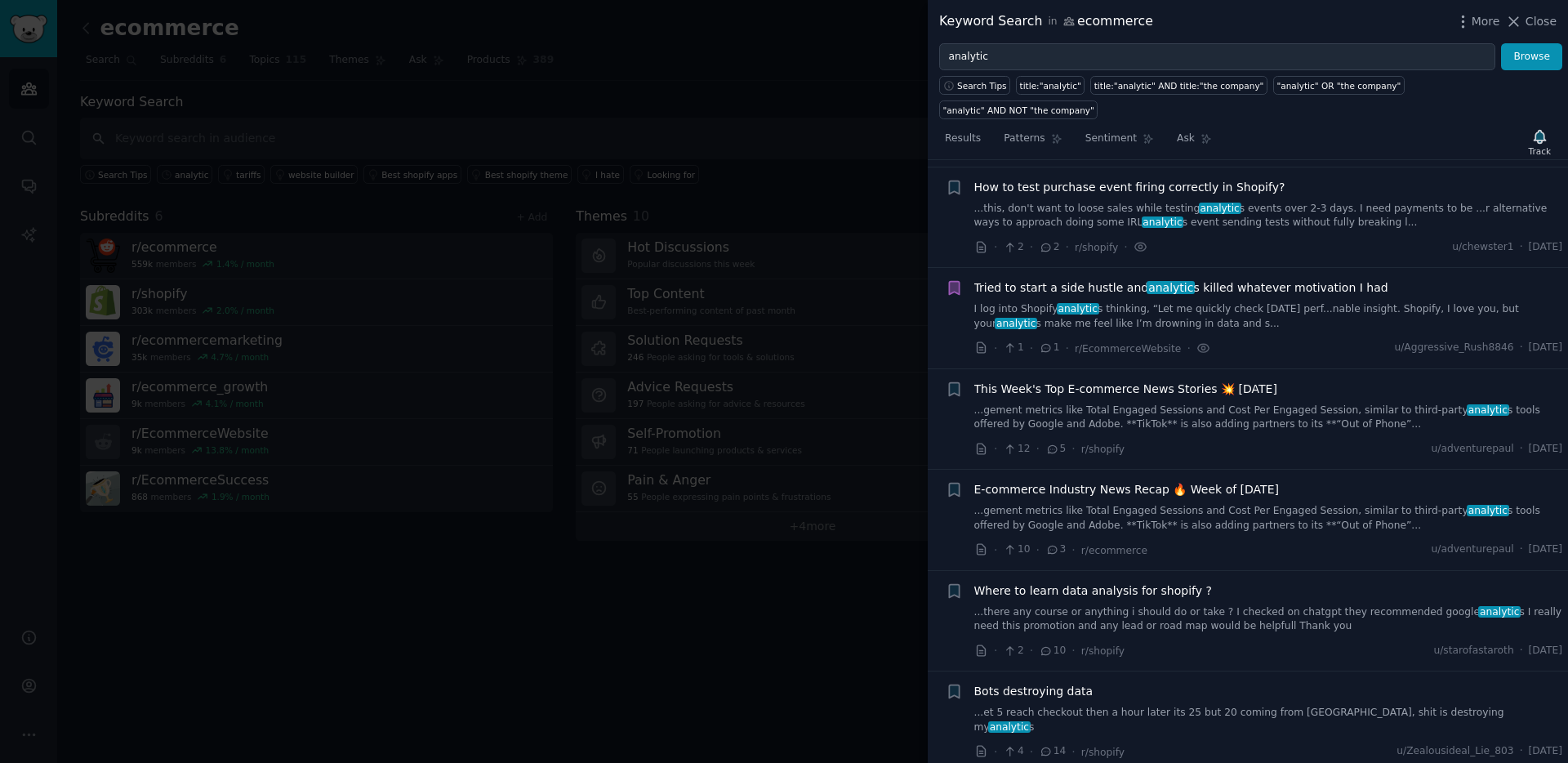
scroll to position [1124, 0]
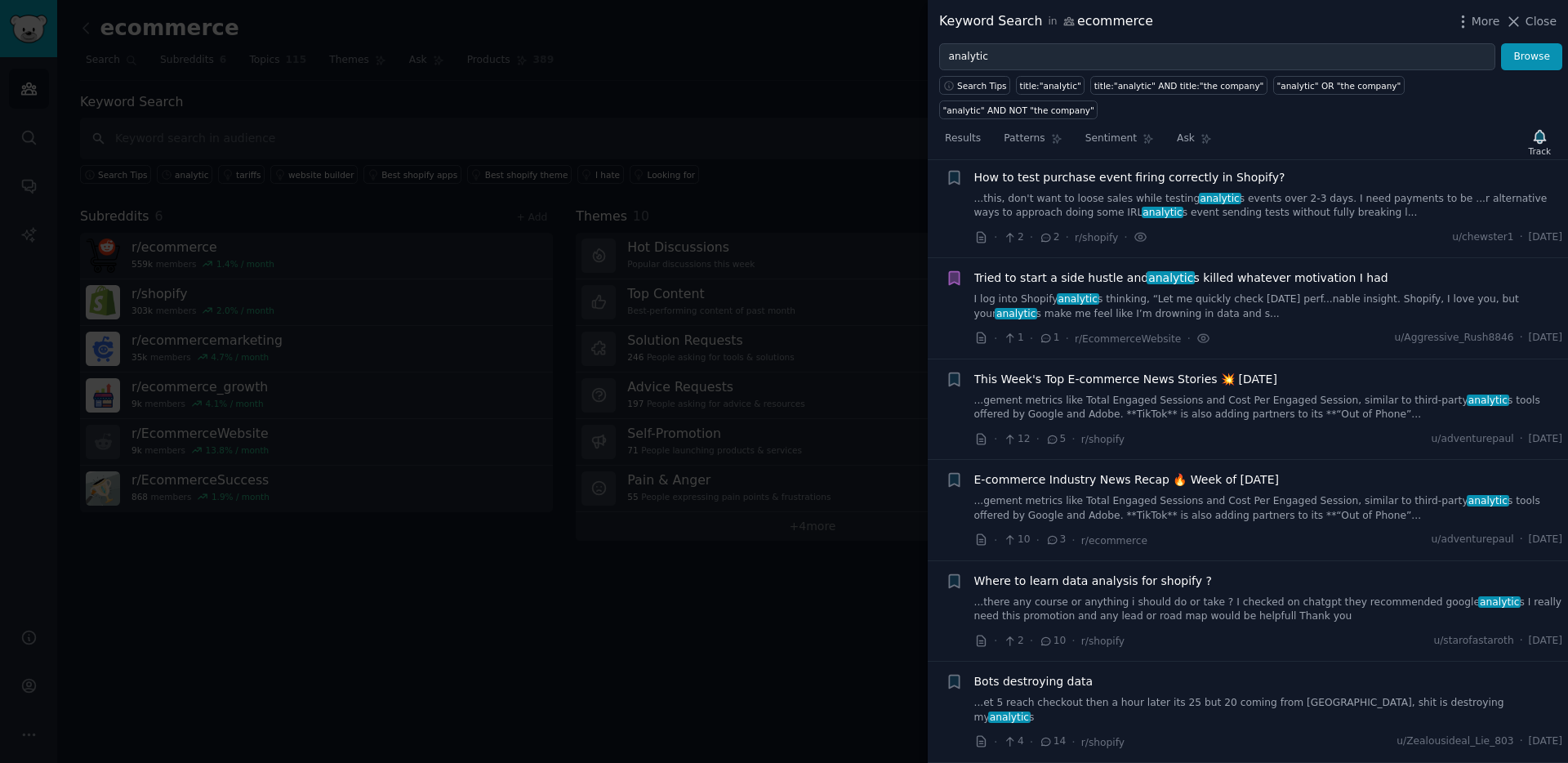
click at [1234, 394] on link "...gement metrics like Total Engaged Sessions and Cost Per Engaged Session, sim…" at bounding box center [1269, 409] width 589 height 29
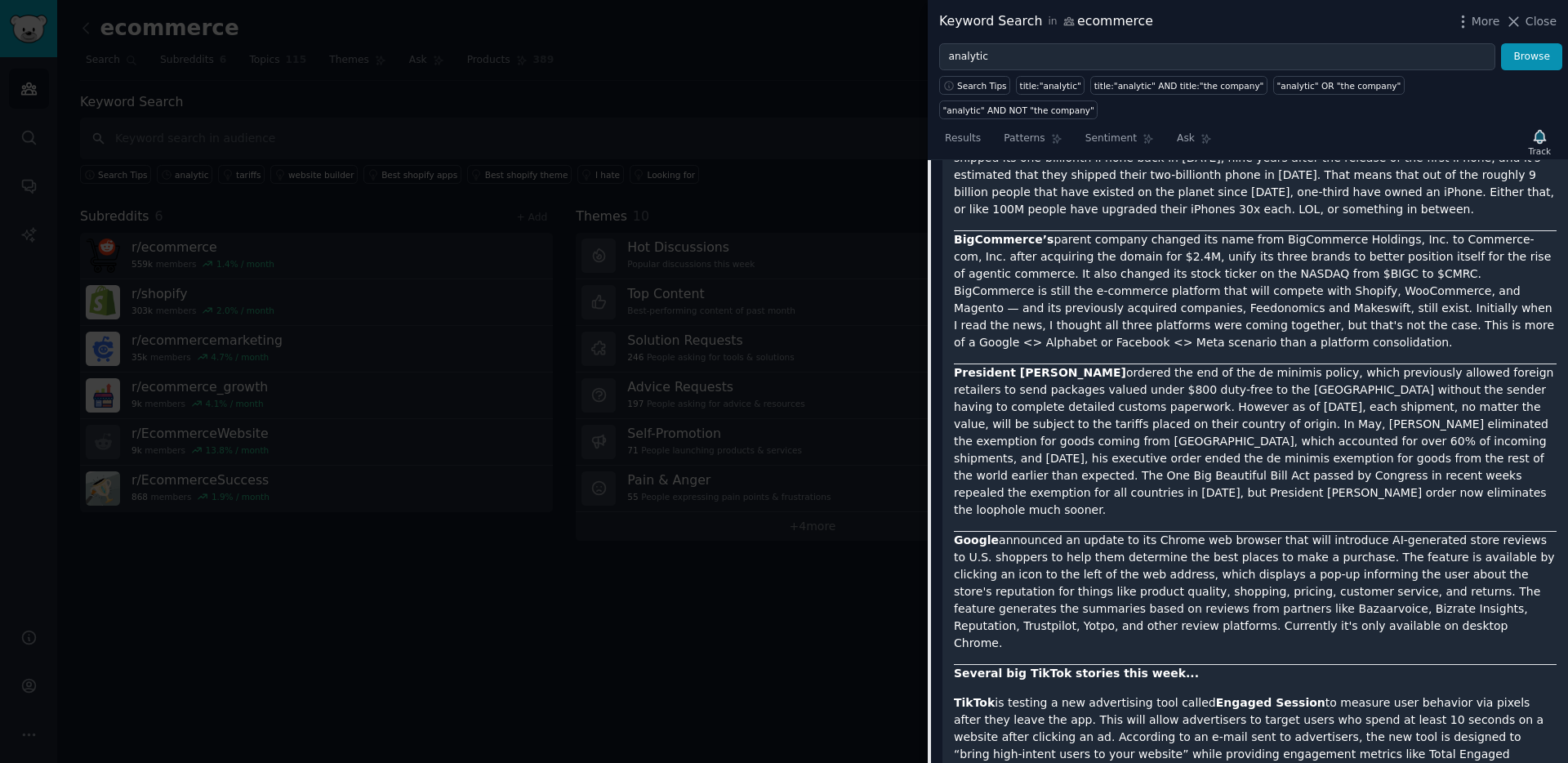
scroll to position [1218, 0]
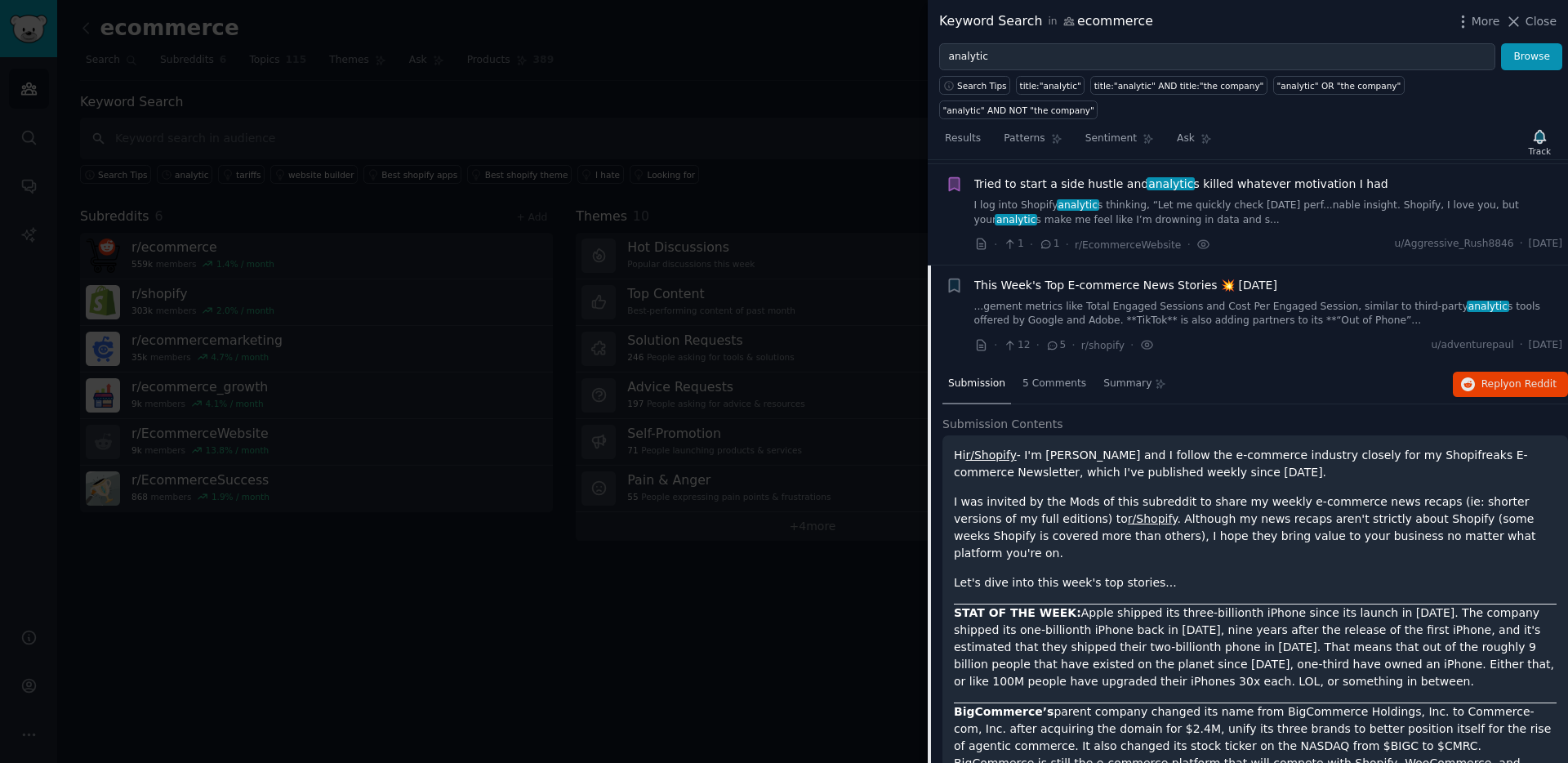
click at [1067, 277] on span "This Week's Top E-commerce News Stories 💥 [DATE]" at bounding box center [1126, 286] width 303 height 17
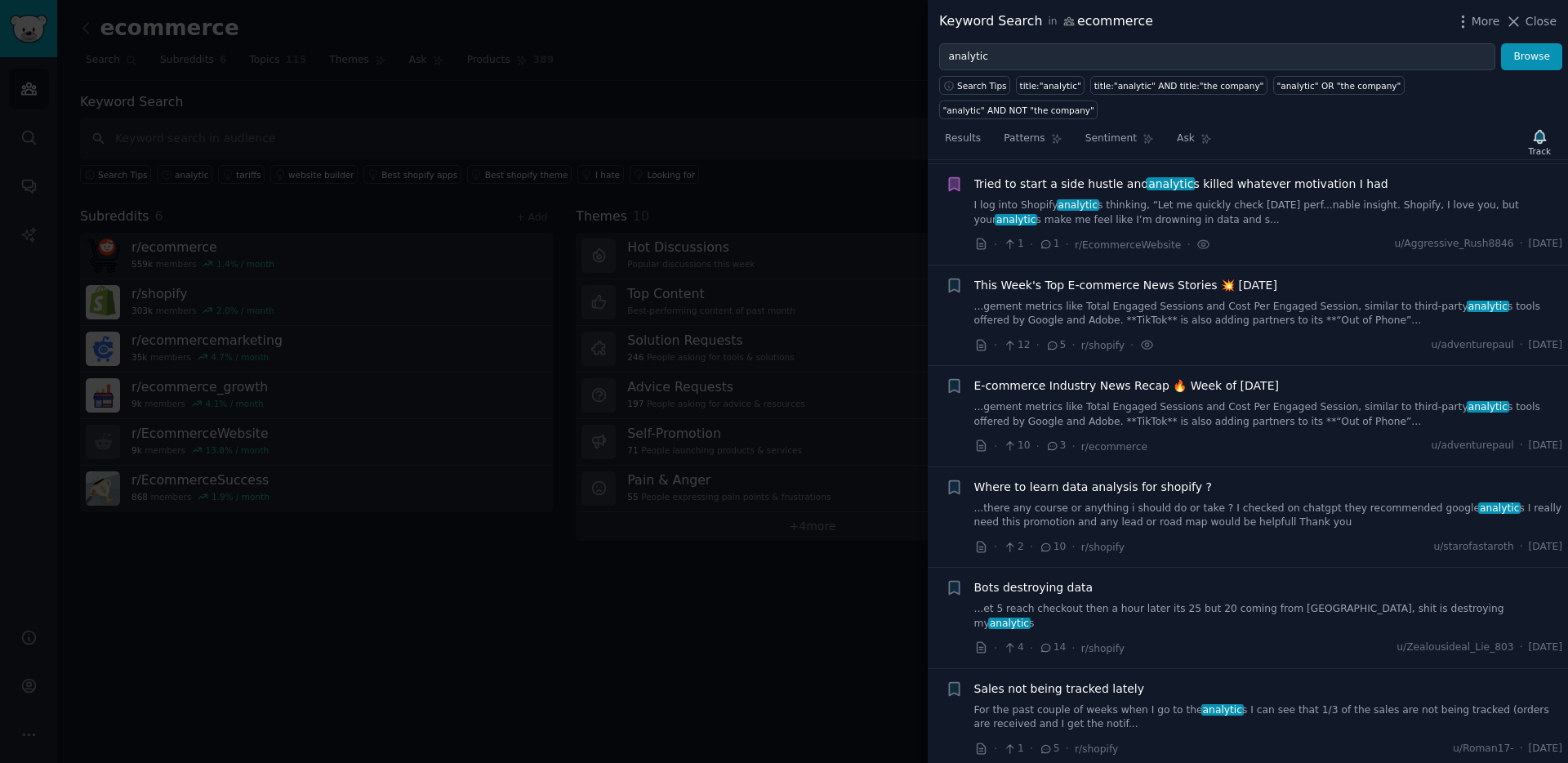
scroll to position [1323, 0]
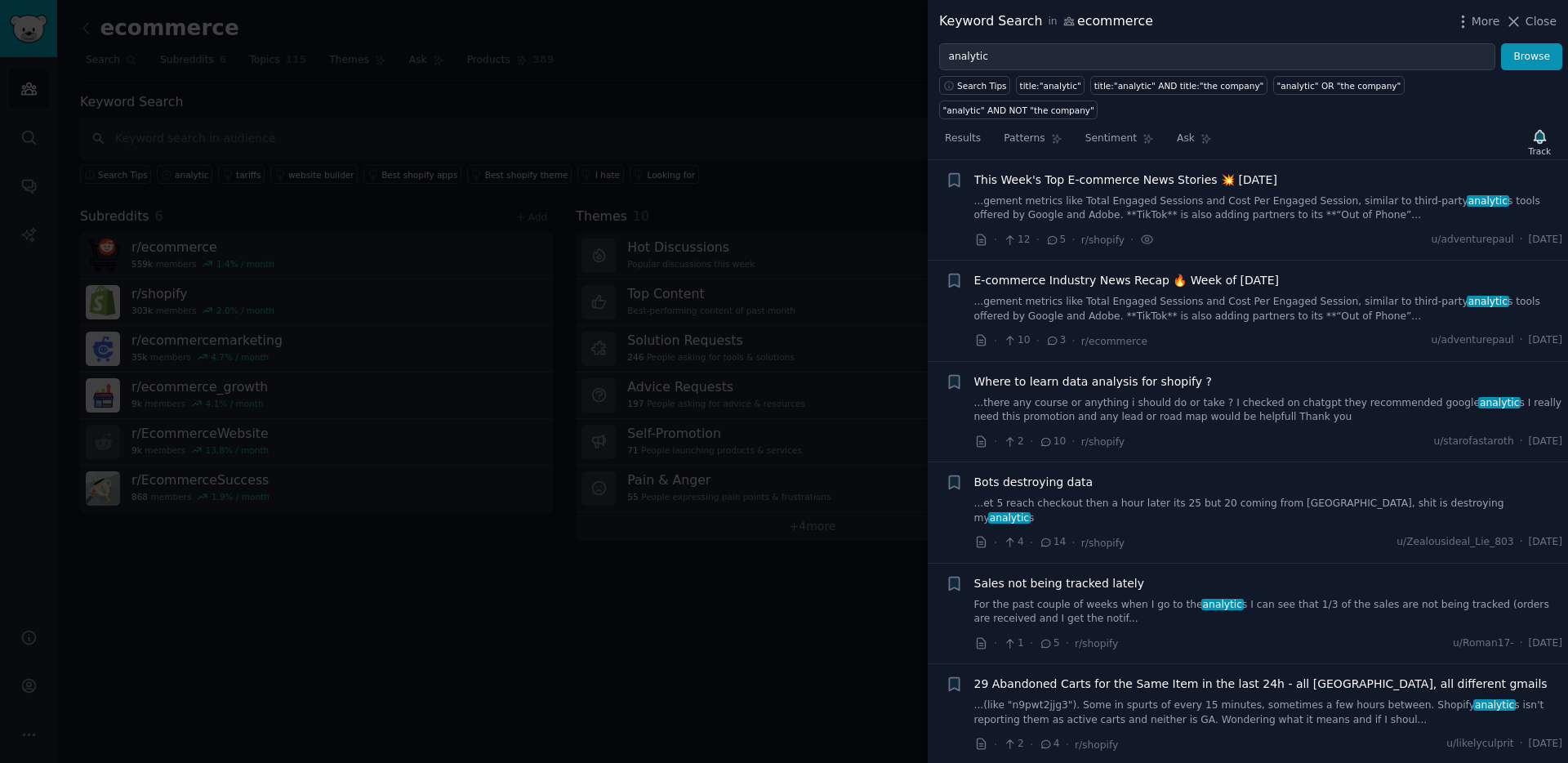
click at [1111, 373] on span "Where to learn data analysis for shopify ?" at bounding box center [1093, 382] width 238 height 17
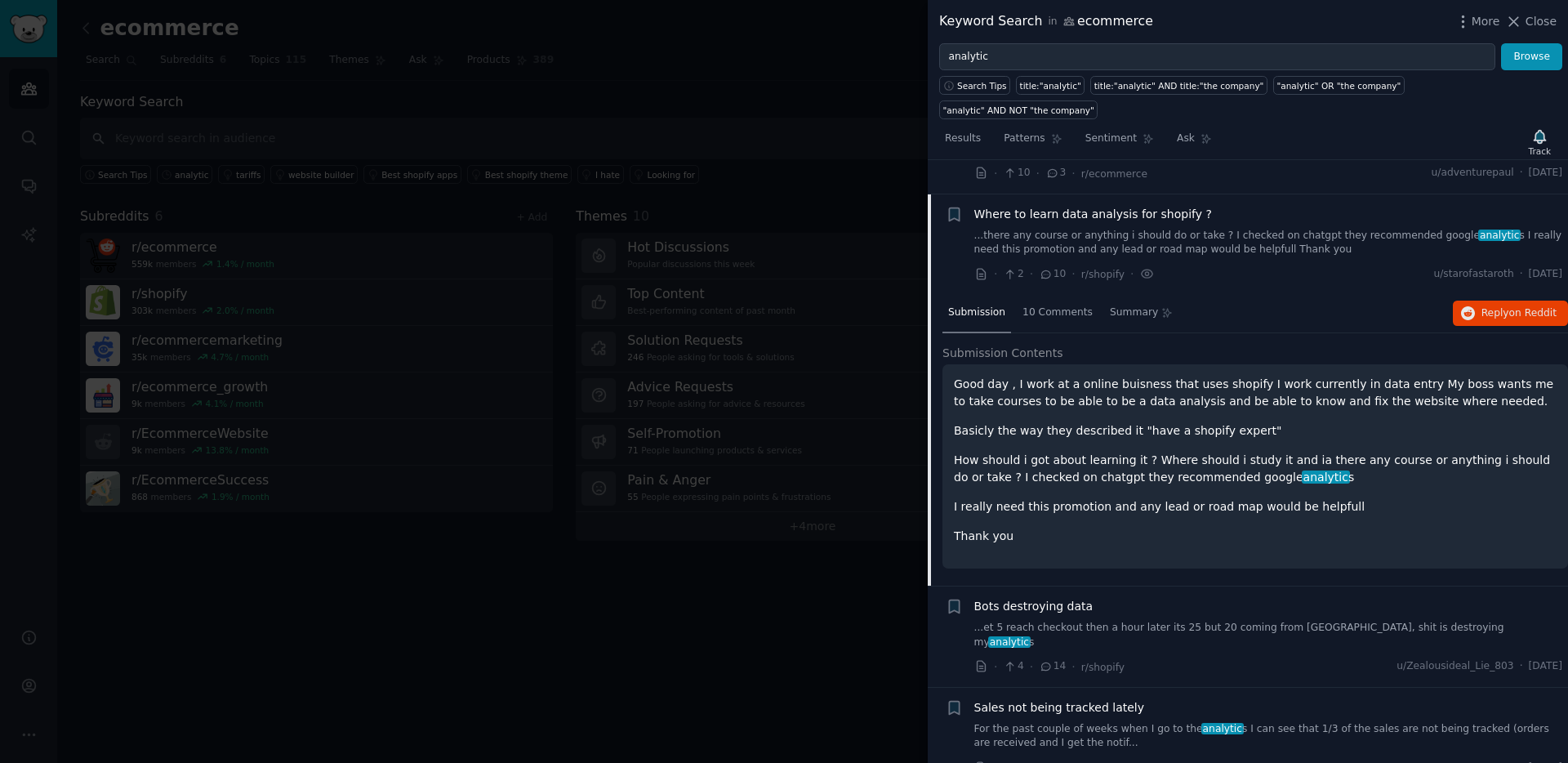
scroll to position [1525, 0]
